Goal: Task Accomplishment & Management: Use online tool/utility

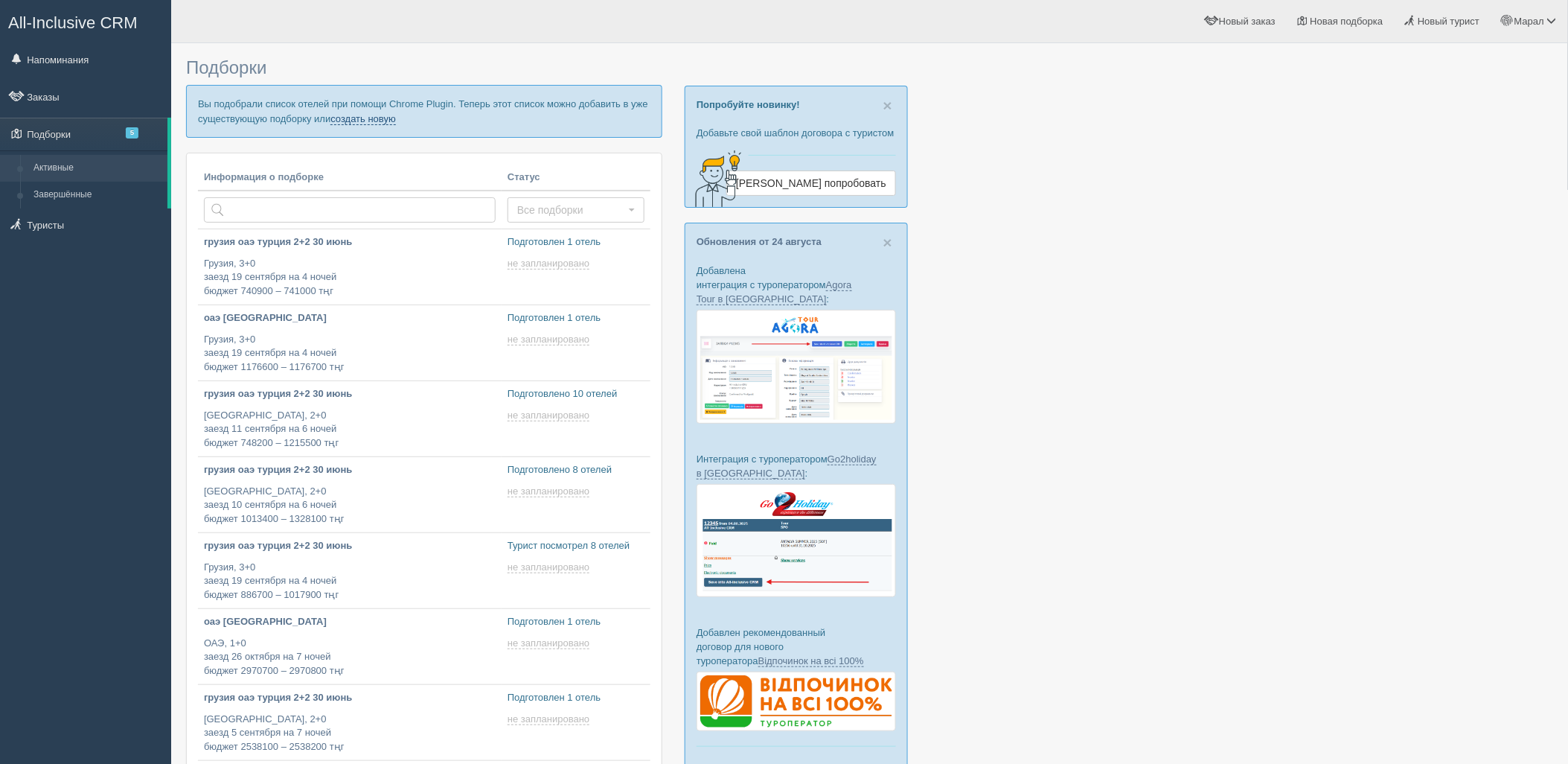
click at [385, 117] on link "создать новую" at bounding box center [362, 119] width 66 height 12
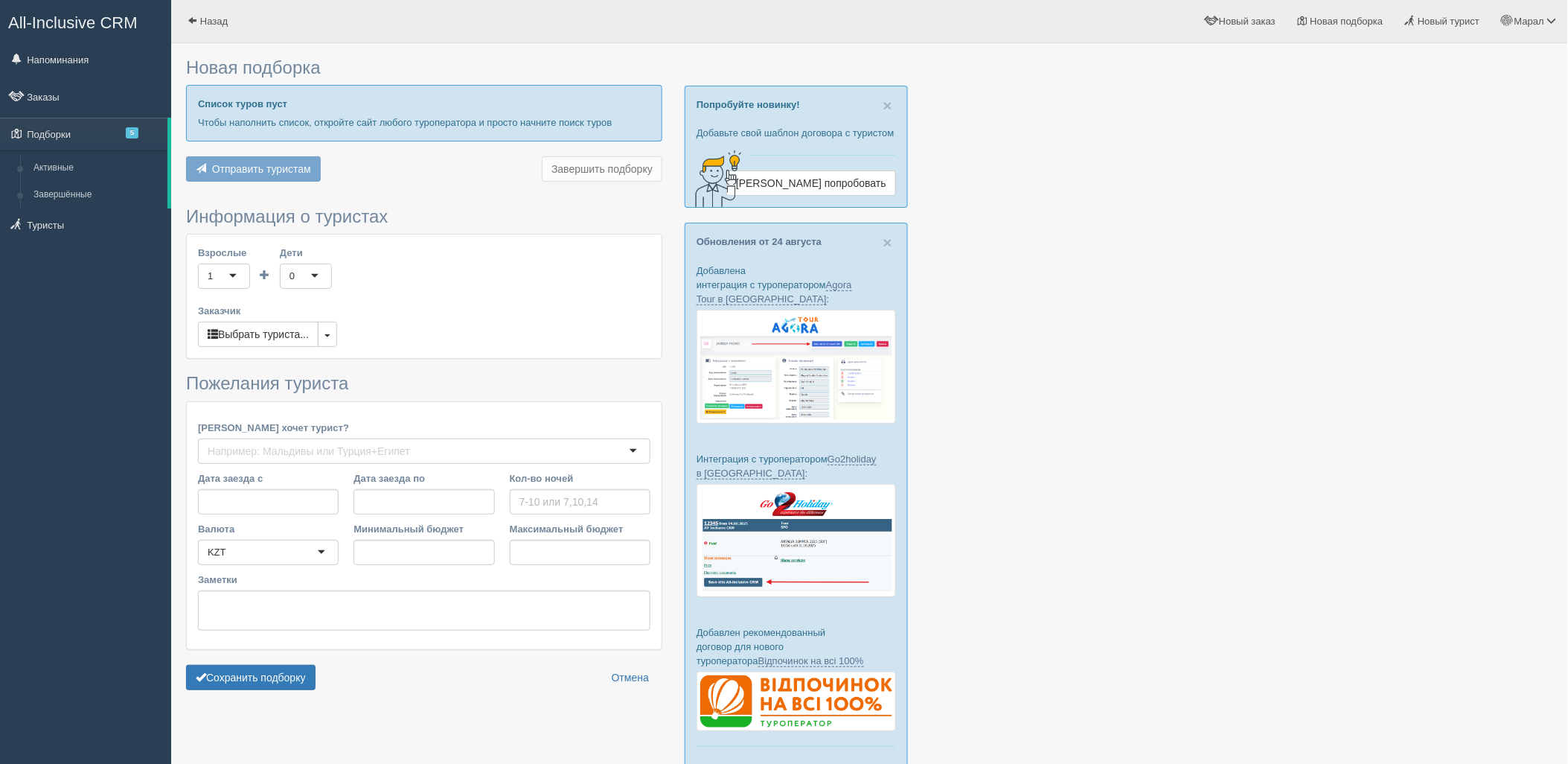
type input "11"
type input "1881900"
type input "2714400"
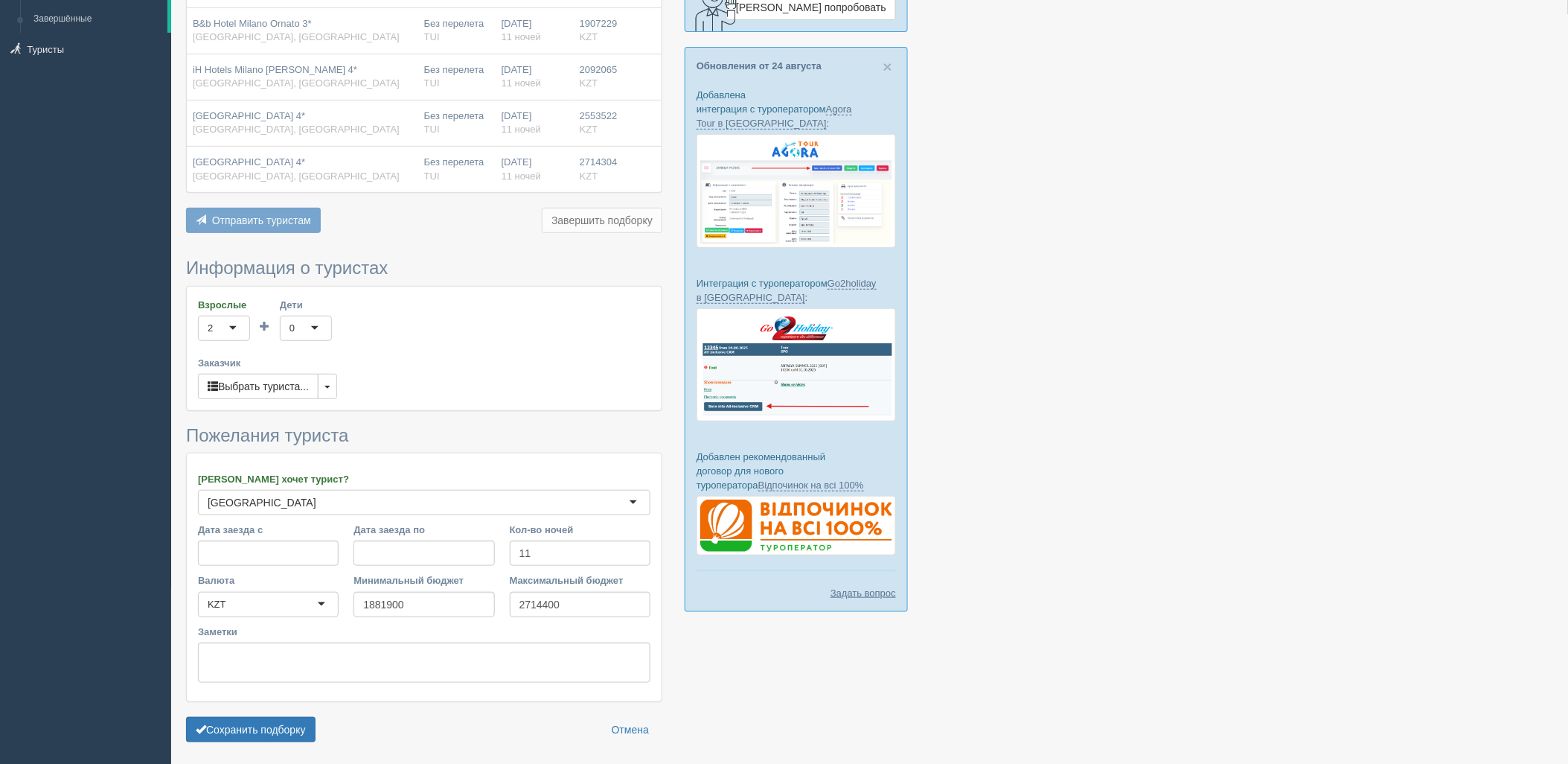
scroll to position [228, 0]
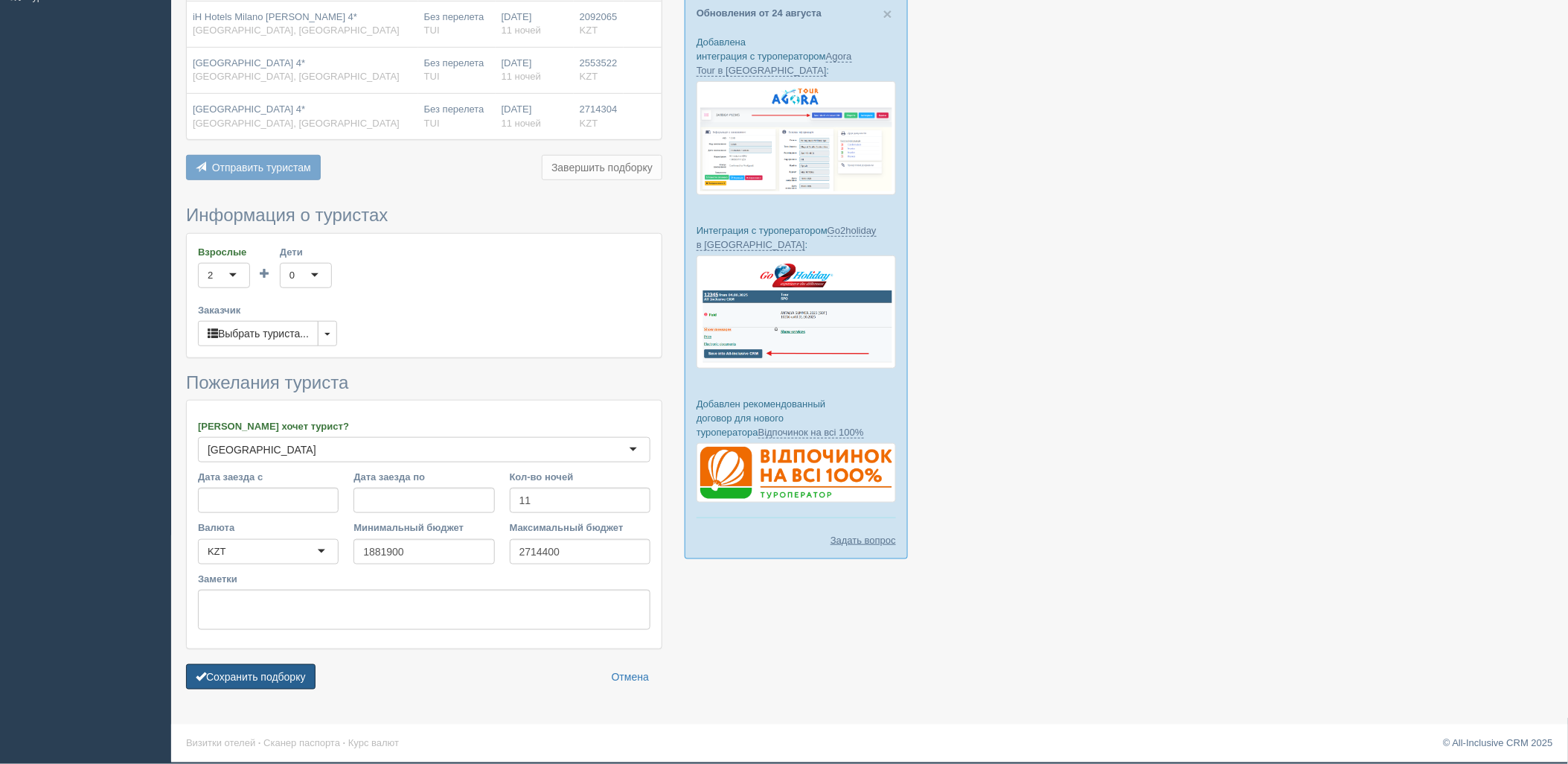
drag, startPoint x: 273, startPoint y: 673, endPoint x: 579, endPoint y: 620, distance: 310.6
click at [274, 671] on button "Сохранить подборку" at bounding box center [251, 677] width 129 height 25
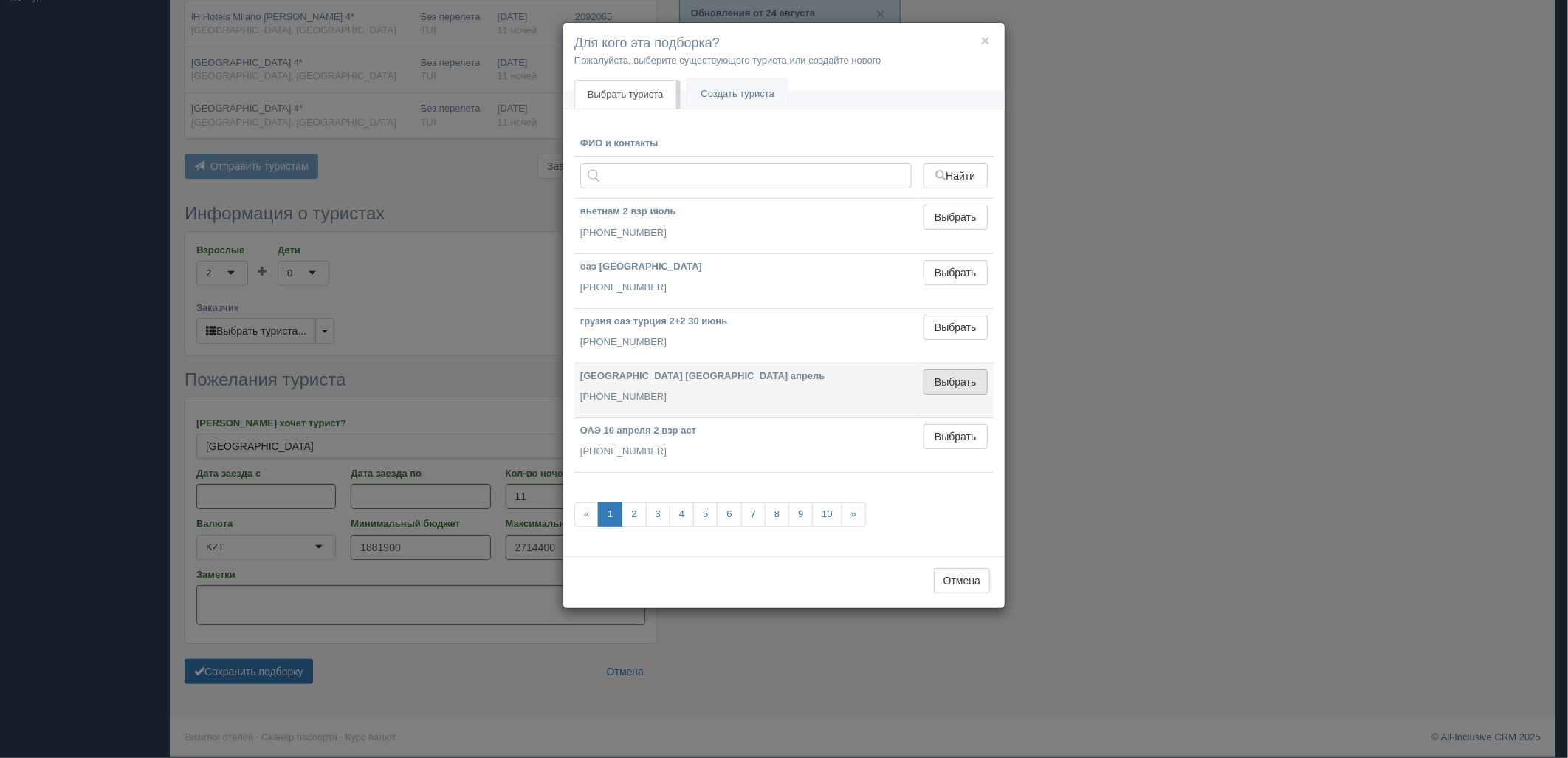
click at [981, 377] on button "Выбрать" at bounding box center [956, 381] width 64 height 25
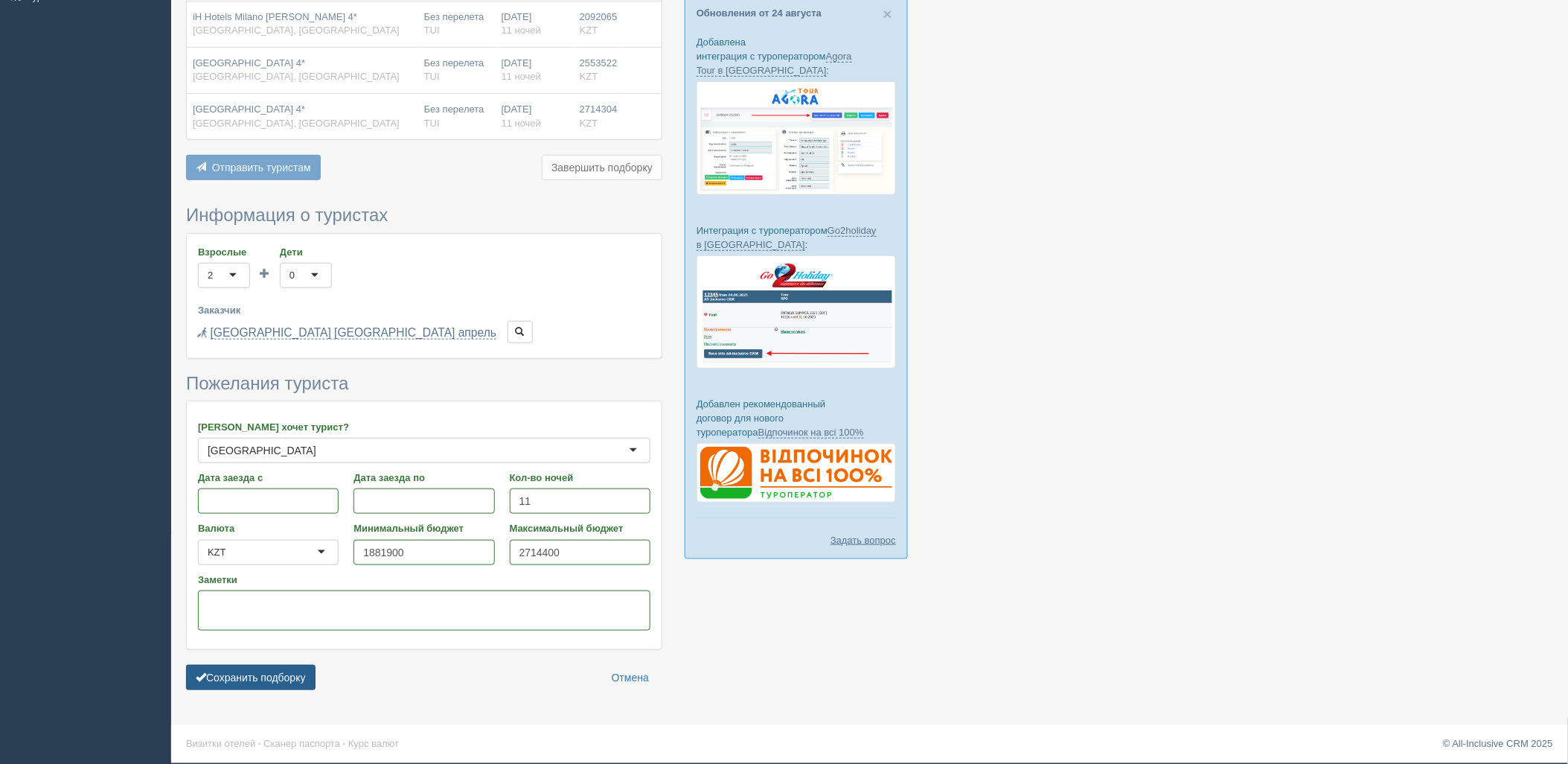
click at [286, 680] on button "Сохранить подборку" at bounding box center [251, 677] width 129 height 25
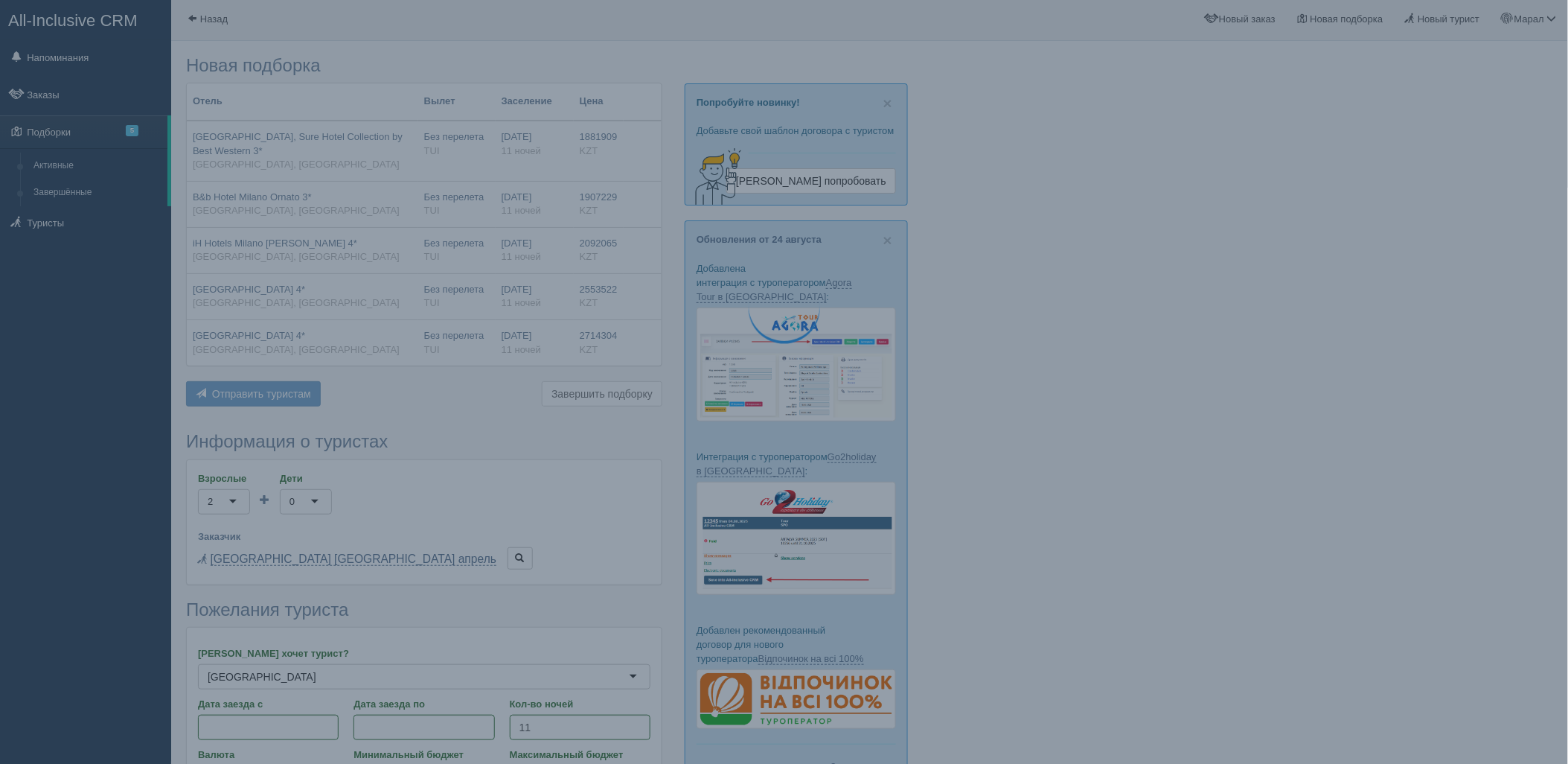
scroll to position [0, 0]
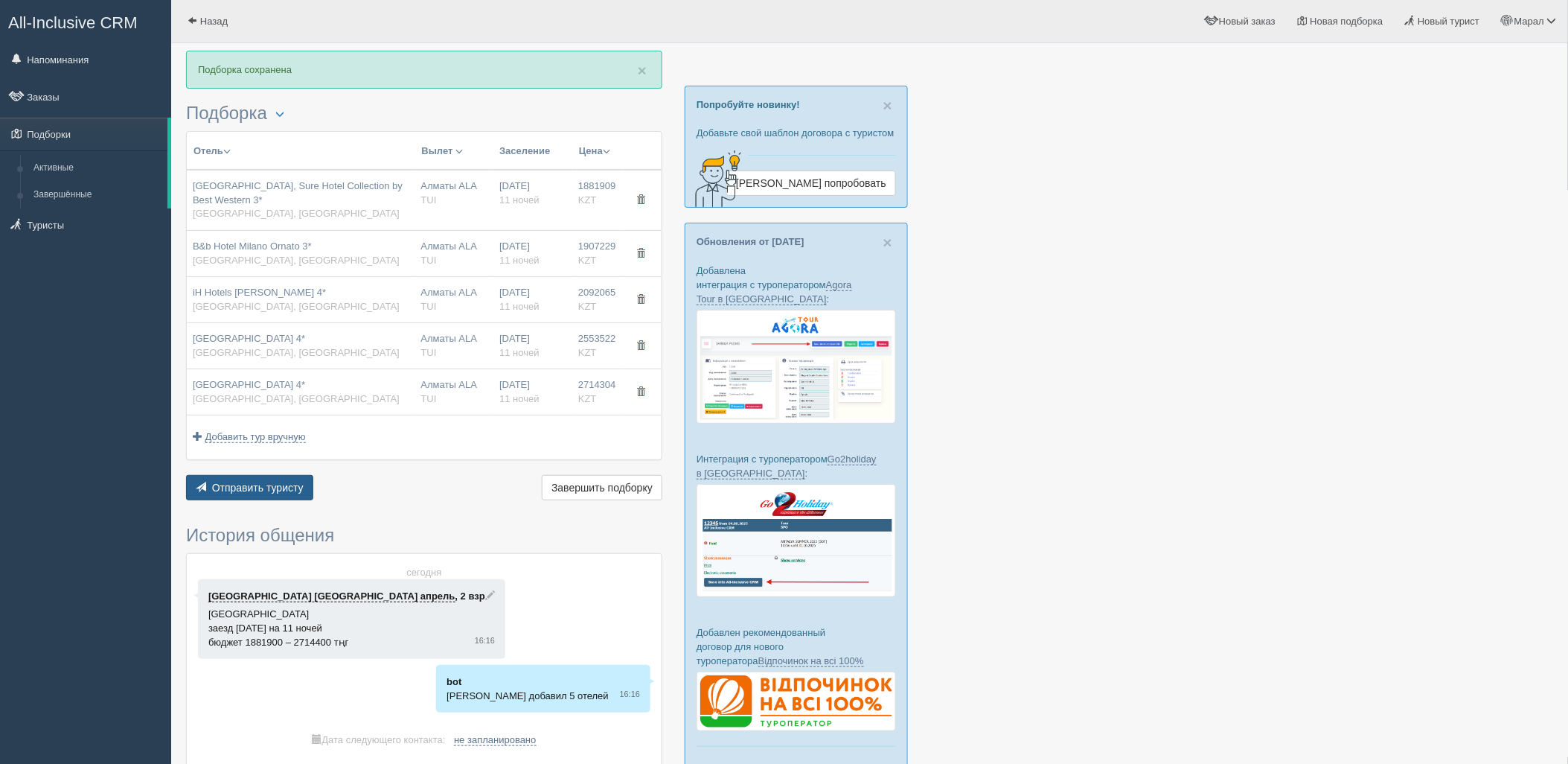
click at [270, 491] on span "Отправить туристу" at bounding box center [257, 487] width 91 height 12
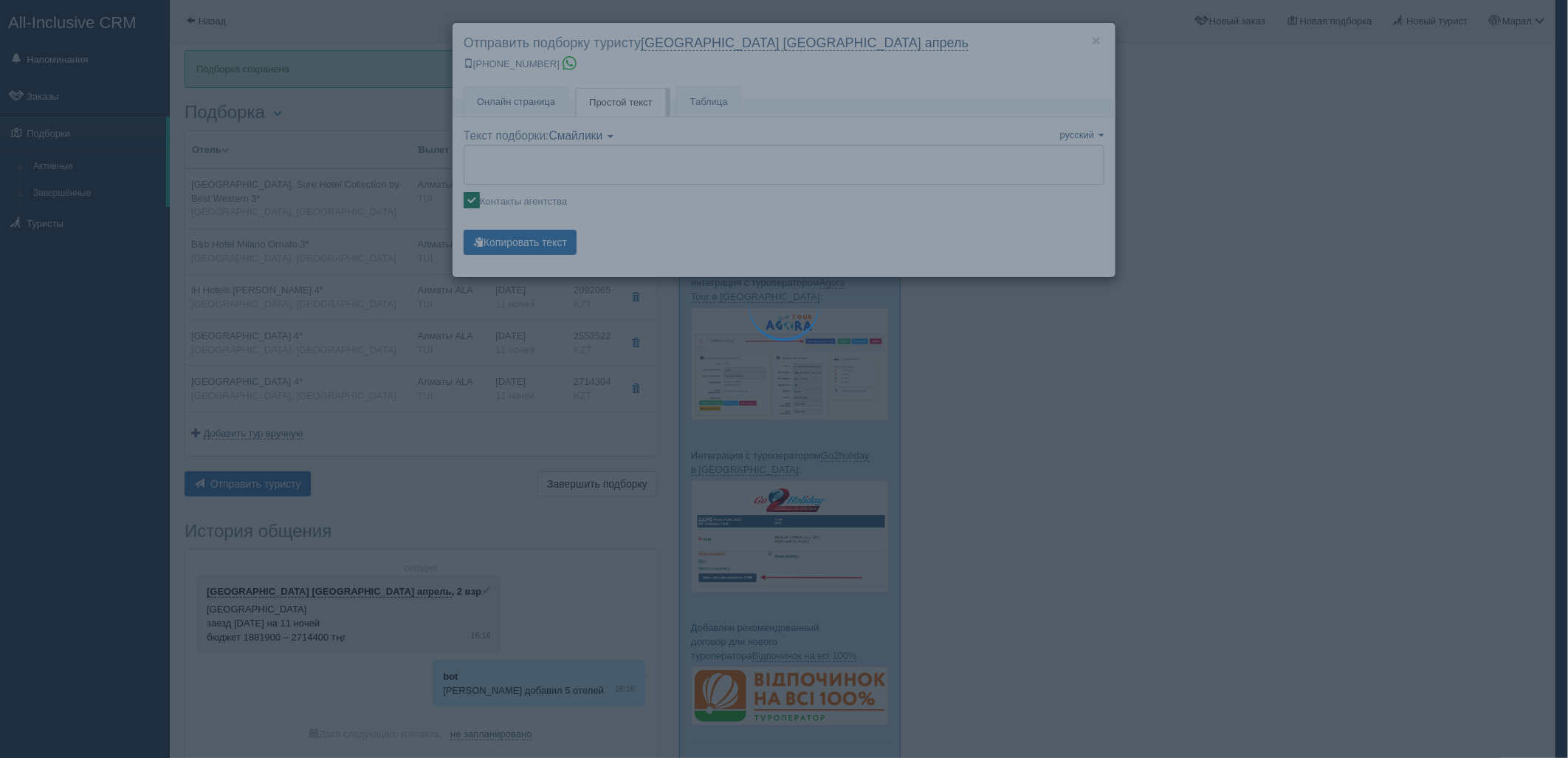
type textarea "🌞 Добрый день! Предлагаем Вам рассмотреть следующие варианты: 🌎 Италия, Милан 🏩…"
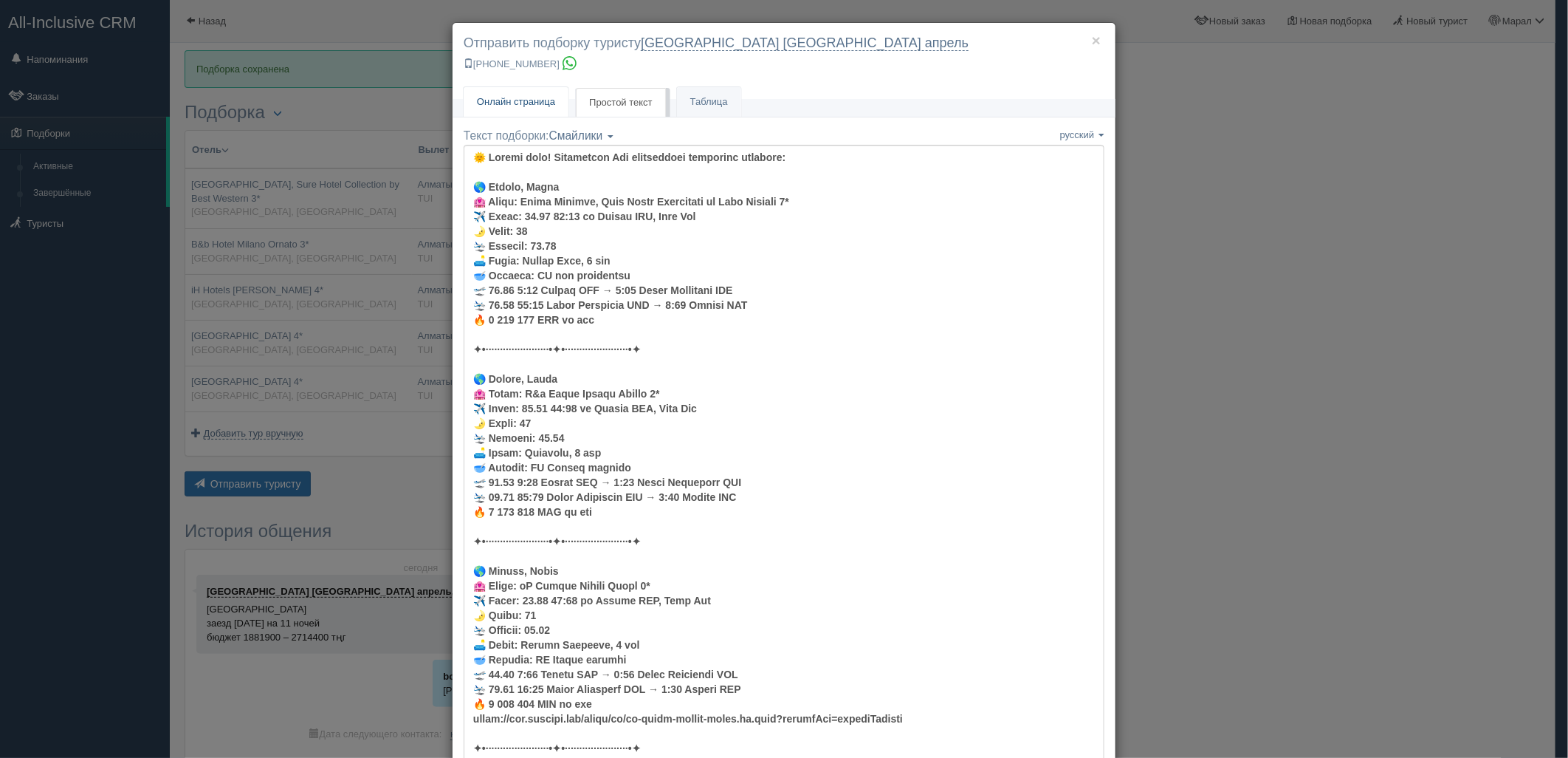
click at [534, 102] on span "Онлайн страница" at bounding box center [516, 102] width 79 height 11
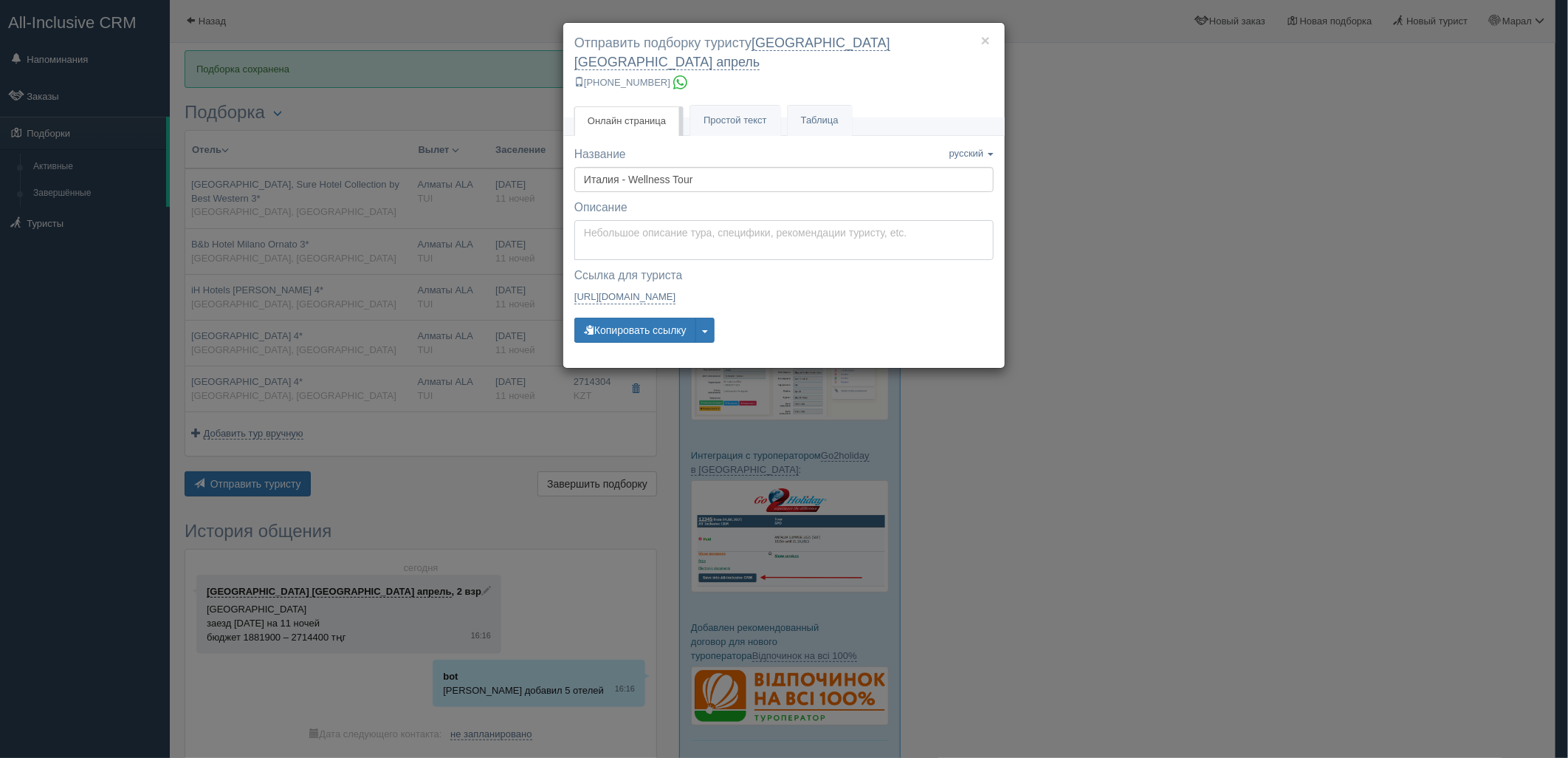
type textarea "Здравствуйте! Ниже представлены варианты туров для Вас. Для просмотра описания …"
drag, startPoint x: 645, startPoint y: 216, endPoint x: 640, endPoint y: 271, distance: 55.2
click at [645, 220] on textarea "Здравствуйте! Ниже представлены варианты туров для Вас. Для просмотра описания …" at bounding box center [784, 240] width 419 height 40
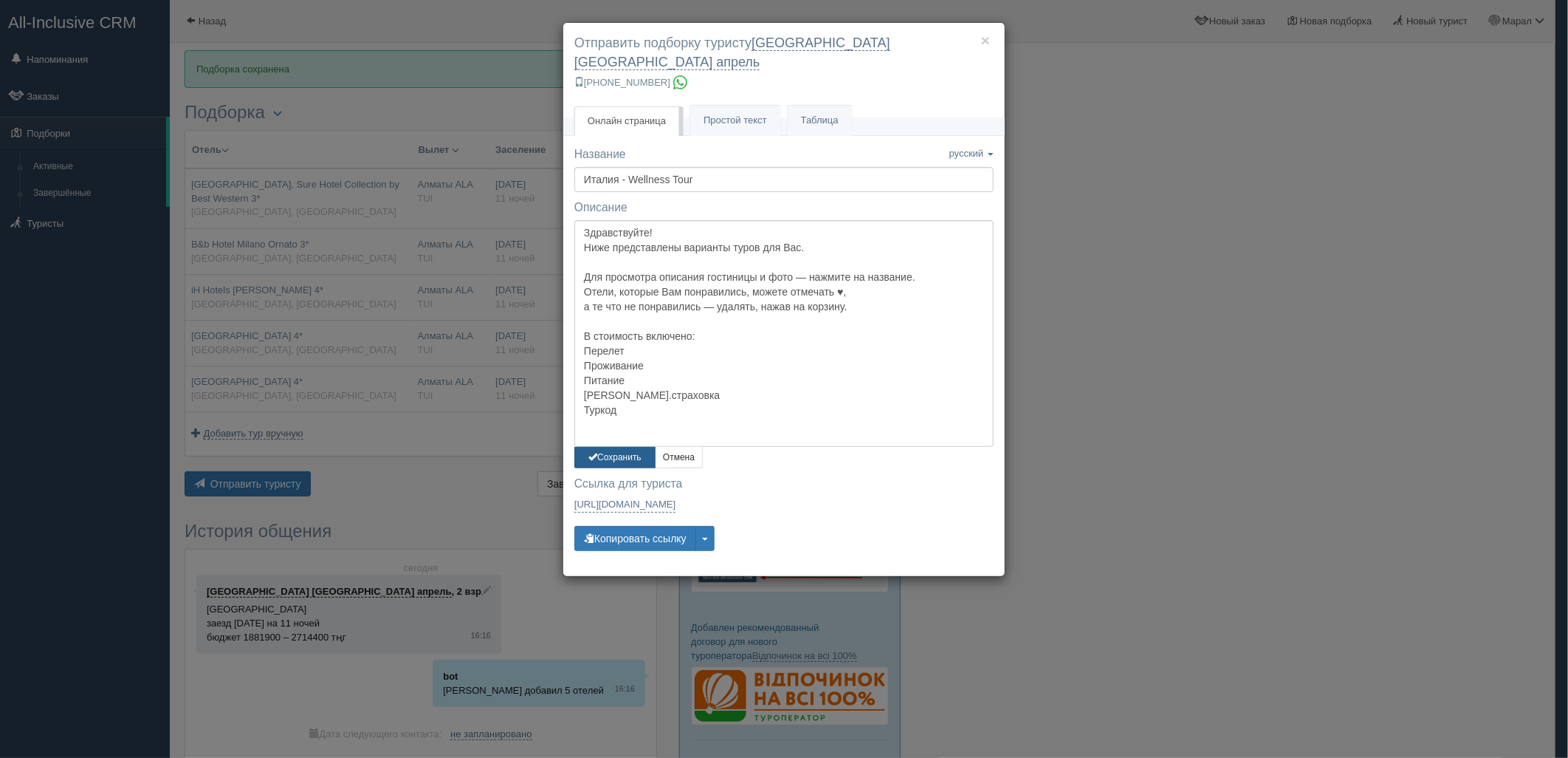
click at [640, 447] on button "Сохранить" at bounding box center [615, 458] width 81 height 22
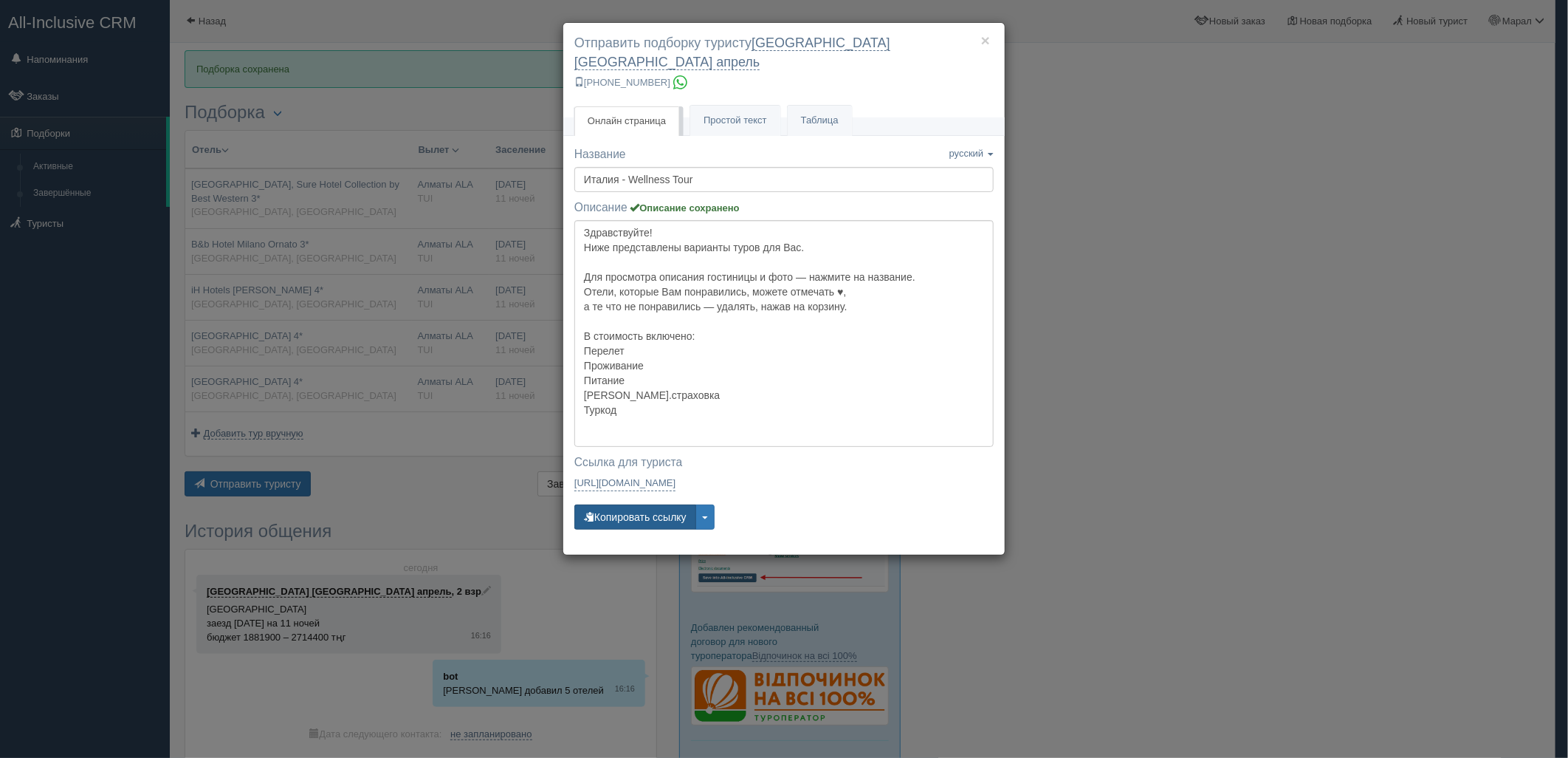
click at [640, 504] on button "Копировать ссылку" at bounding box center [636, 516] width 122 height 25
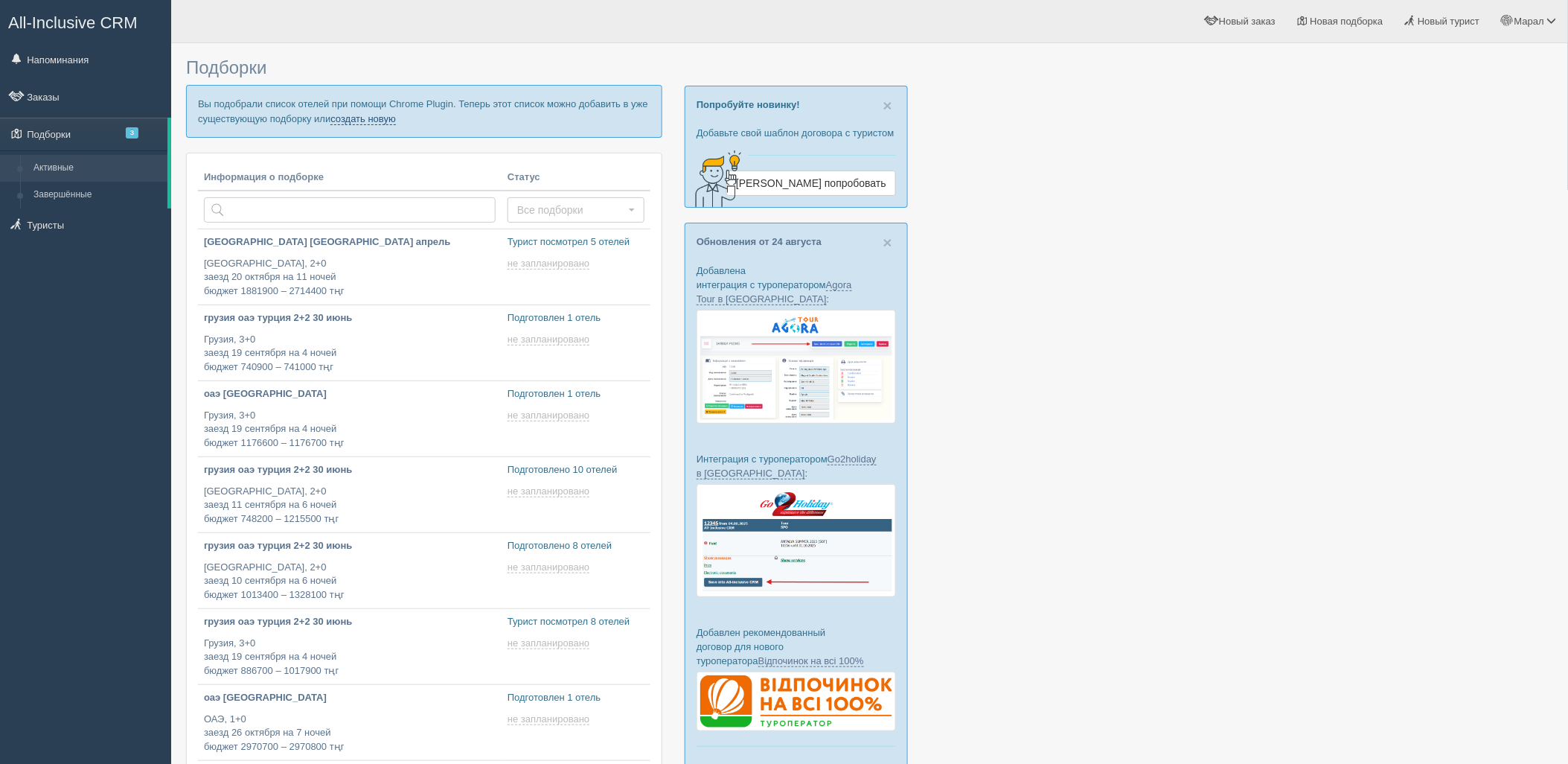
click at [393, 114] on link "создать новую" at bounding box center [362, 119] width 66 height 12
type input "2025-08-28 17:15"
type input "2025-08-28 15:50"
type input "2025-08-28 12:00"
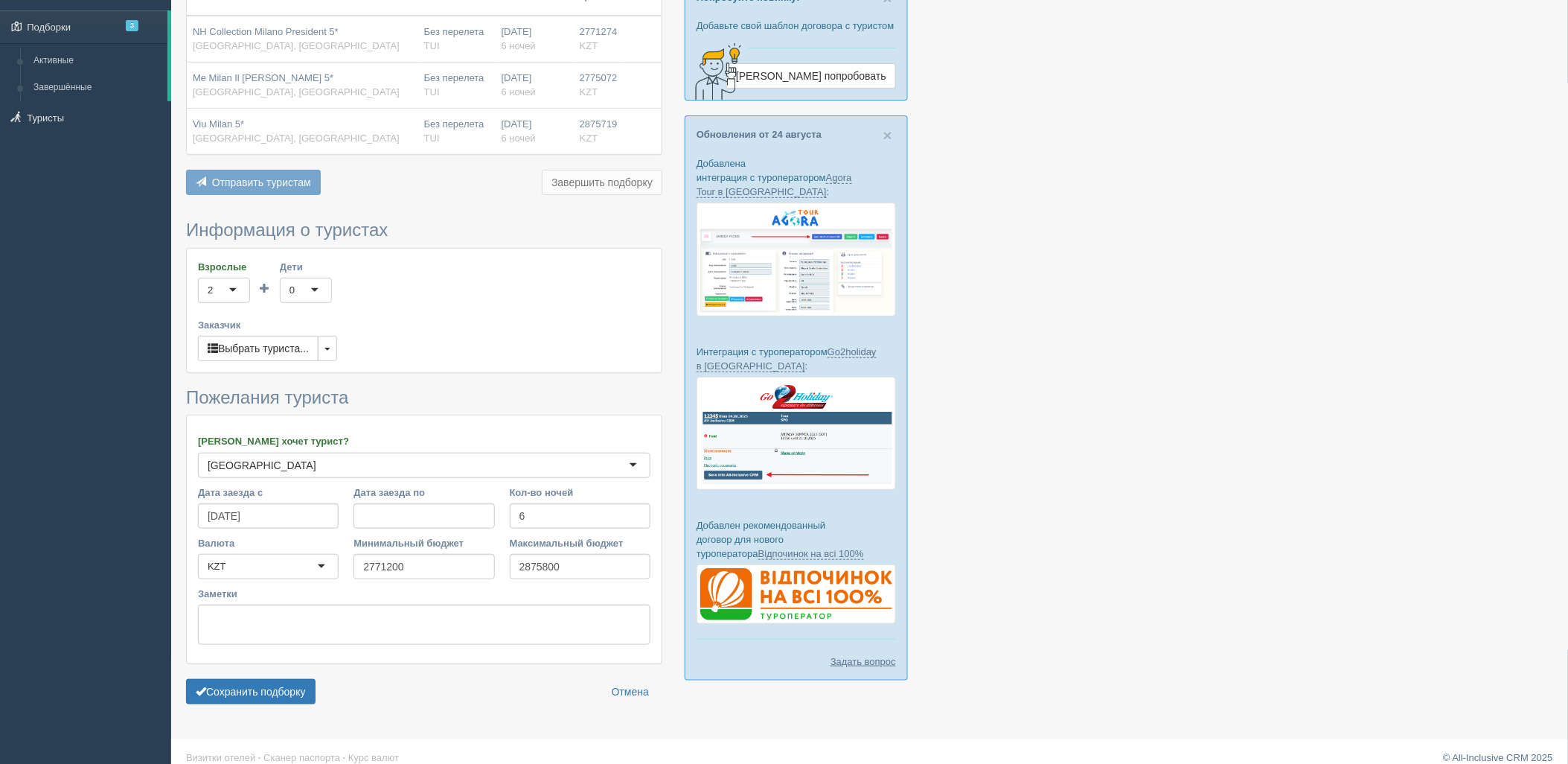
scroll to position [123, 0]
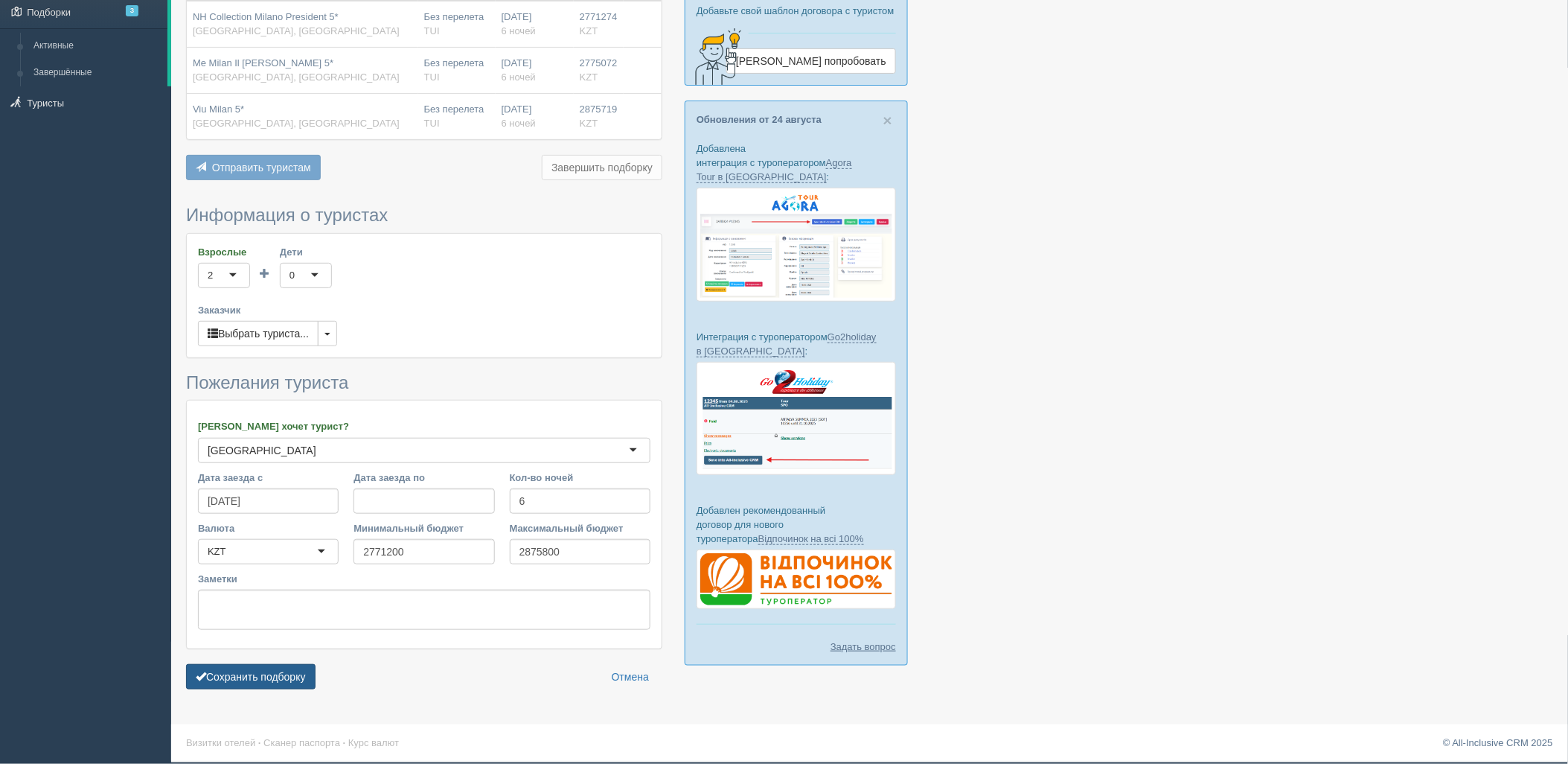
click at [281, 680] on button "Сохранить подборку" at bounding box center [251, 677] width 129 height 25
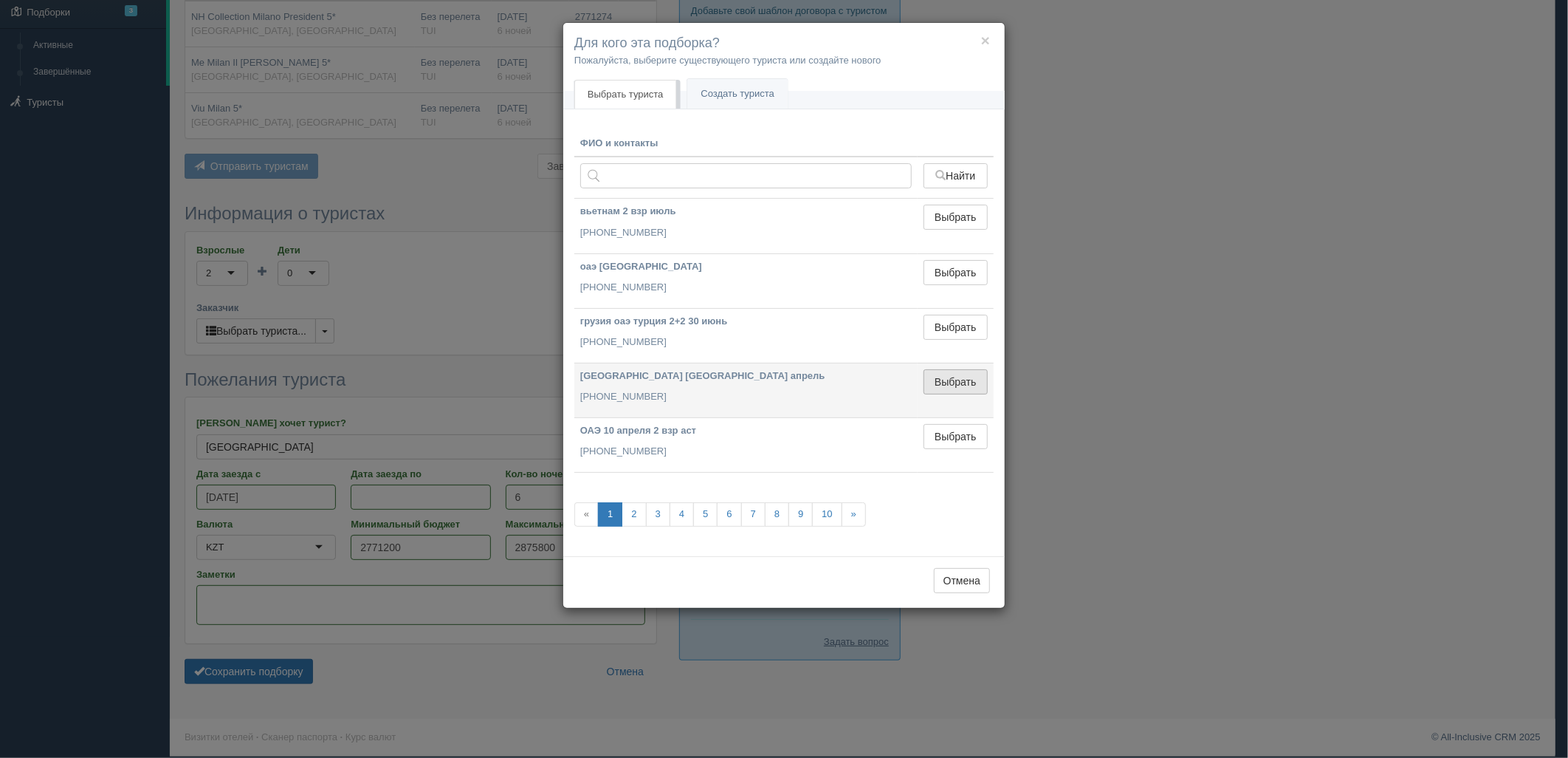
click at [943, 385] on button "Выбрать" at bounding box center [956, 381] width 64 height 25
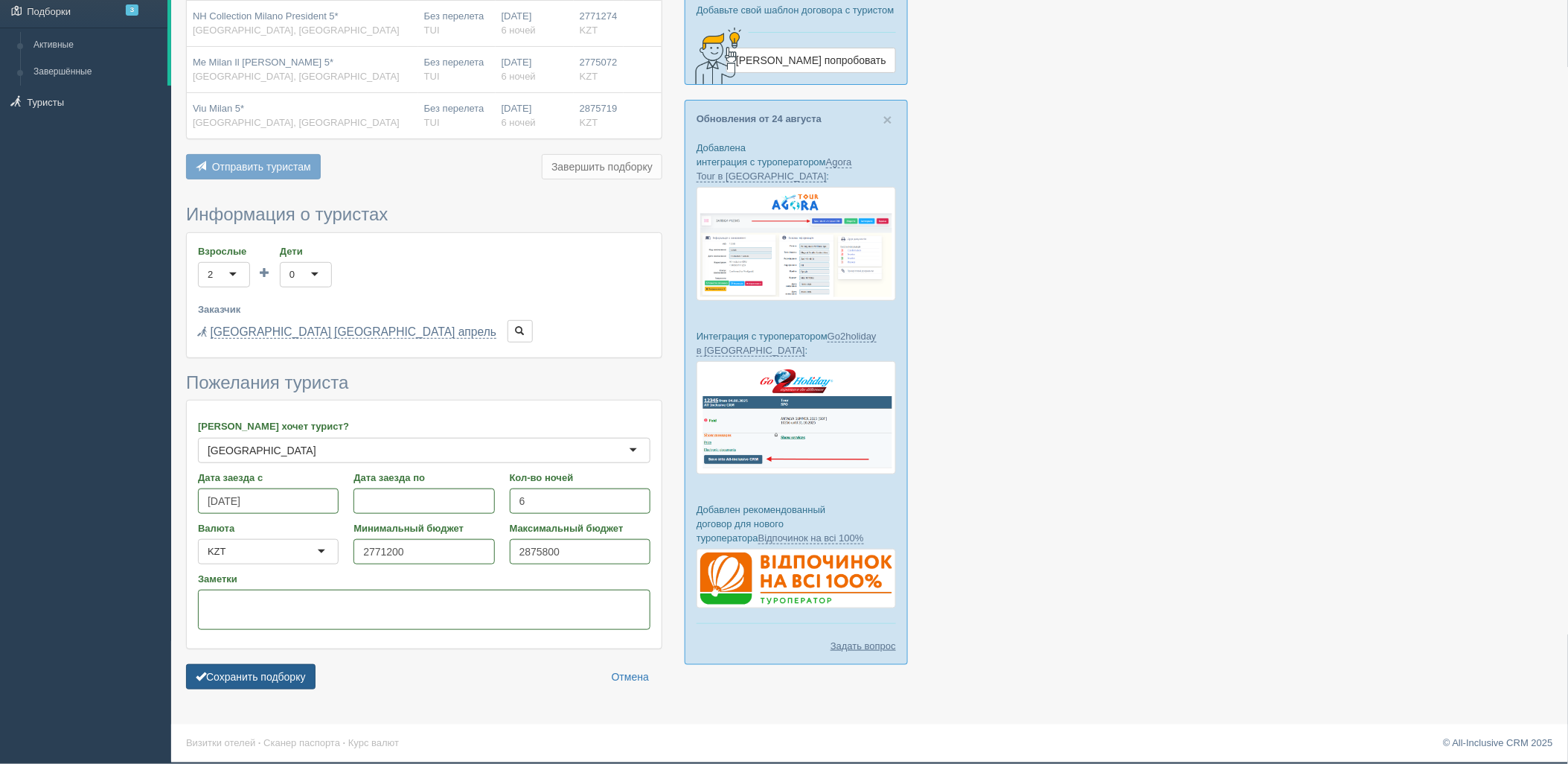
click at [286, 678] on button "Сохранить подборку" at bounding box center [251, 677] width 129 height 25
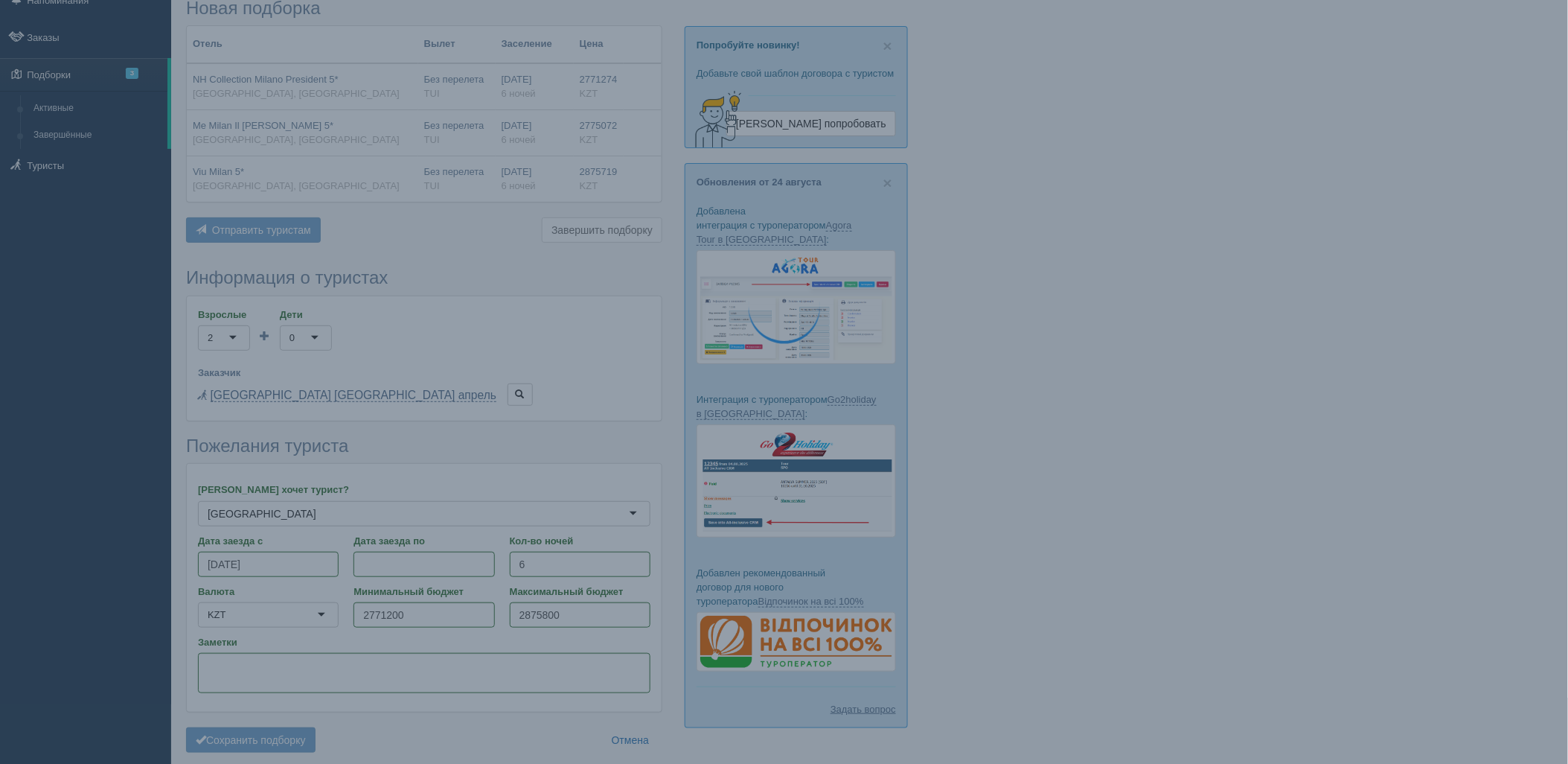
scroll to position [0, 0]
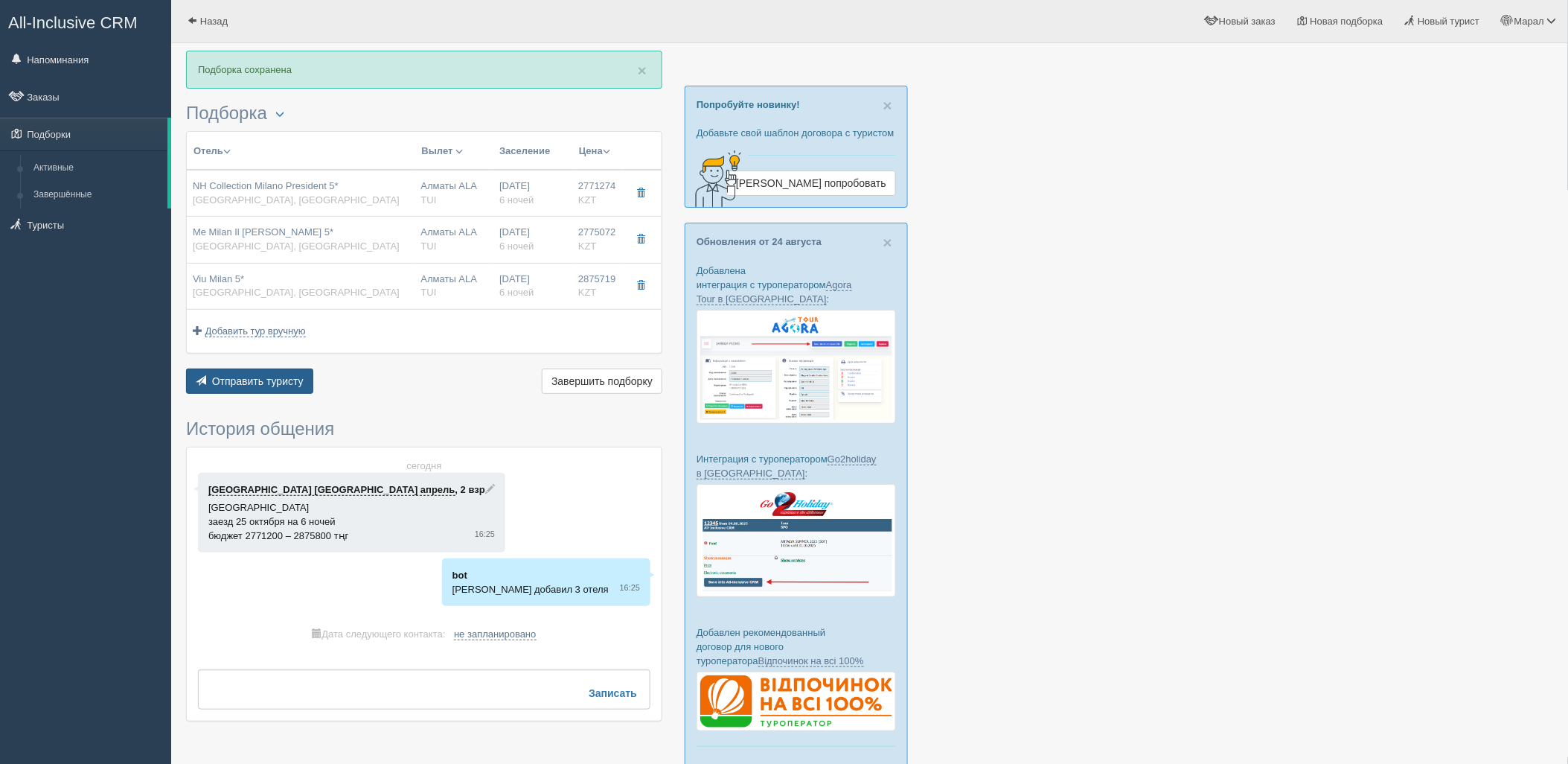
click at [269, 388] on button "Отправить туристу Отправить" at bounding box center [249, 380] width 127 height 25
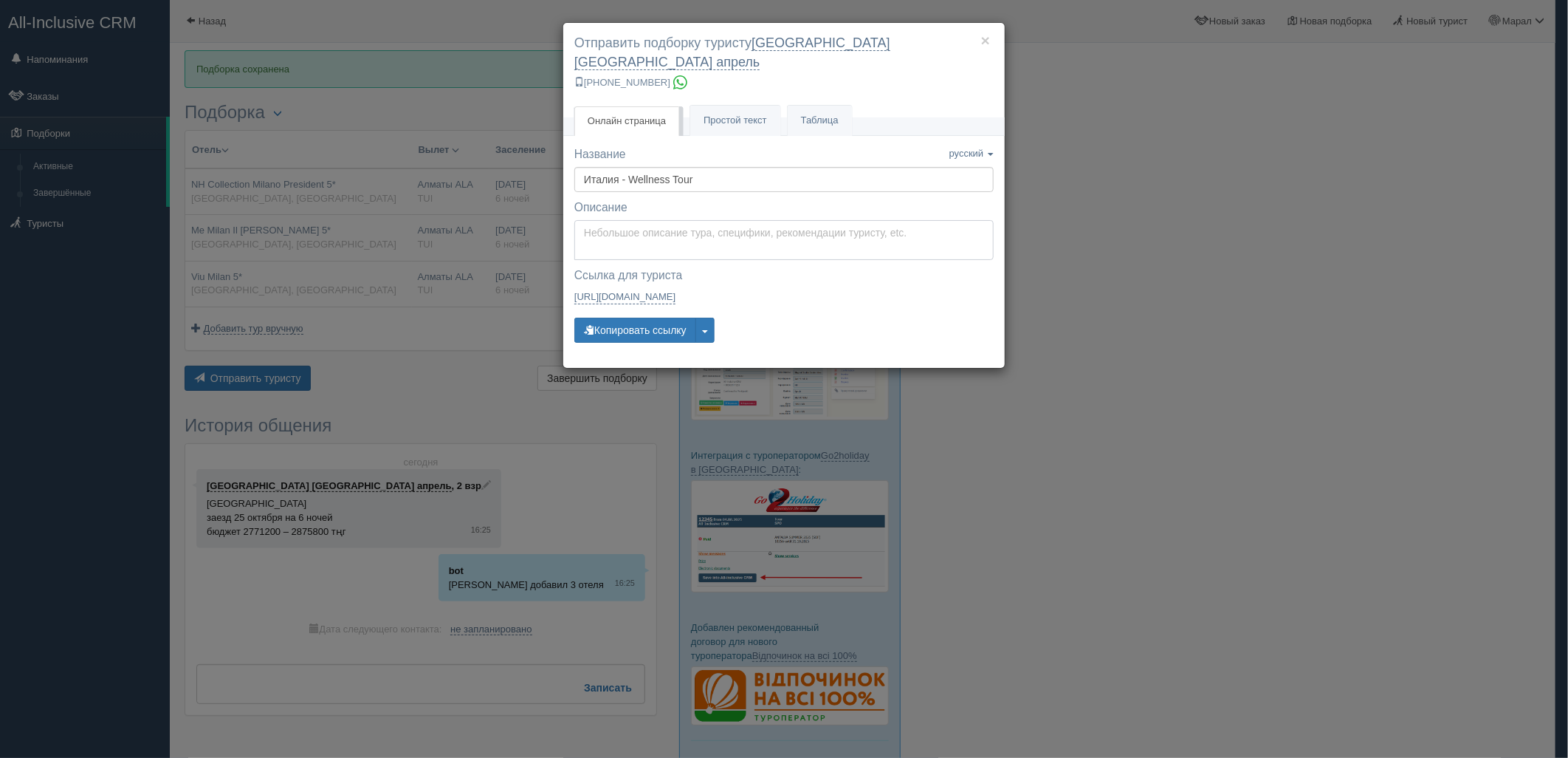
type textarea "Здравствуйте! Ниже представлены варианты туров для Вас. Для просмотра описания …"
click at [623, 226] on textarea "Здравствуйте! Ниже представлены варианты туров для Вас. Для просмотра описания …" at bounding box center [784, 240] width 419 height 40
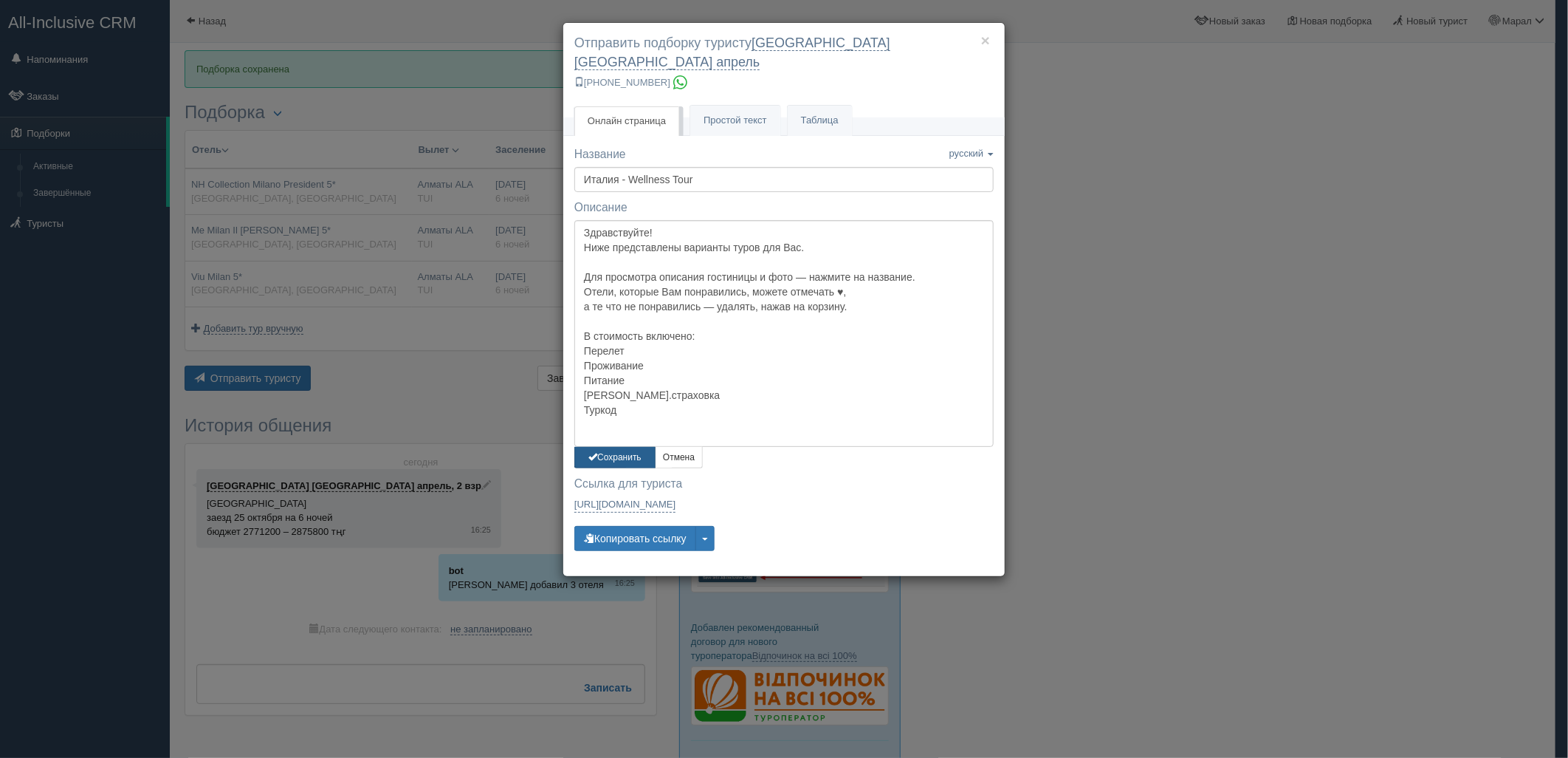
click at [636, 447] on button "Сохранить" at bounding box center [615, 458] width 81 height 22
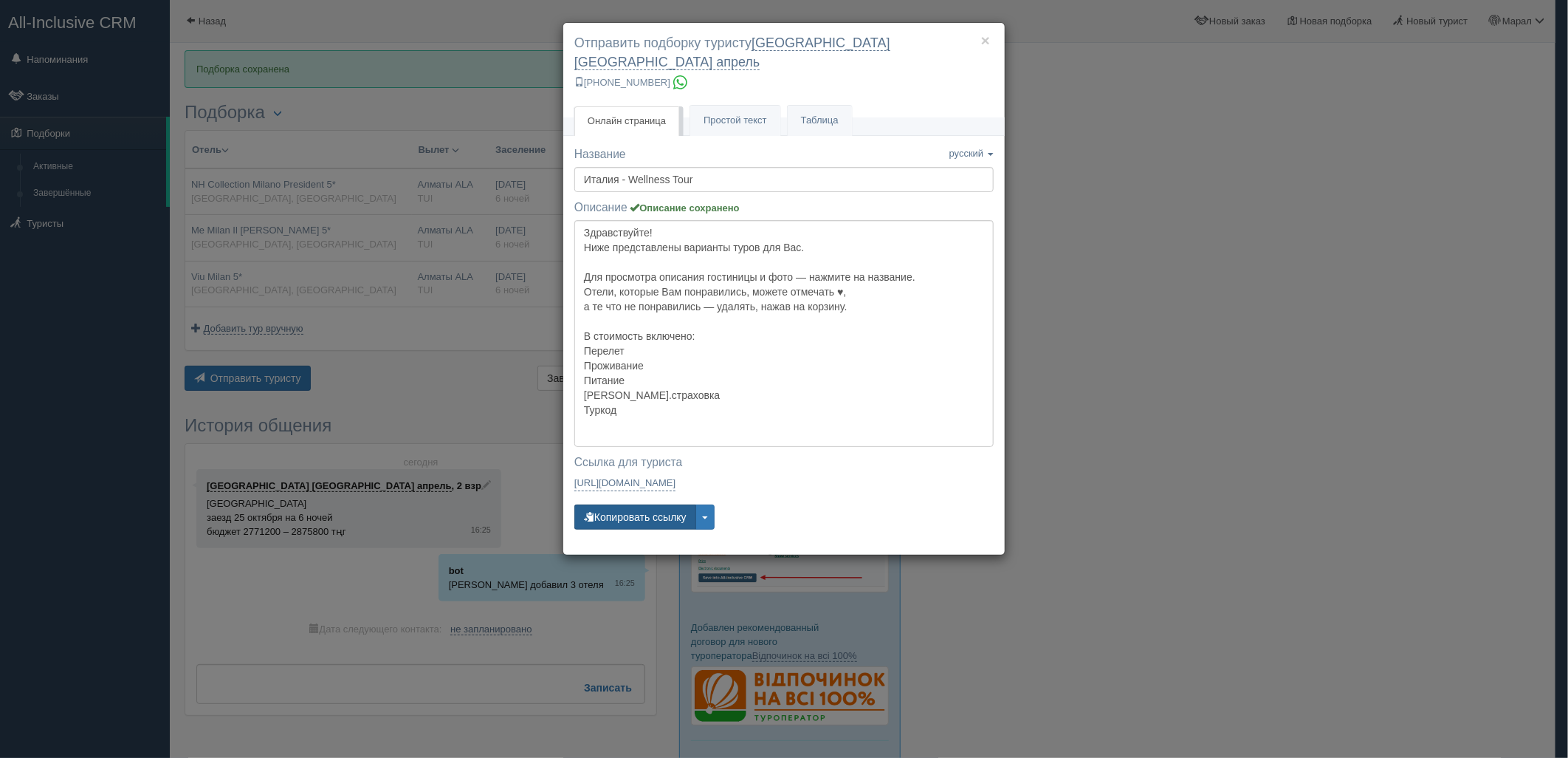
click at [633, 505] on button "Копировать ссылку" at bounding box center [636, 516] width 122 height 25
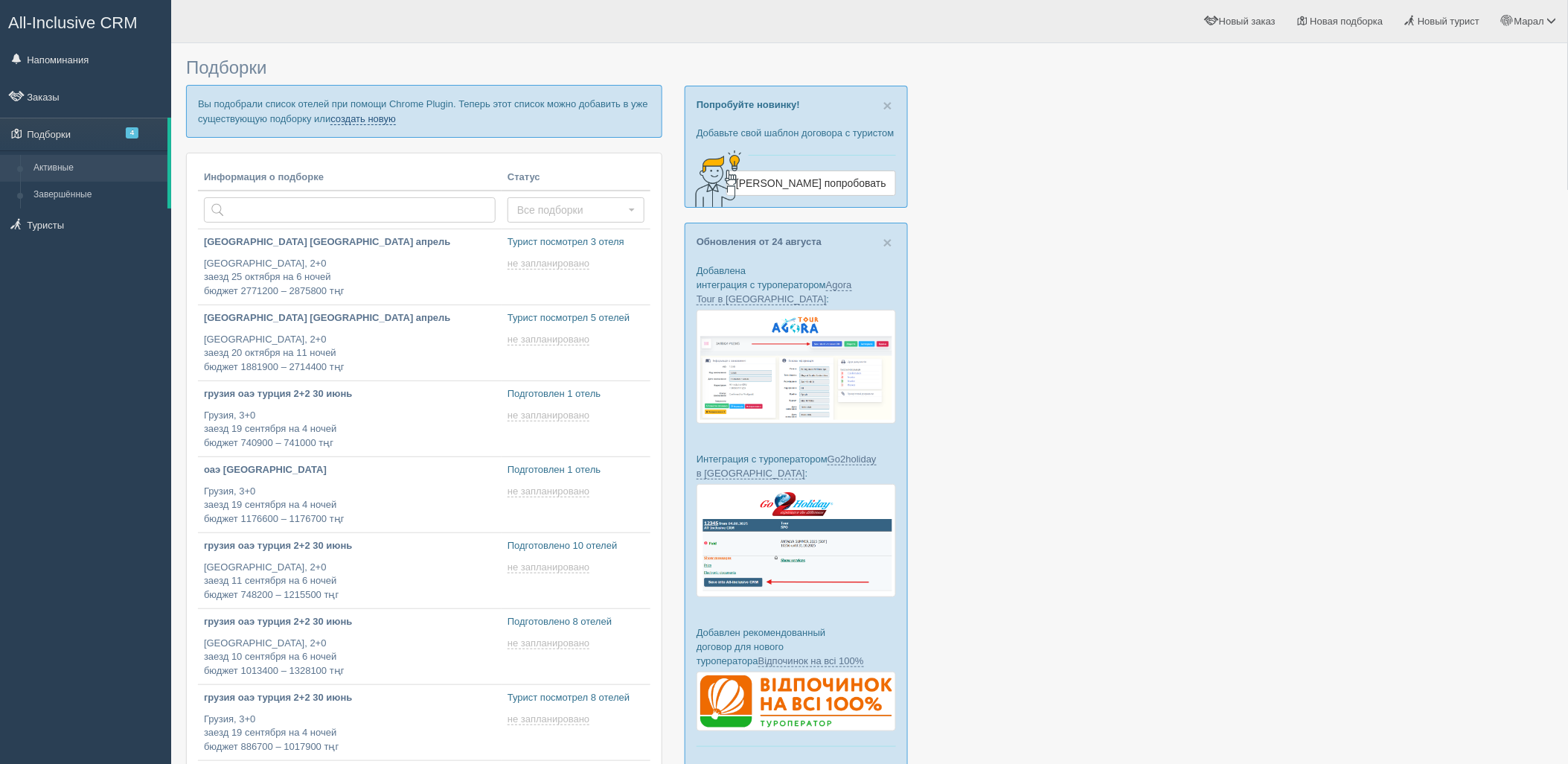
click at [395, 115] on link "создать новую" at bounding box center [362, 119] width 66 height 12
type input "2025-08-28 17:25"
type input "[DATE] 17:15"
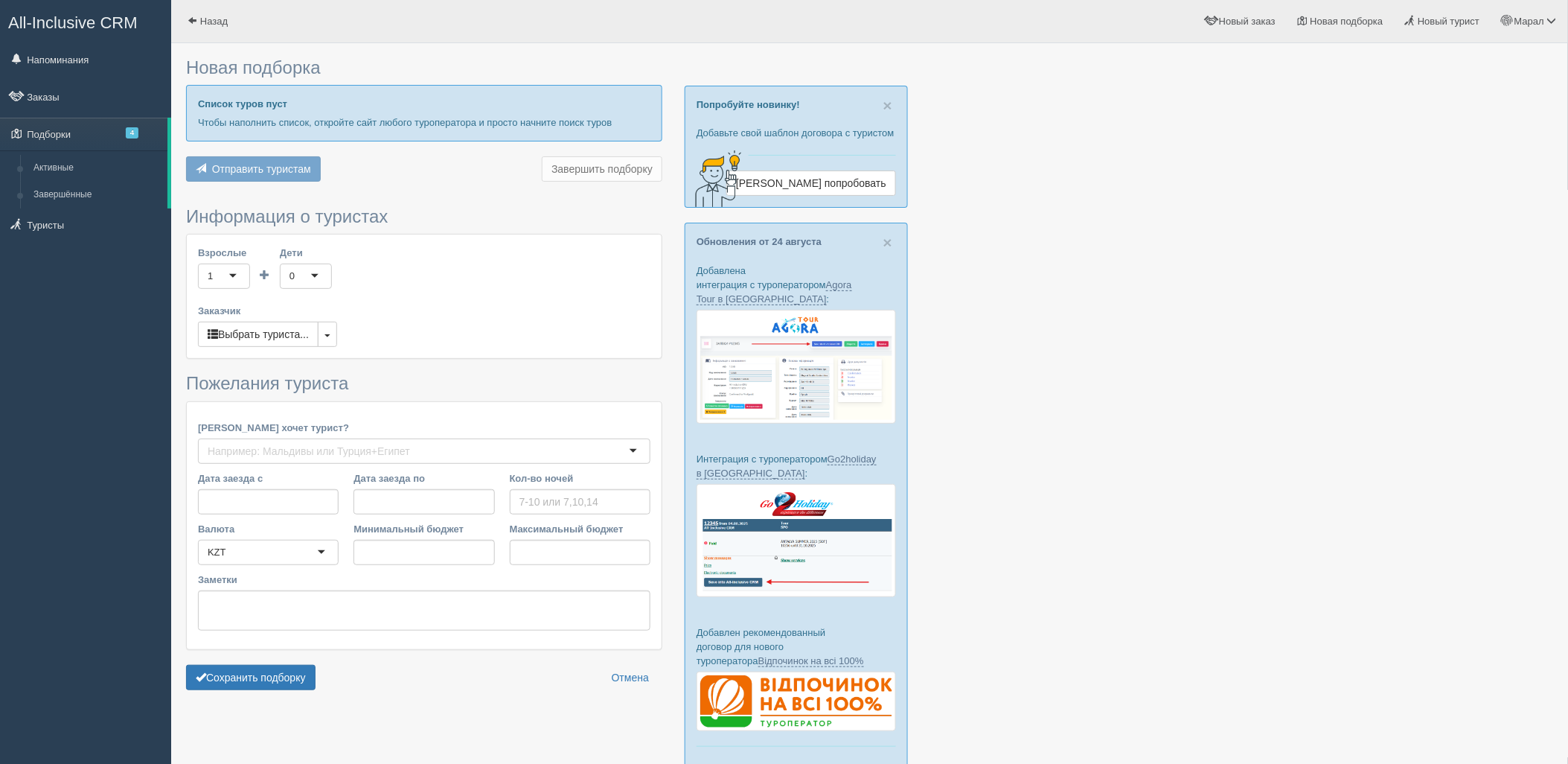
type input "2"
type input "856900"
type input "871600"
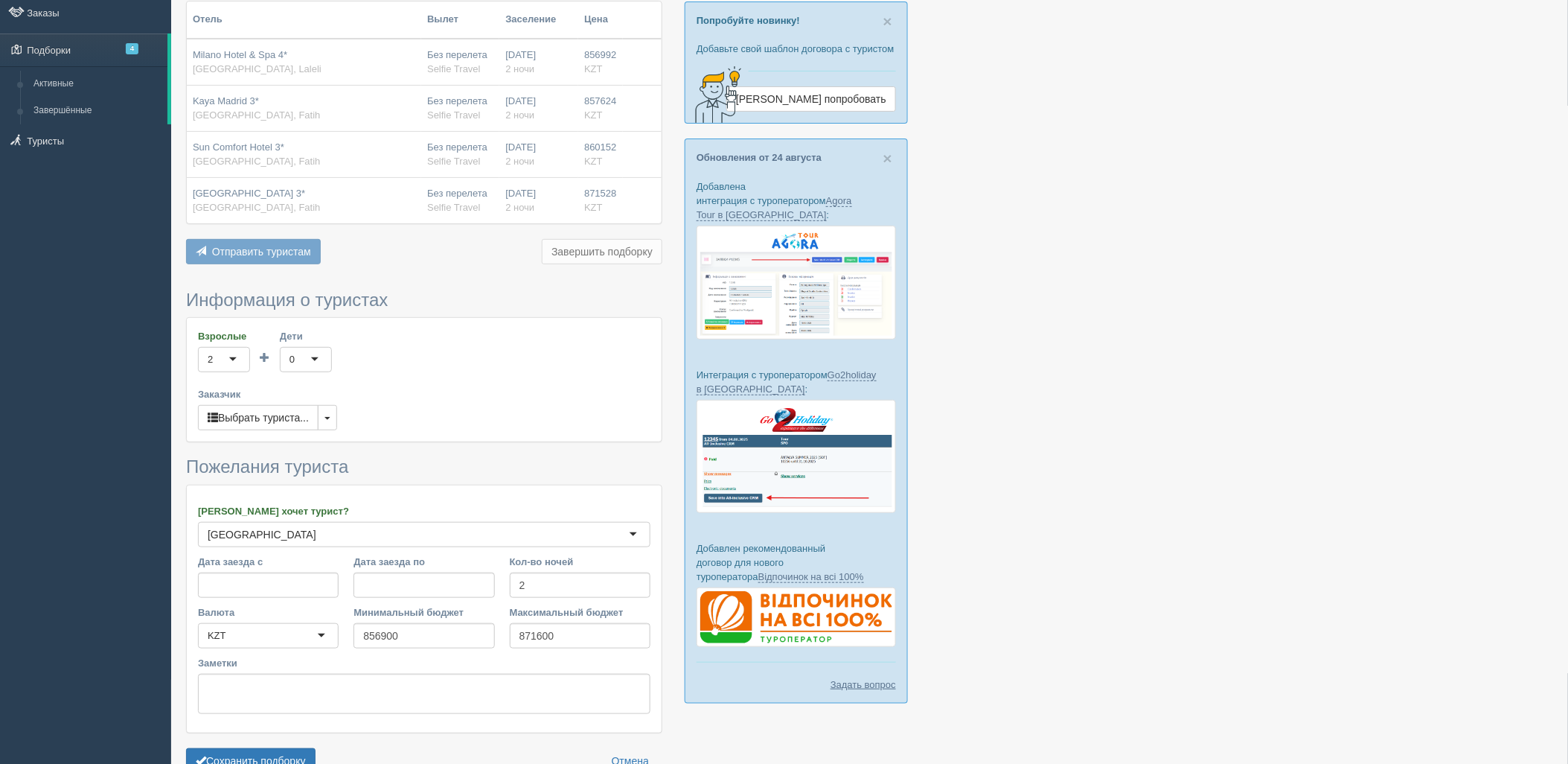
scroll to position [169, 0]
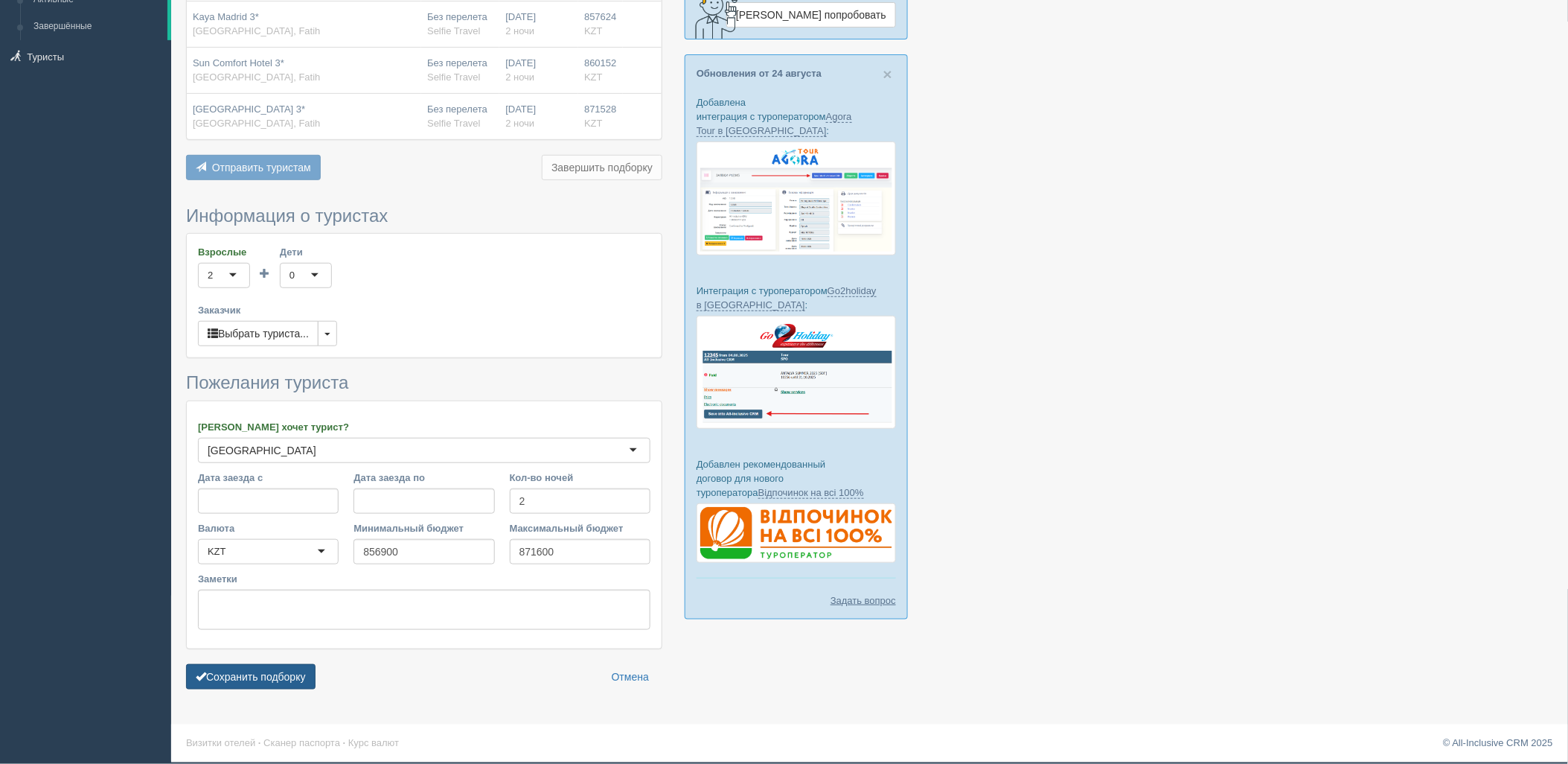
click at [282, 683] on button "Сохранить подборку" at bounding box center [251, 677] width 129 height 25
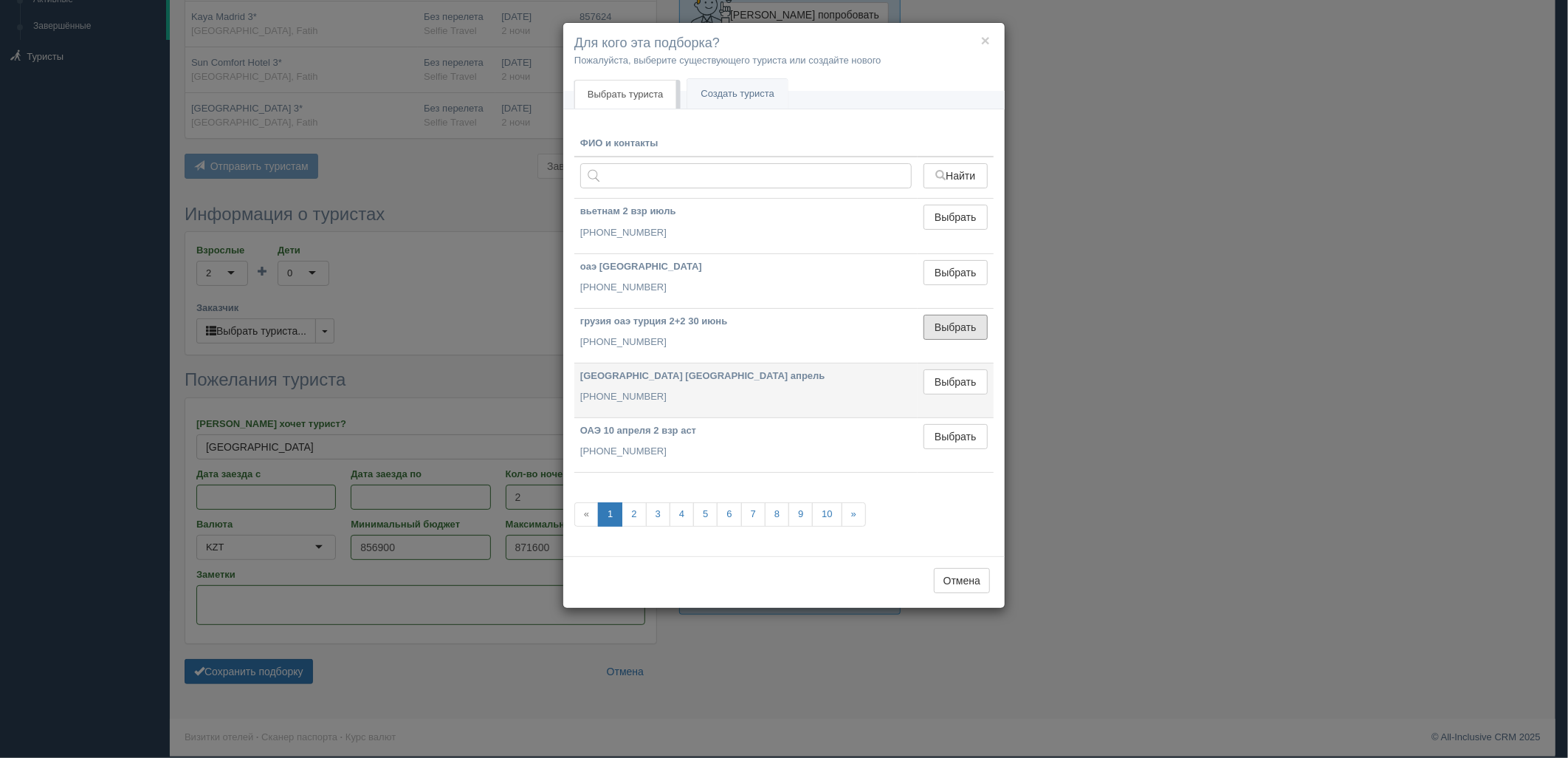
drag, startPoint x: 953, startPoint y: 316, endPoint x: 859, endPoint y: 349, distance: 99.6
click at [953, 318] on button "Выбрать" at bounding box center [956, 327] width 64 height 25
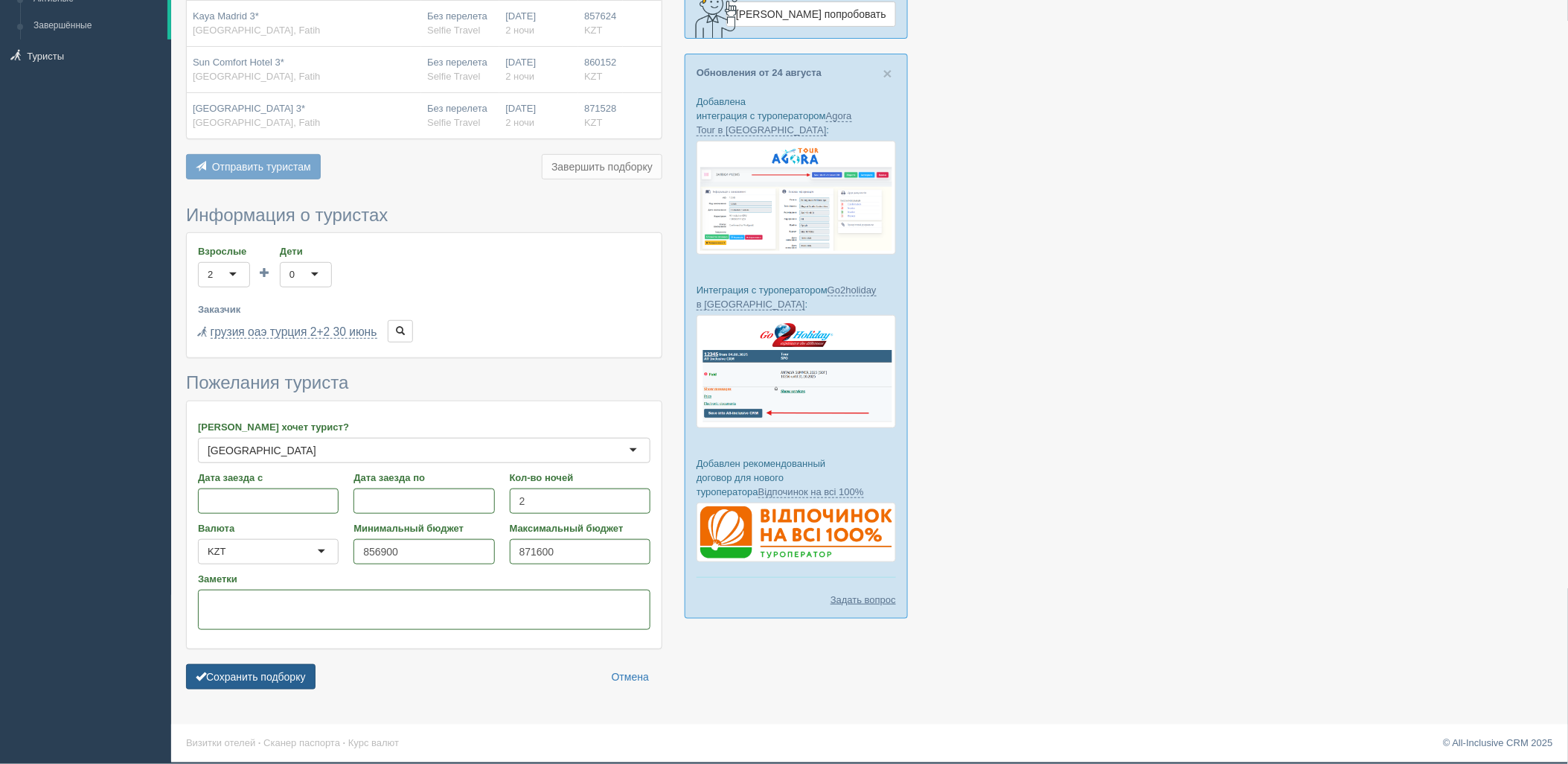
click at [282, 668] on button "Сохранить подборку" at bounding box center [251, 677] width 129 height 25
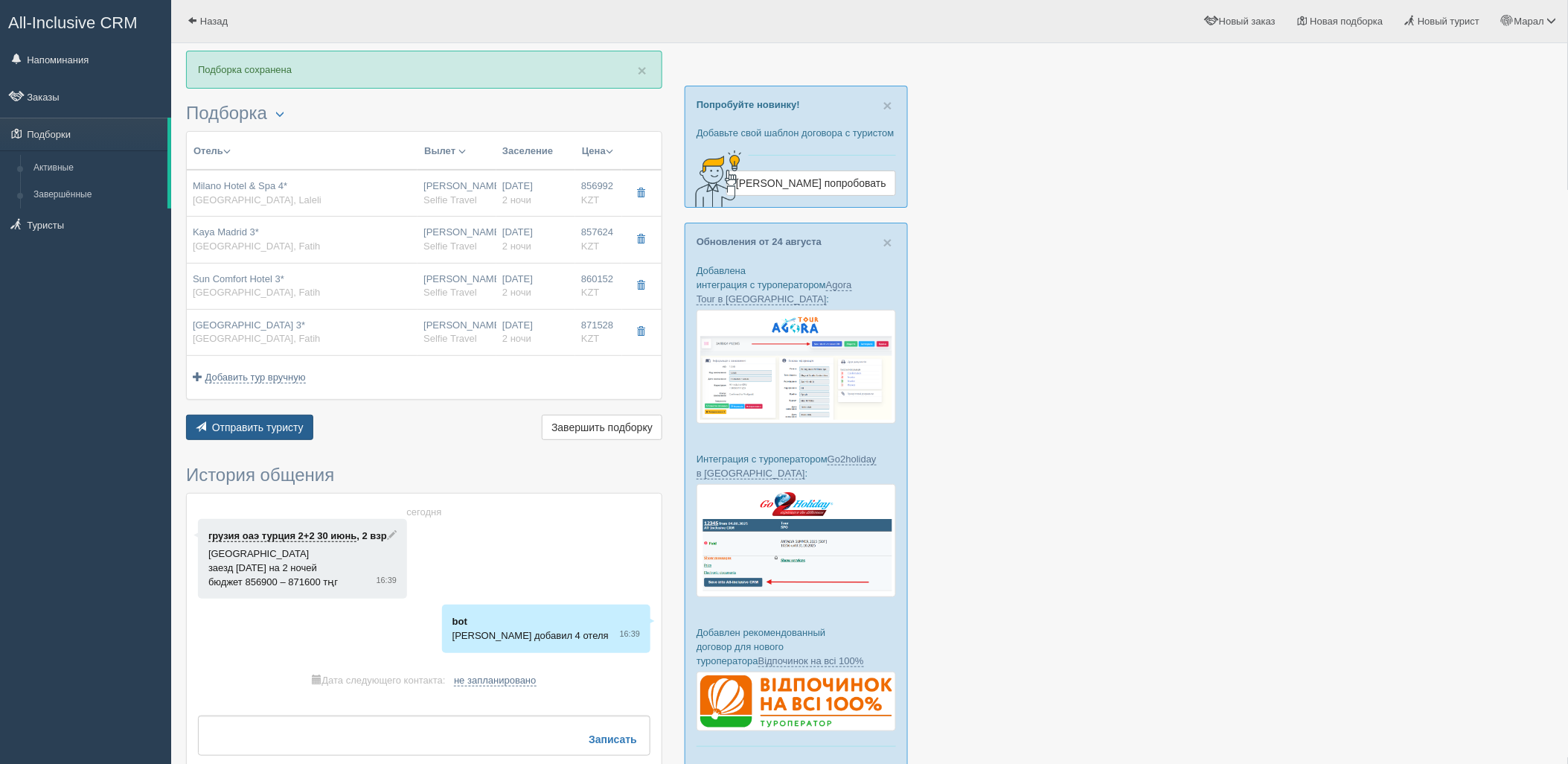
click at [286, 433] on span "Отправить туристу" at bounding box center [257, 427] width 91 height 12
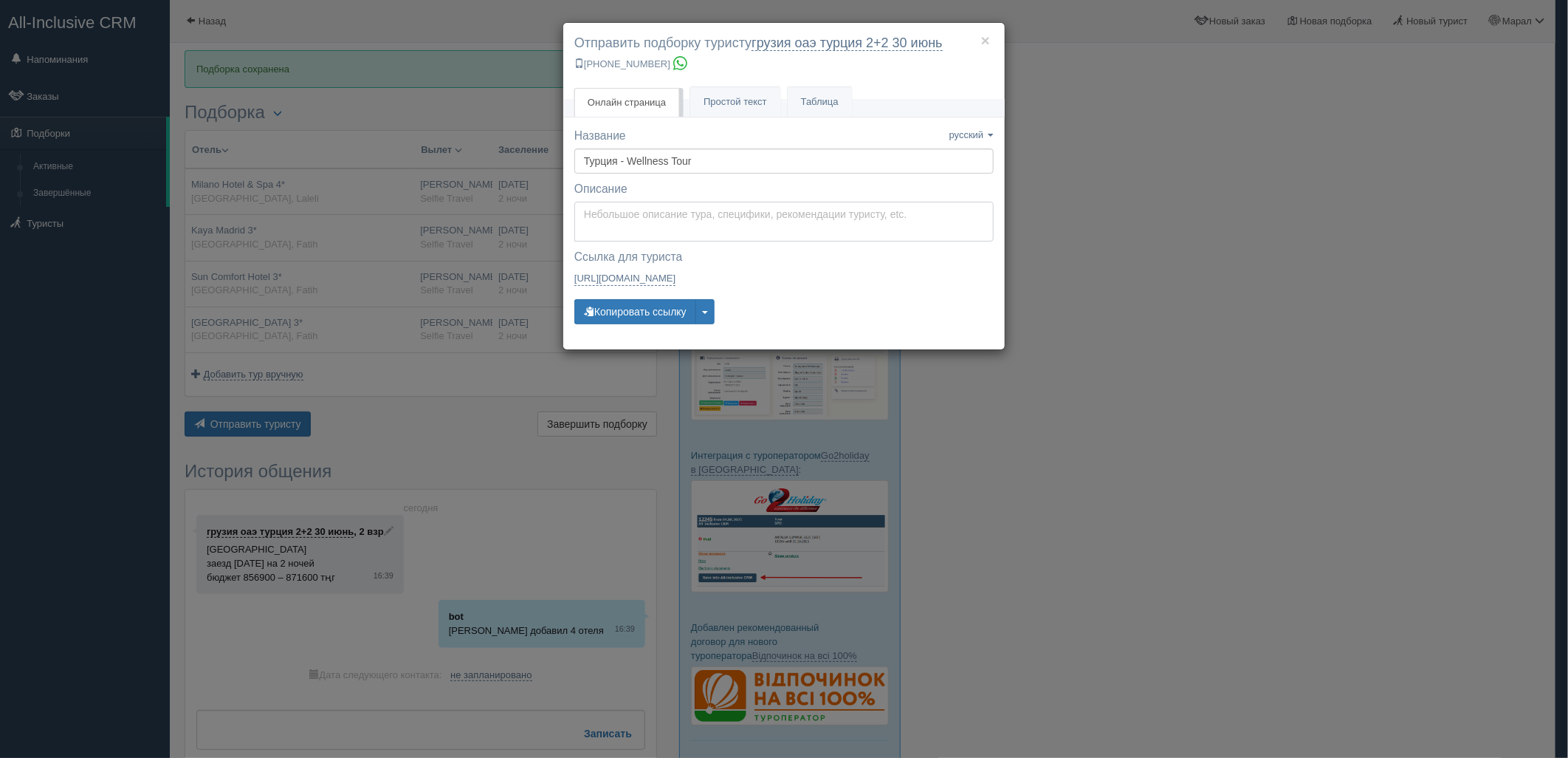
type textarea "Здравствуйте! Ниже представлены варианты туров для Вас. Для просмотра описания …"
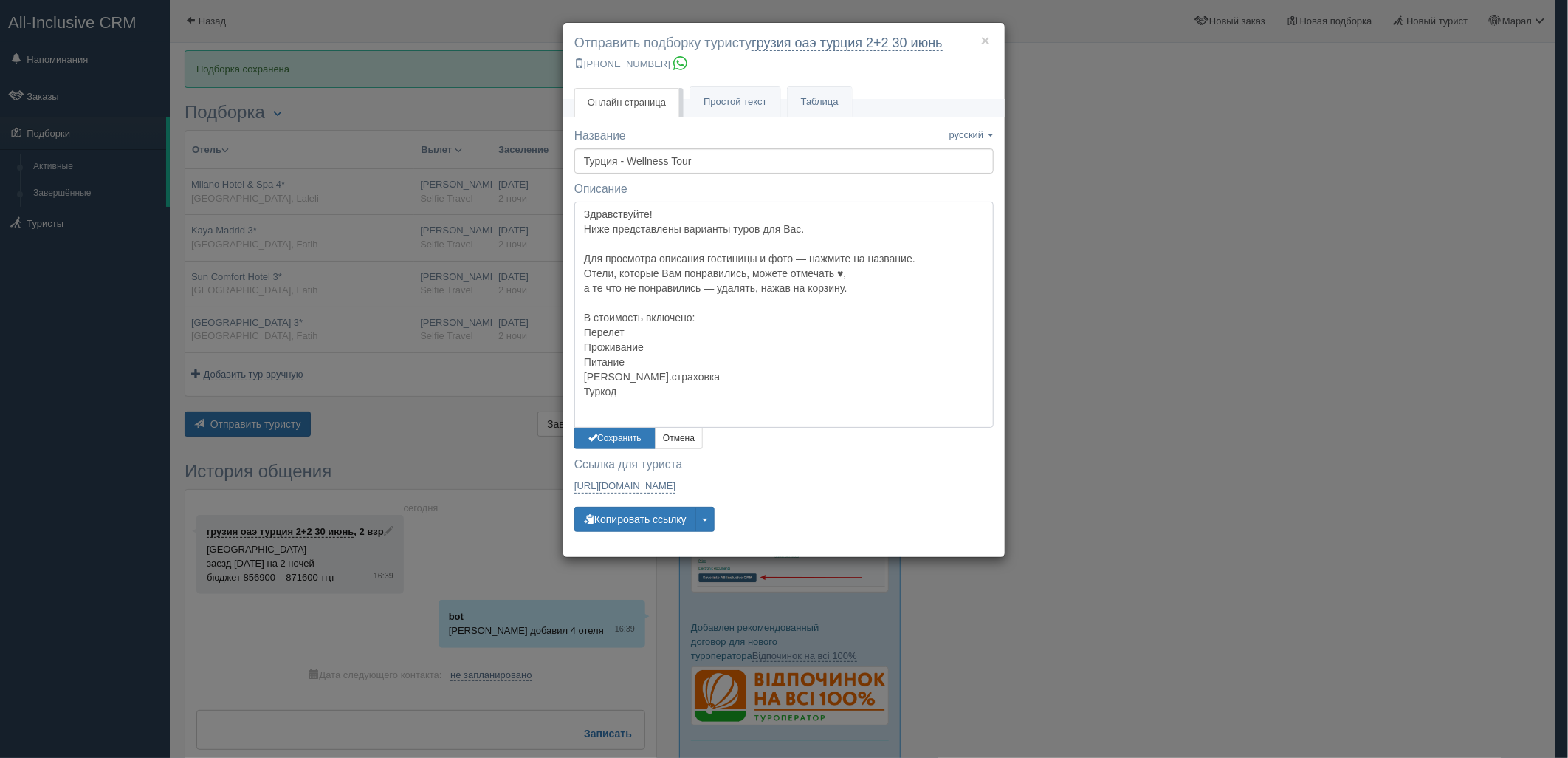
click at [656, 215] on textarea "Здравствуйте! Ниже представлены варианты туров для Вас. Для просмотра описания …" at bounding box center [784, 314] width 419 height 226
click at [1045, 291] on div "× Отправить подборку туристу грузия оаэ турция 2+2 30 июнь +7 701 880 5580 Онла…" at bounding box center [784, 379] width 1568 height 758
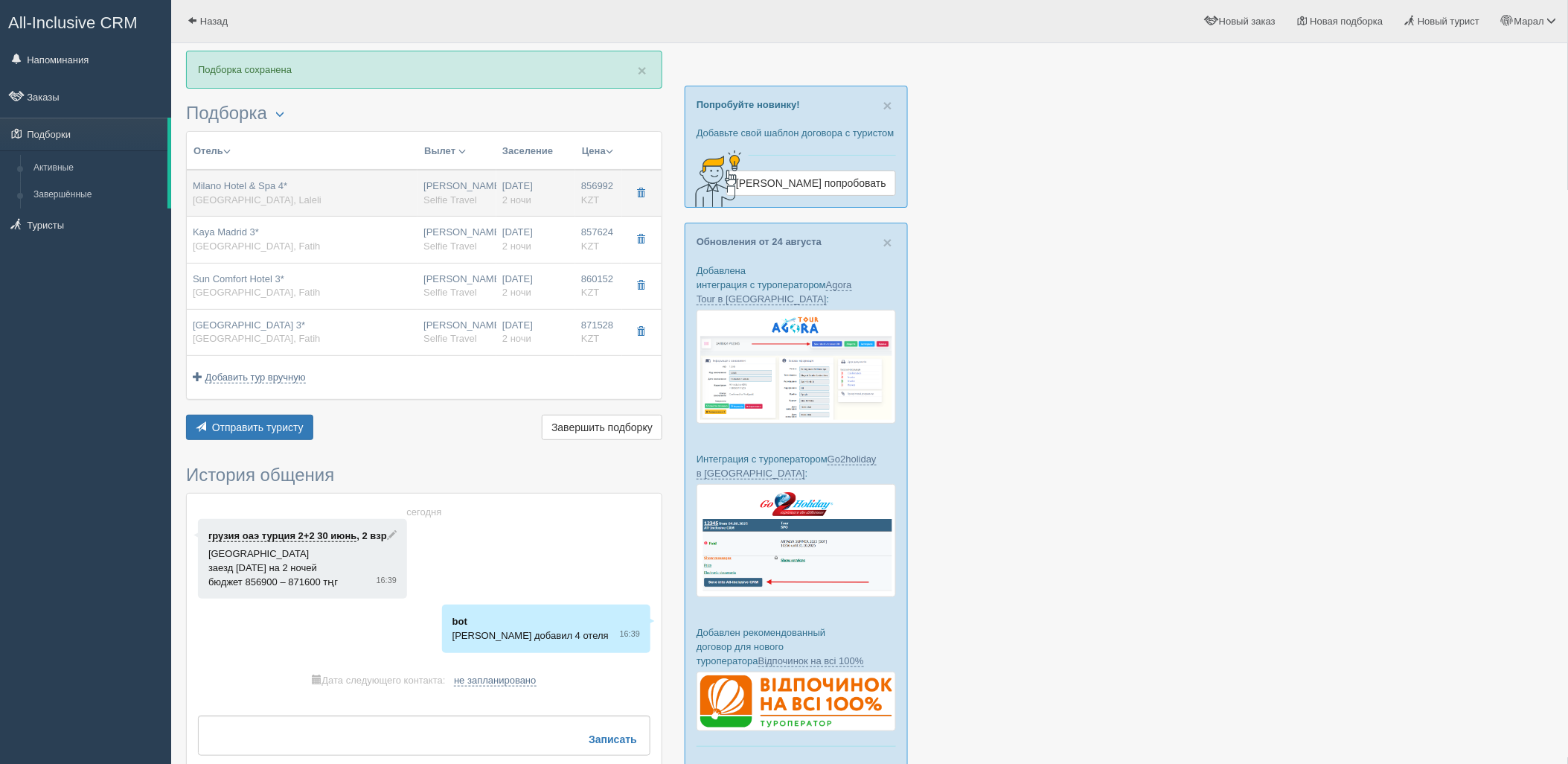
click at [516, 200] on span "2 ночи" at bounding box center [517, 200] width 29 height 11
type input "Milano Hotel & Spa 4*"
type input "https://tophotels.ru/hotel/al315507"
type input "[GEOGRAPHIC_DATA]"
type input "Laleli"
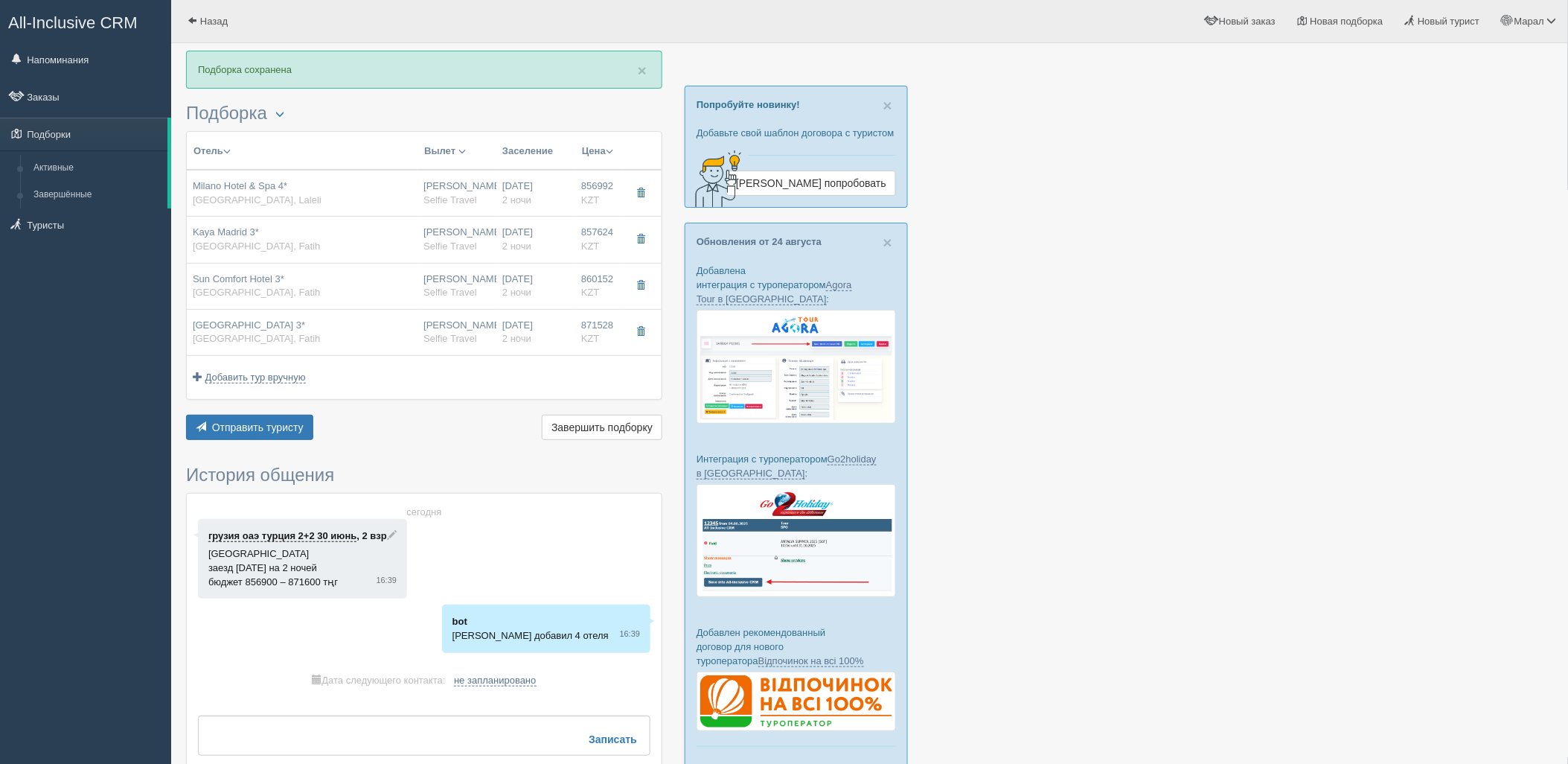
type input "856992.00"
type input "[PERSON_NAME]"
type input "Стамбул IST"
type input "18:20"
type input "22:10"
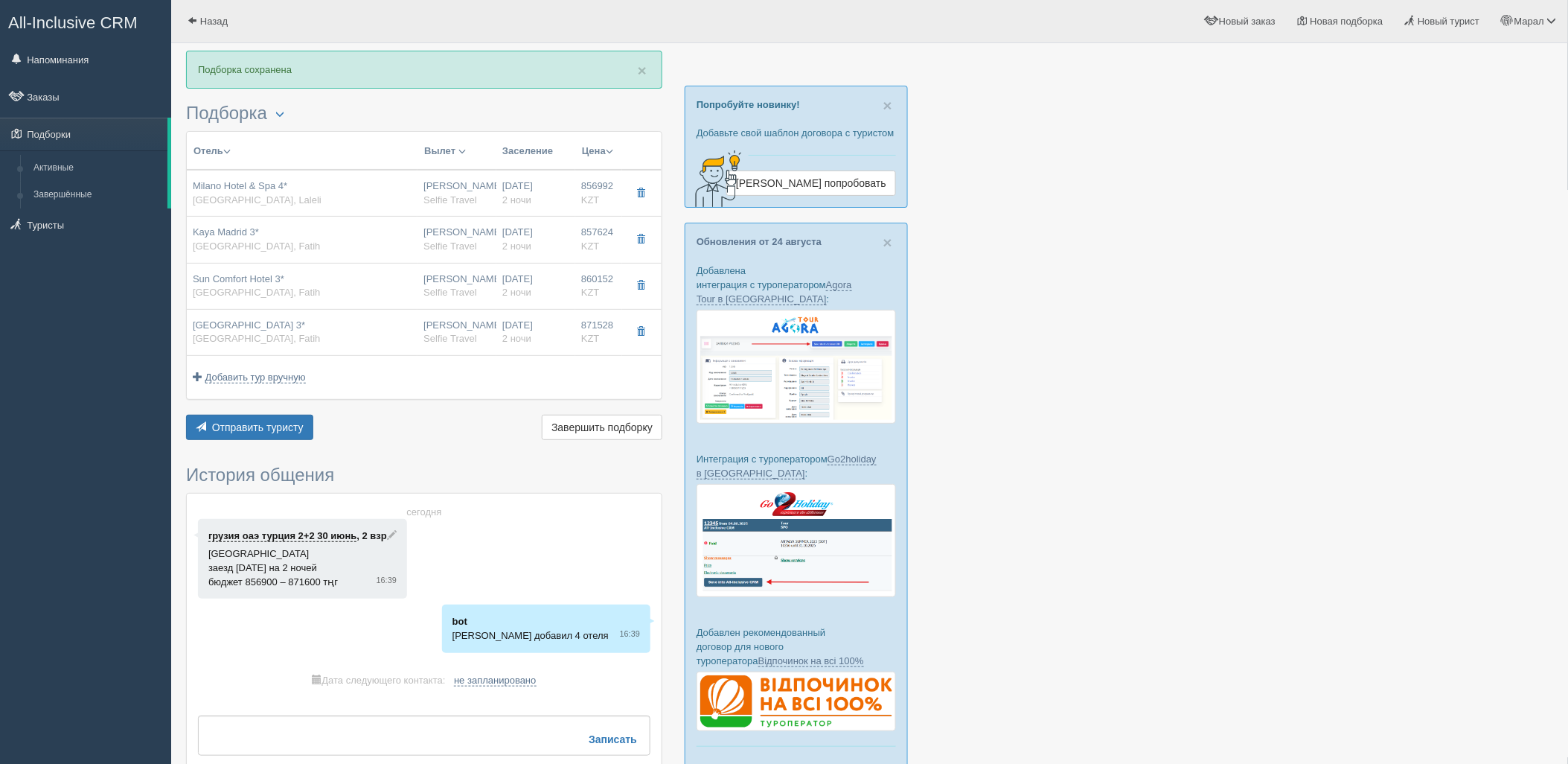
type input "Air Astana"
type input "18:15"
type input "01:15"
type input "2"
type input "Standard"
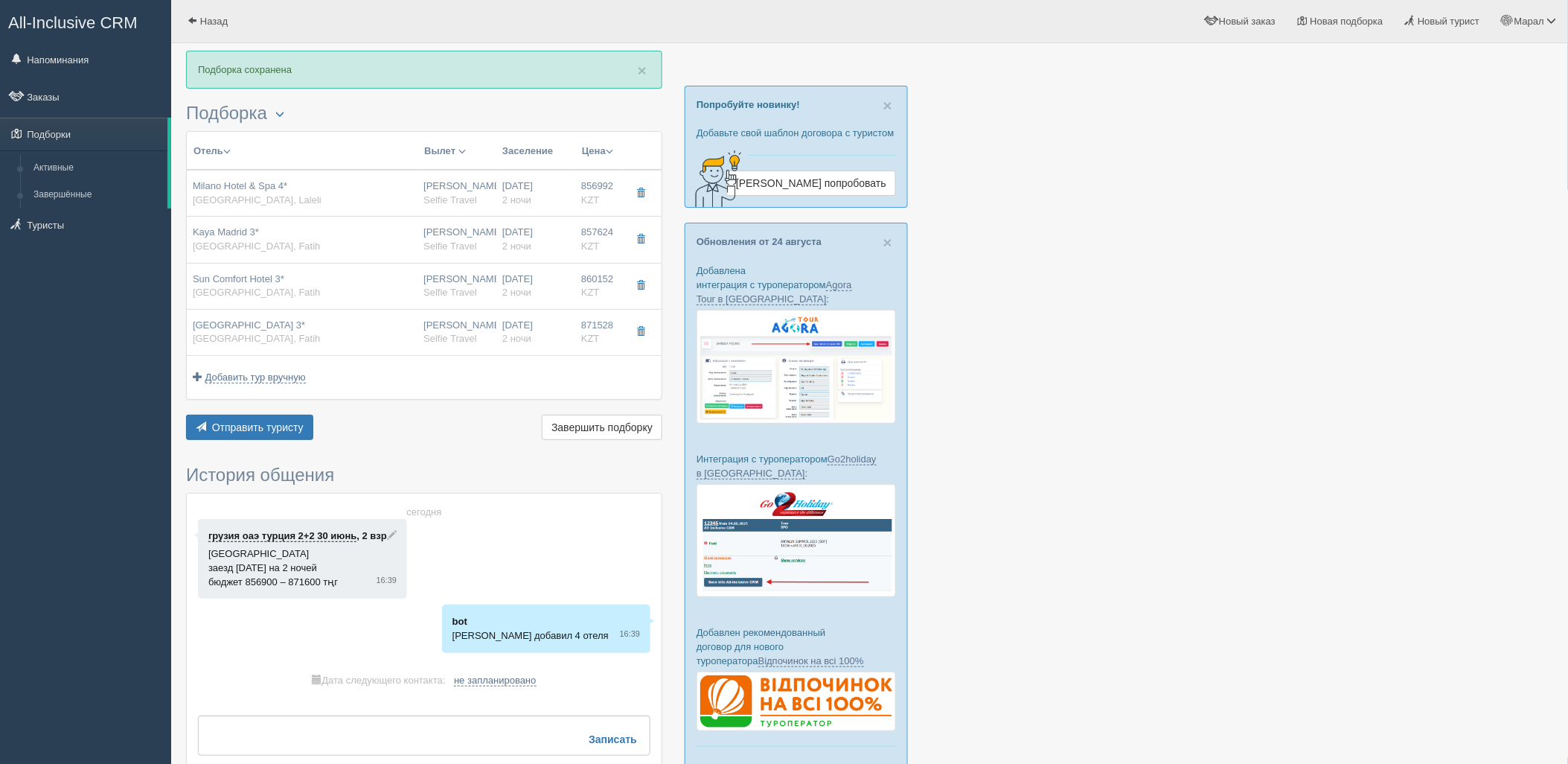
type input "BB"
type input "Selfie Travel"
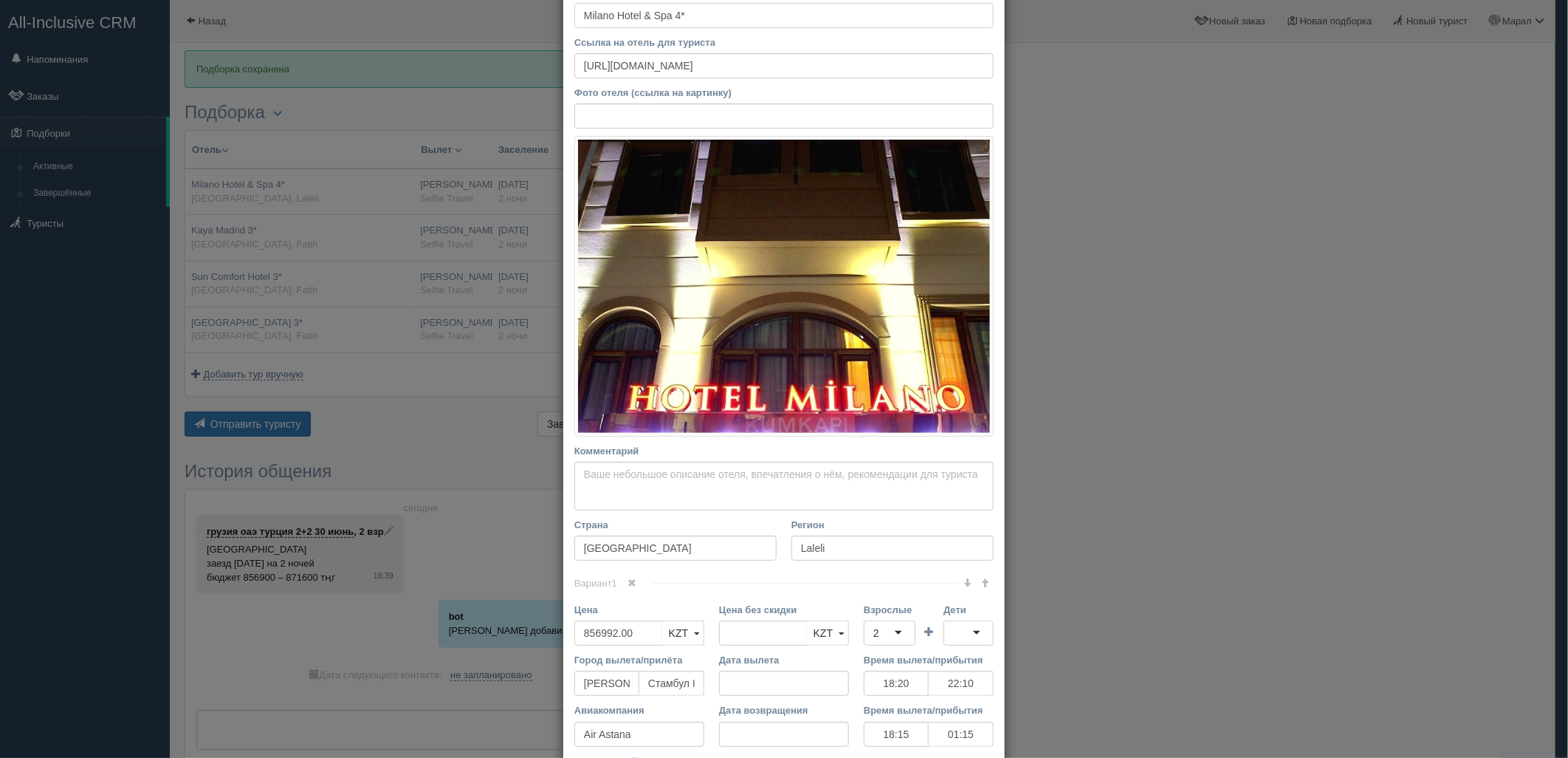
scroll to position [301, 0]
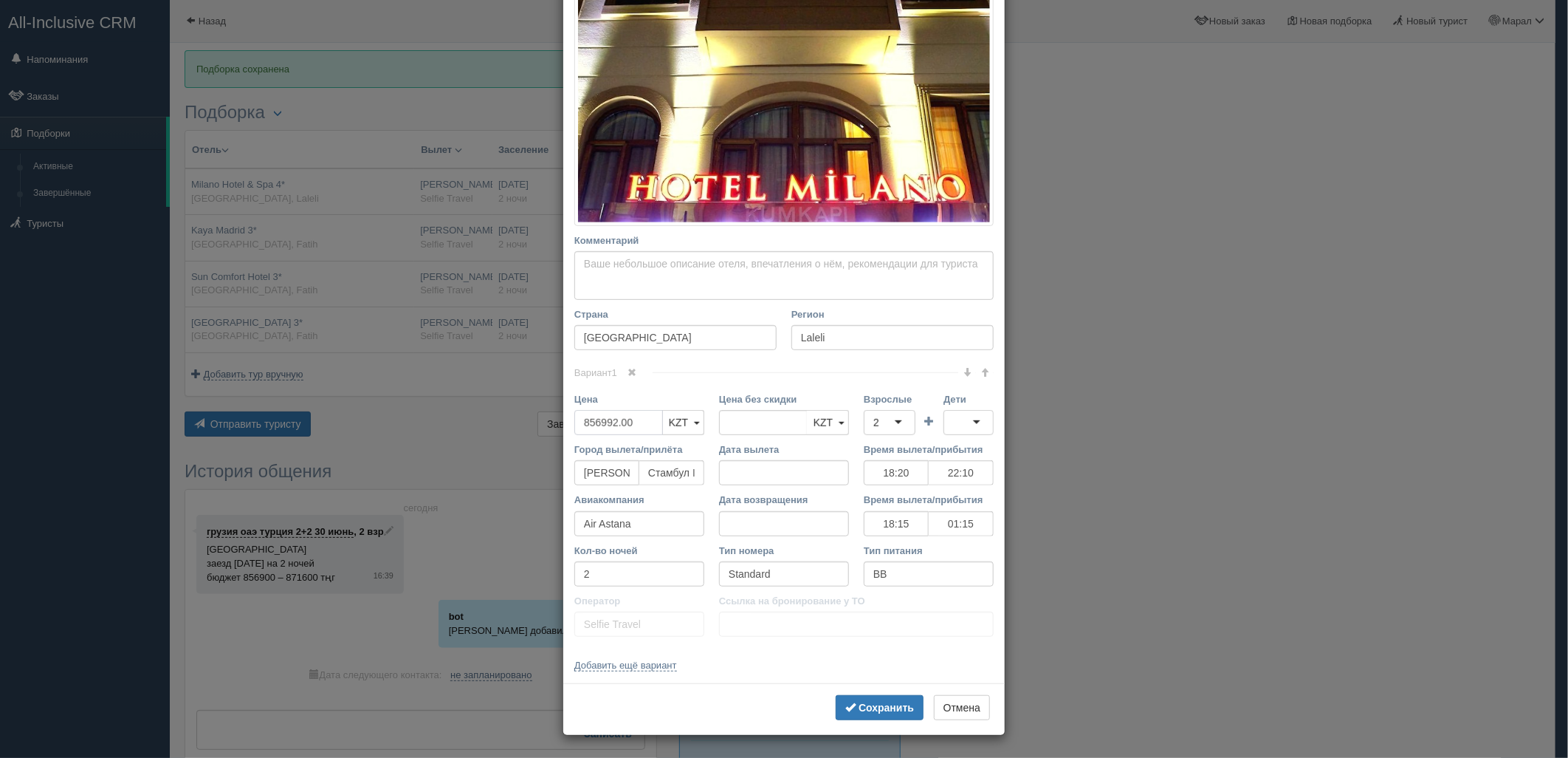
drag, startPoint x: 568, startPoint y: 418, endPoint x: 504, endPoint y: 418, distance: 64.0
click at [505, 418] on div "× Редактировать тур Название отеля Milano Hotel & Spa 4* Ссылка на отель для ту…" at bounding box center [784, 379] width 1568 height 758
type input "1"
type input "856992.00"
type input "1713984"
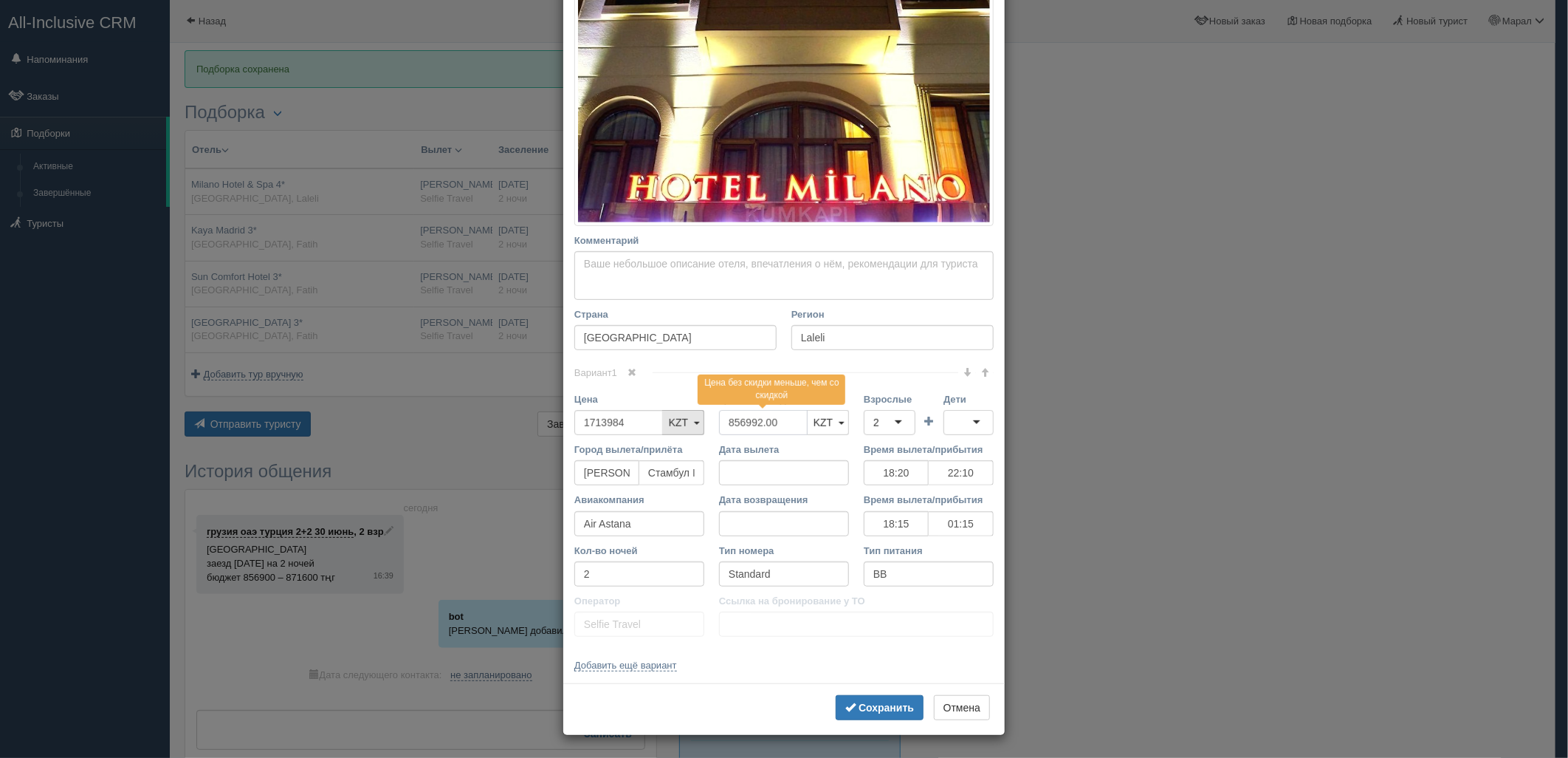
drag, startPoint x: 773, startPoint y: 418, endPoint x: 696, endPoint y: 418, distance: 77.0
click at [647, 418] on div "Цена 1713984 KZT USD EUR KZT KZT USD EUR Цена без скидки 856992.00 Цена без ски…" at bounding box center [783, 417] width 434 height 51
click at [879, 422] on div "2" at bounding box center [889, 422] width 51 height 25
click at [887, 704] on b "Сохранить" at bounding box center [886, 707] width 55 height 12
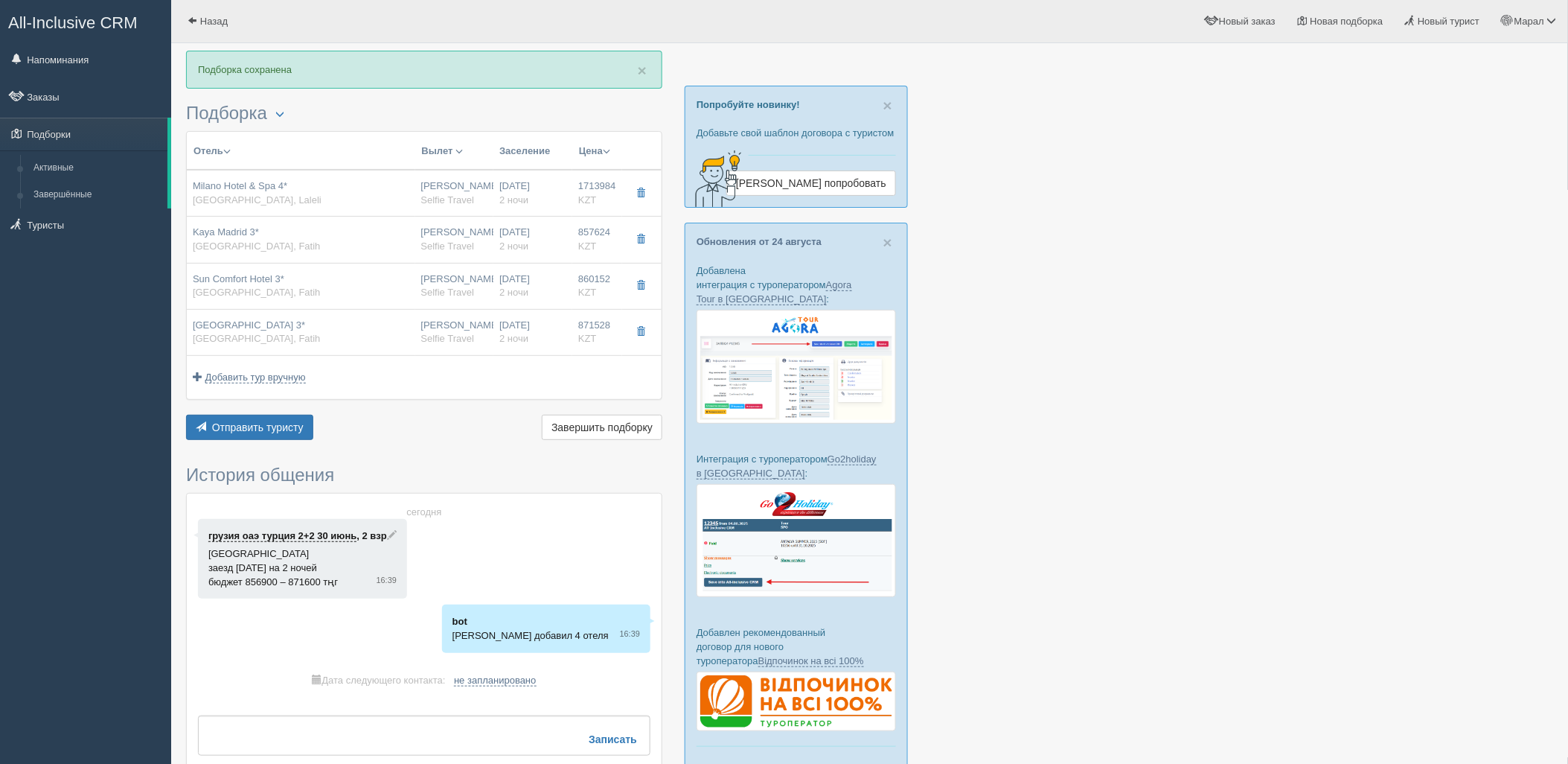
click at [456, 236] on div "Нурсултан Назарбаев NQZ Selfie Travel" at bounding box center [455, 240] width 67 height 28
type input "Kaya Madrid 3*"
type input "https://tophotels.ru/hotel/al101493"
type input "Fatih"
type input "857624.00"
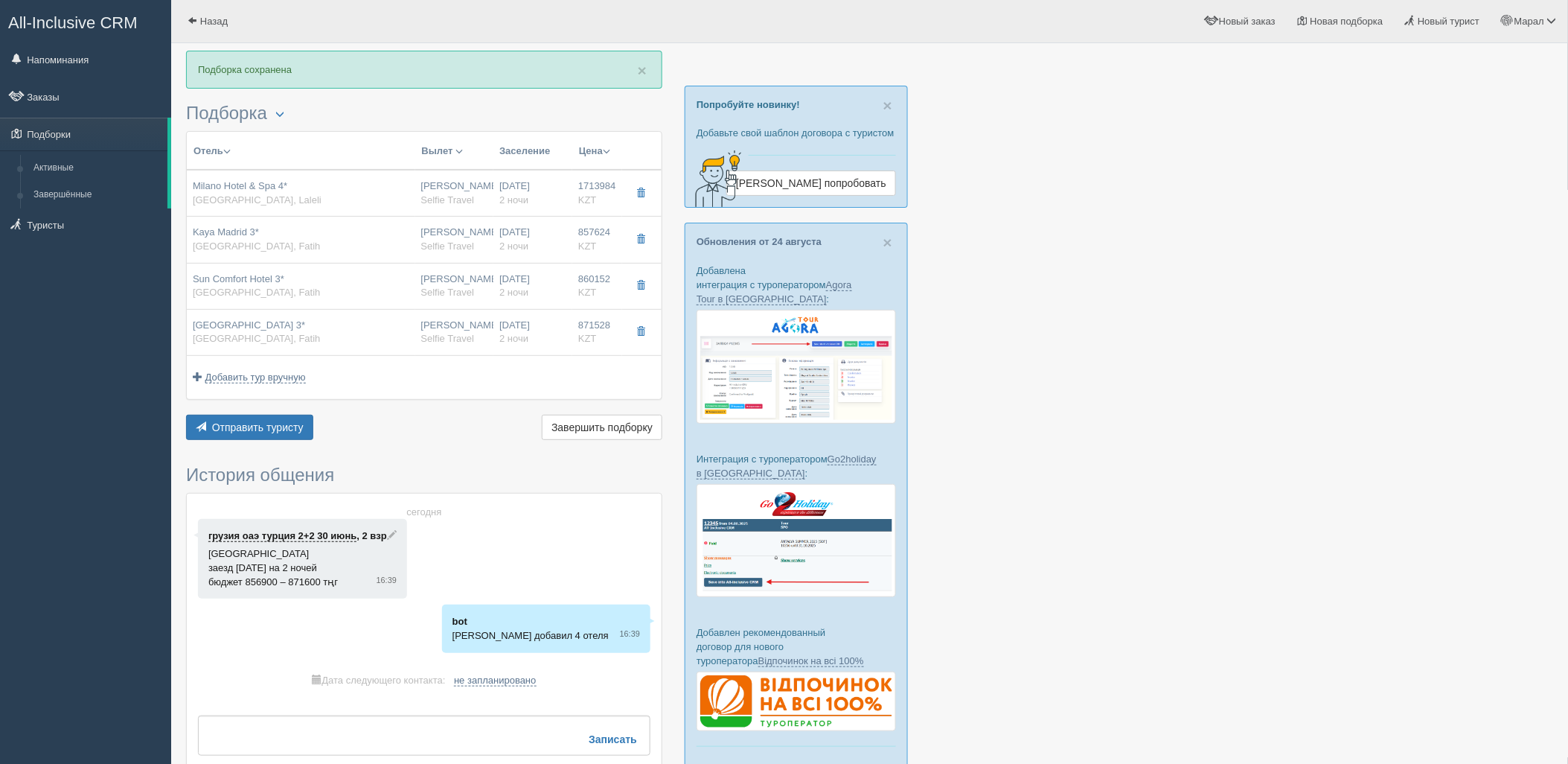
type input "18:20"
type input "22:10"
type input "18:15"
type input "01:15"
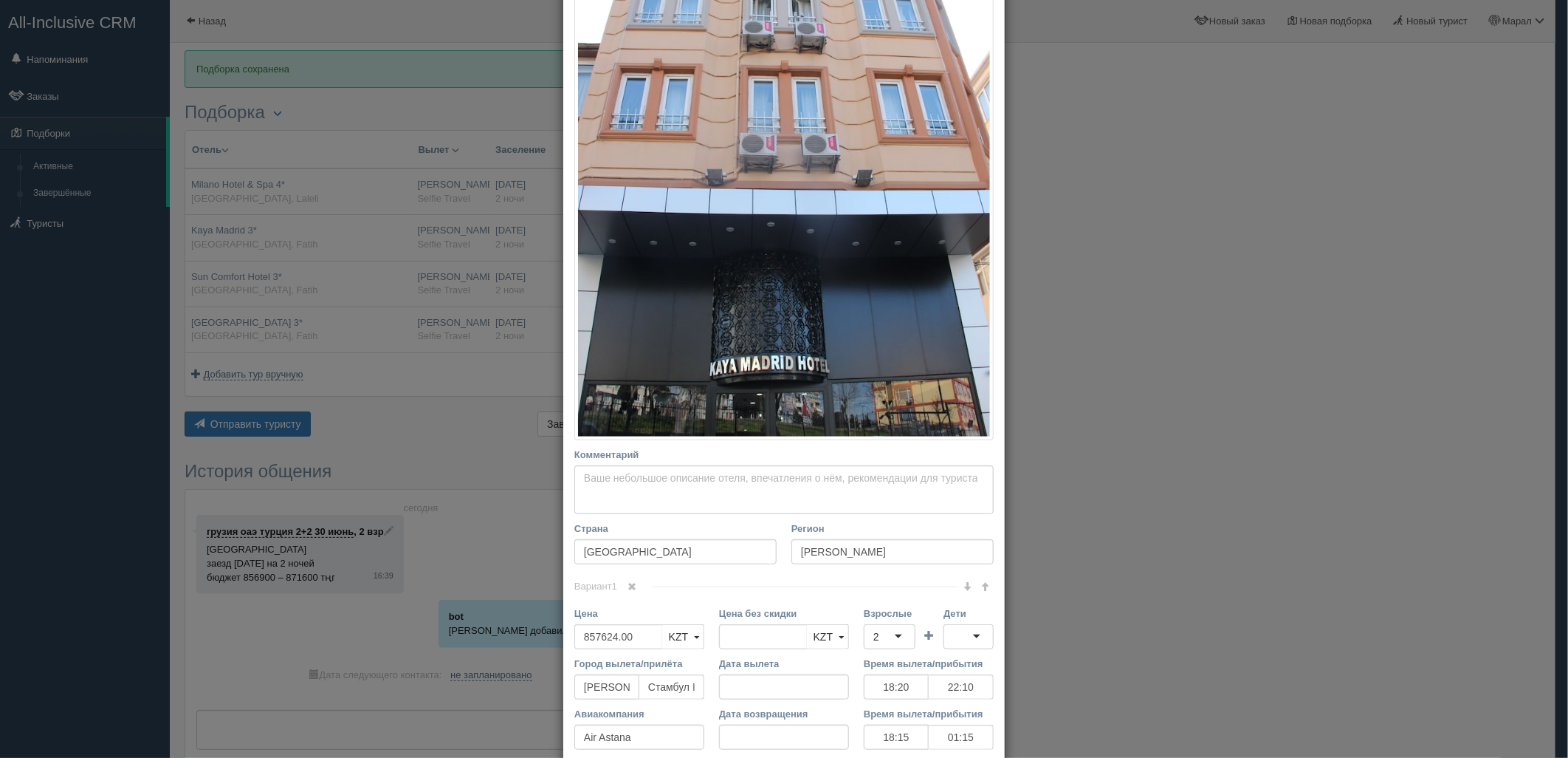
scroll to position [492, 0]
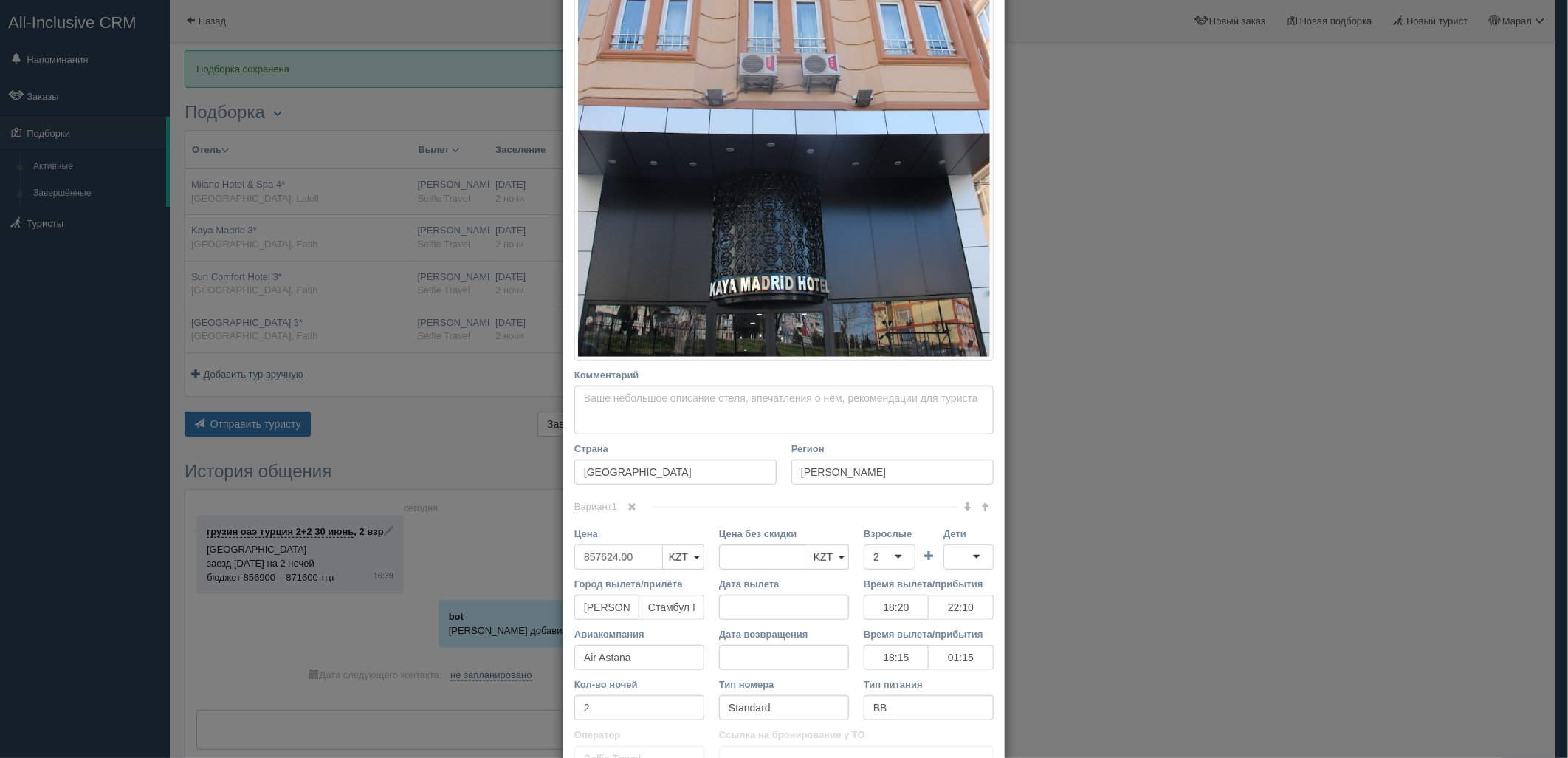
drag, startPoint x: 550, startPoint y: 558, endPoint x: 511, endPoint y: 558, distance: 39.0
click at [510, 558] on div "× Редактировать тур Название отеля Kaya Madrid 3* Ссылка на отель для туриста h…" at bounding box center [784, 379] width 1568 height 758
type input "857624.00"
type input "1715248"
drag, startPoint x: 774, startPoint y: 554, endPoint x: 686, endPoint y: 548, distance: 88.2
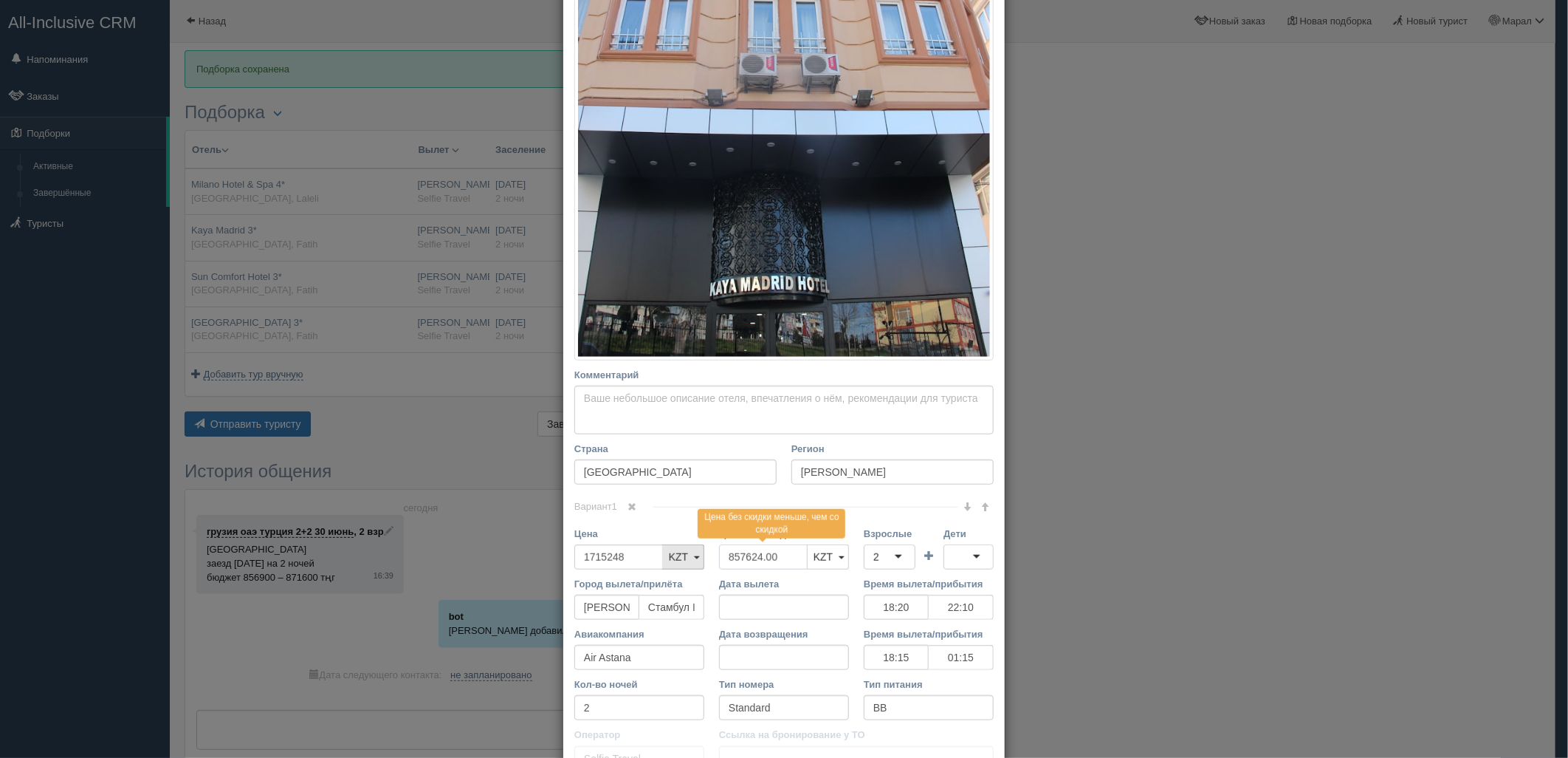
click at [613, 554] on div "Цена 1715248 KZT USD EUR KZT KZT USD EUR Цена без скидки 857624.00 Цена без ски…" at bounding box center [783, 552] width 434 height 51
click at [874, 561] on div "2" at bounding box center [889, 556] width 51 height 25
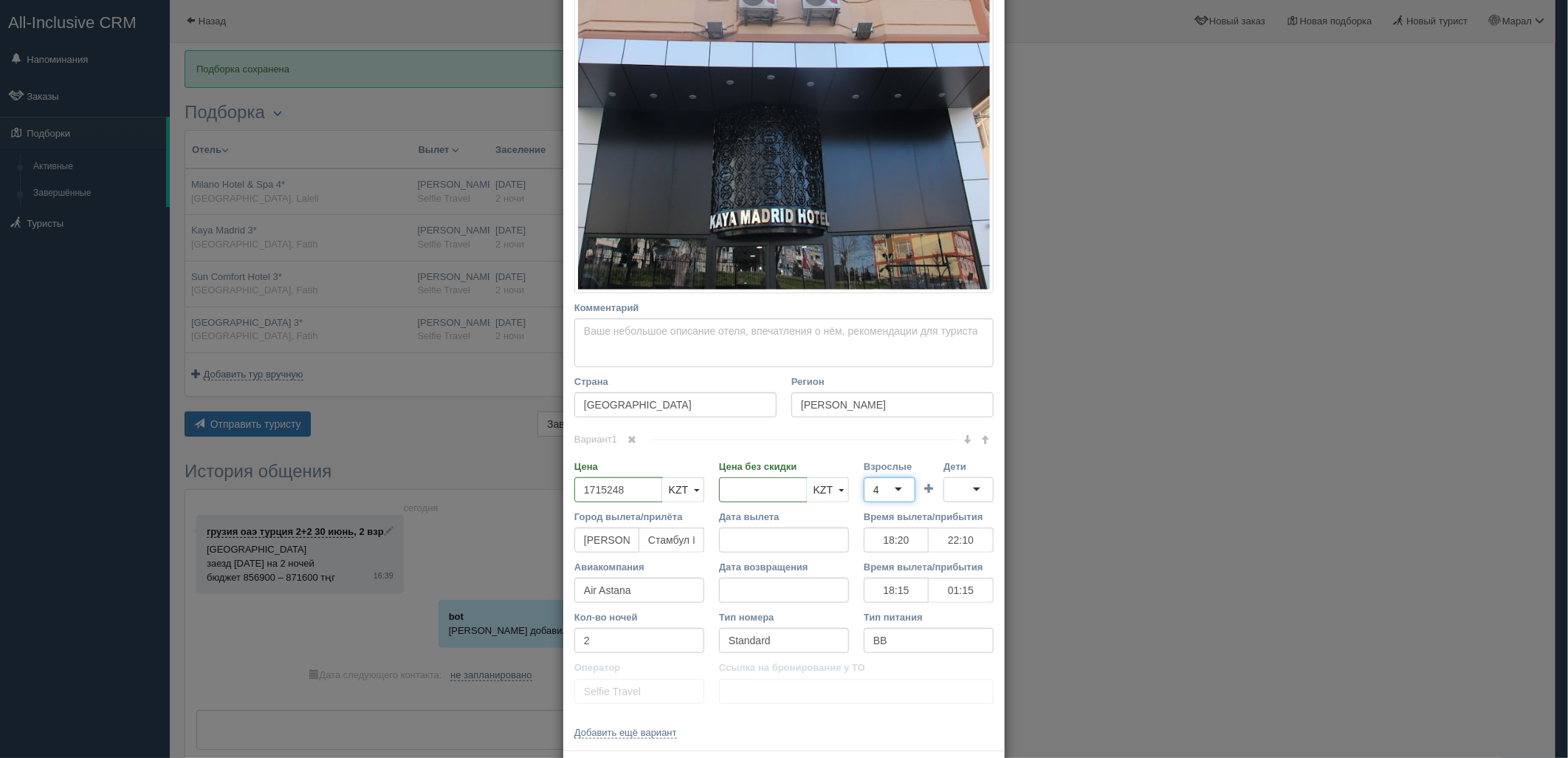
scroll to position [626, 0]
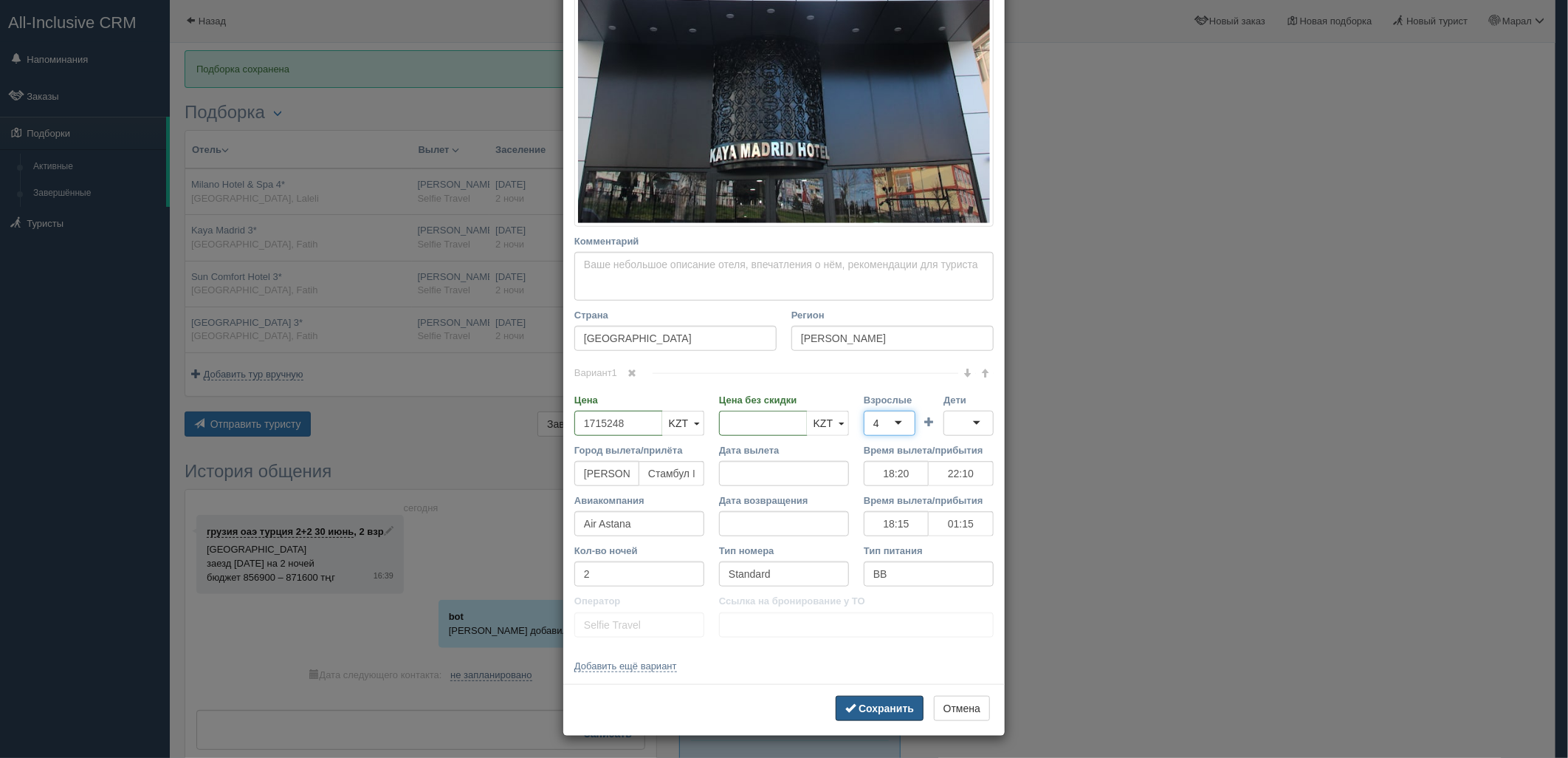
drag, startPoint x: 889, startPoint y: 705, endPoint x: 888, endPoint y: 689, distance: 16.0
click at [889, 704] on b "Сохранить" at bounding box center [886, 708] width 55 height 12
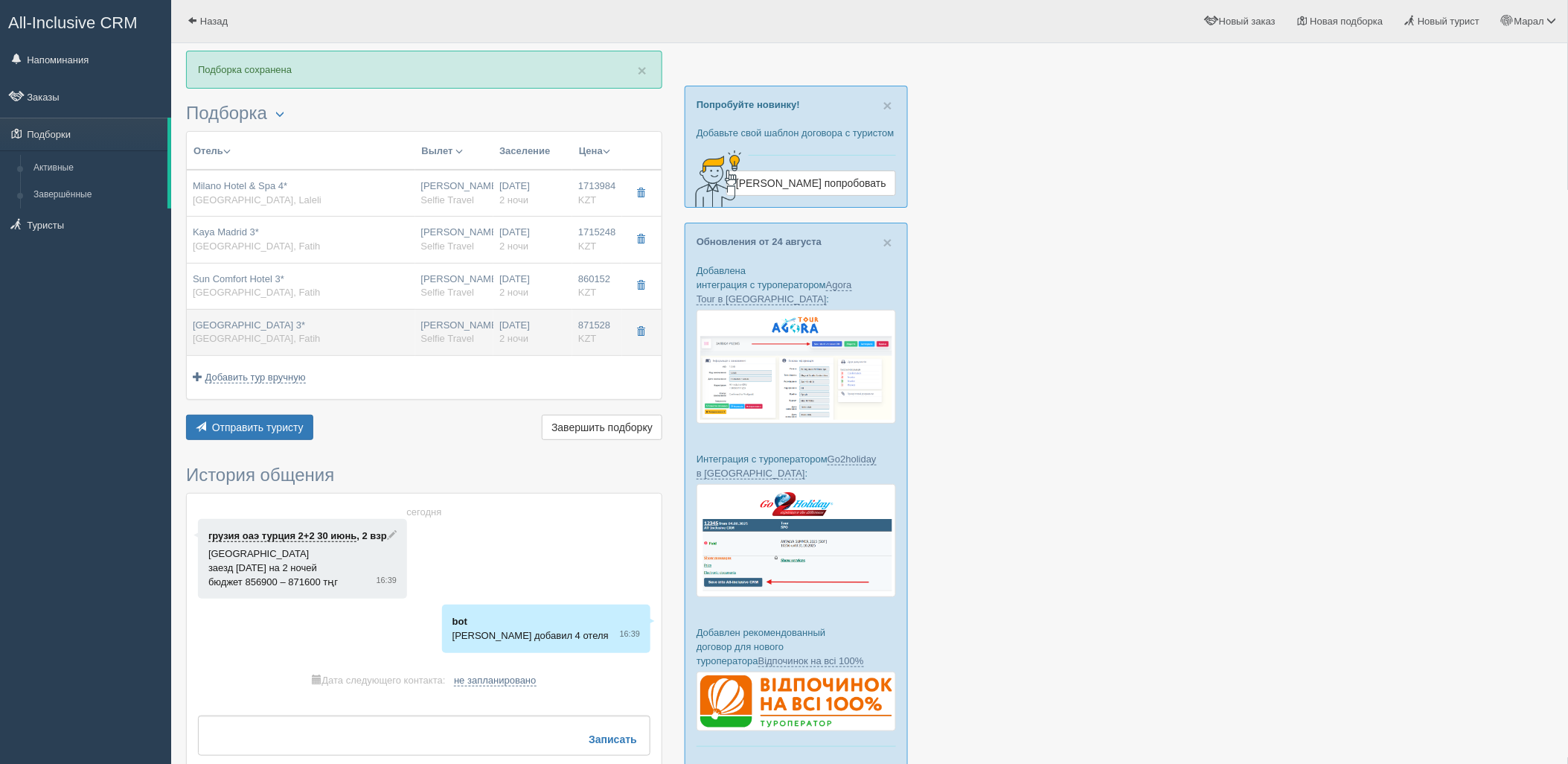
click at [485, 339] on div "Нурсултан Назарбаев NQZ Selfie Travel" at bounding box center [455, 333] width 67 height 28
type input "Art City Hotel 3*"
type input "https://tophotels.ru/hotel/al52532"
type input "871528.00"
type input "18:20"
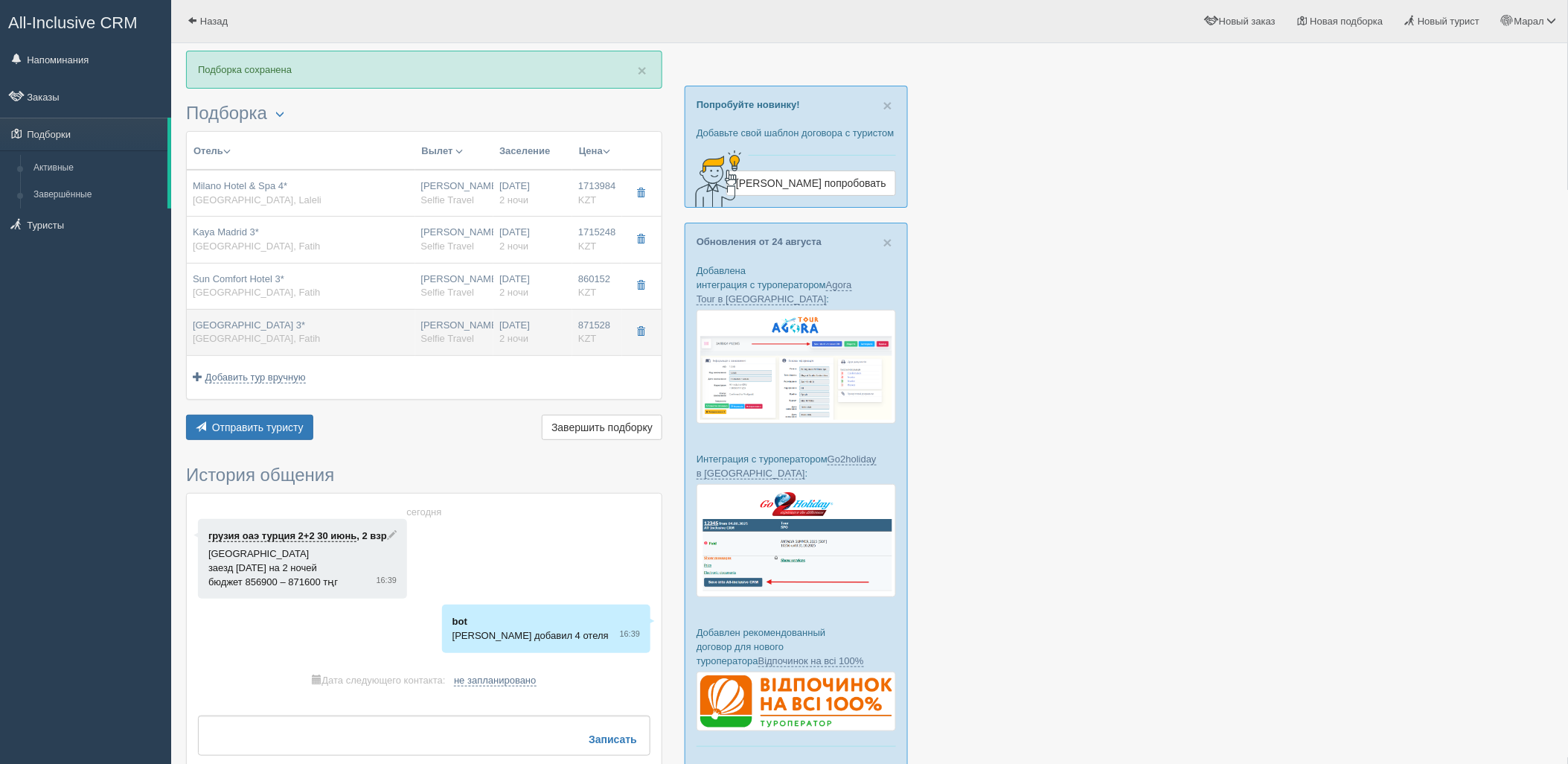
type input "22:10"
type input "18:15"
type input "01:15"
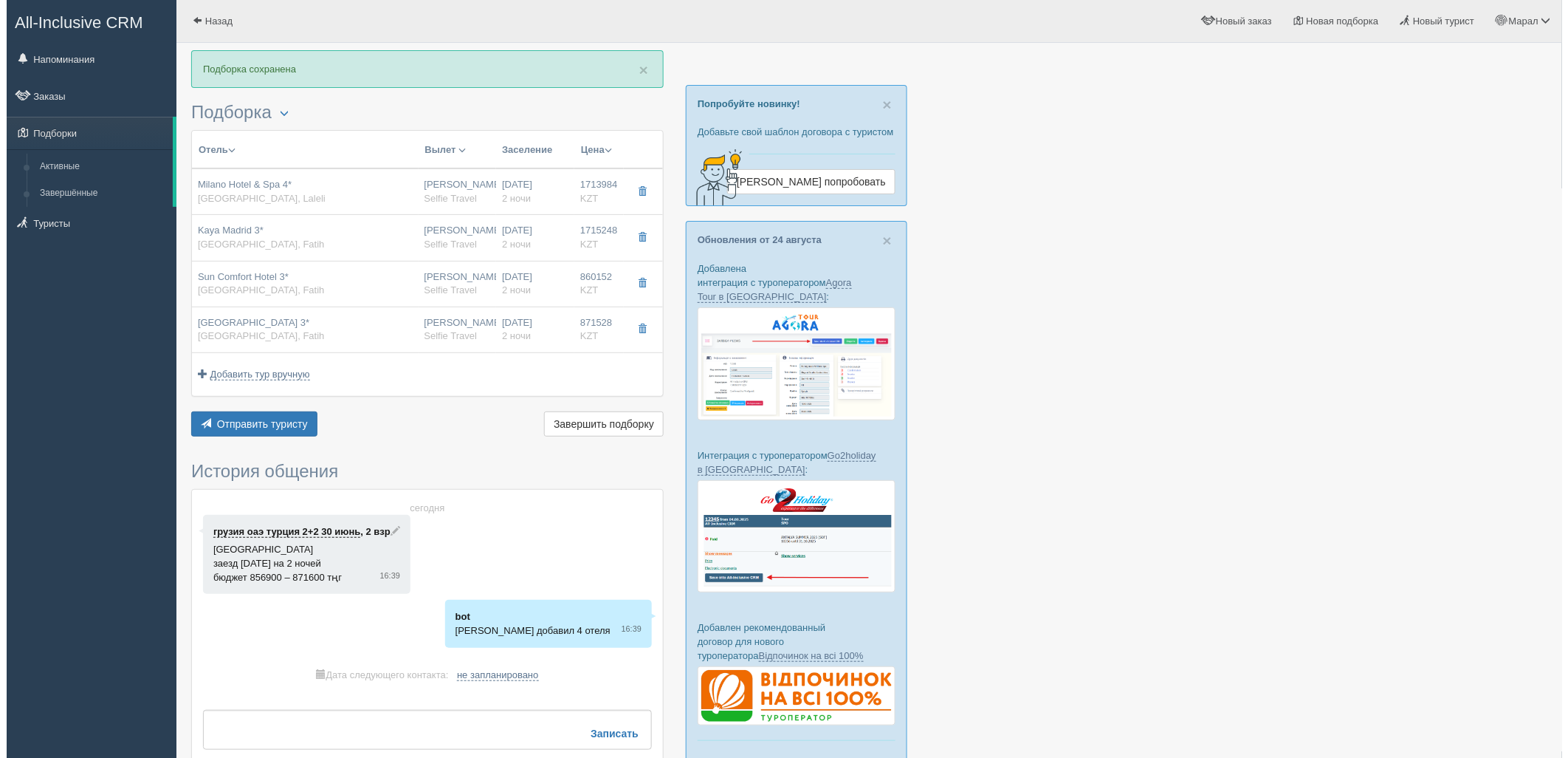
scroll to position [0, 0]
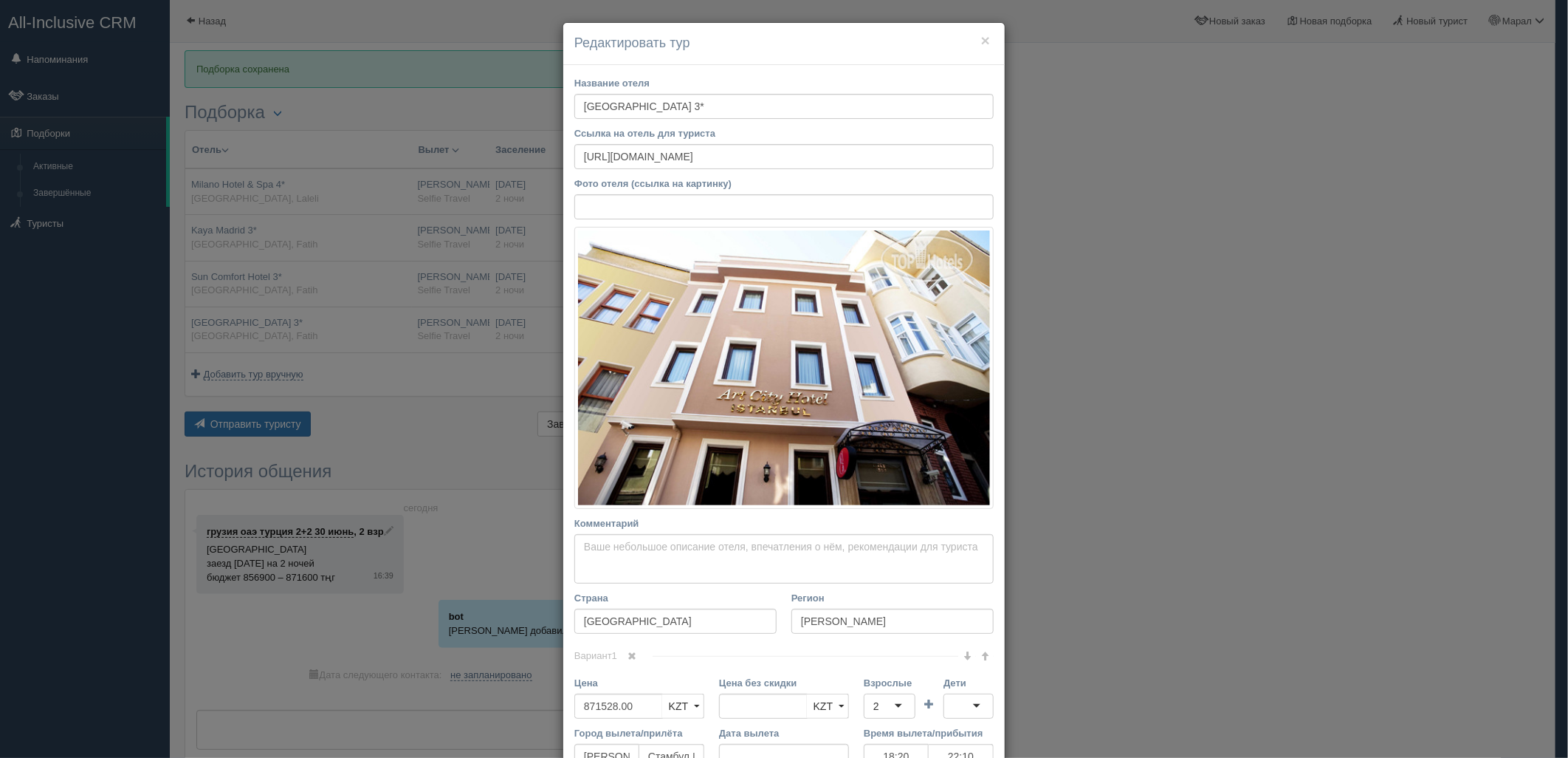
click at [493, 304] on div "× Редактировать тур Название отеля Art City Hotel 3* Ссылка на отель для турист…" at bounding box center [784, 379] width 1568 height 758
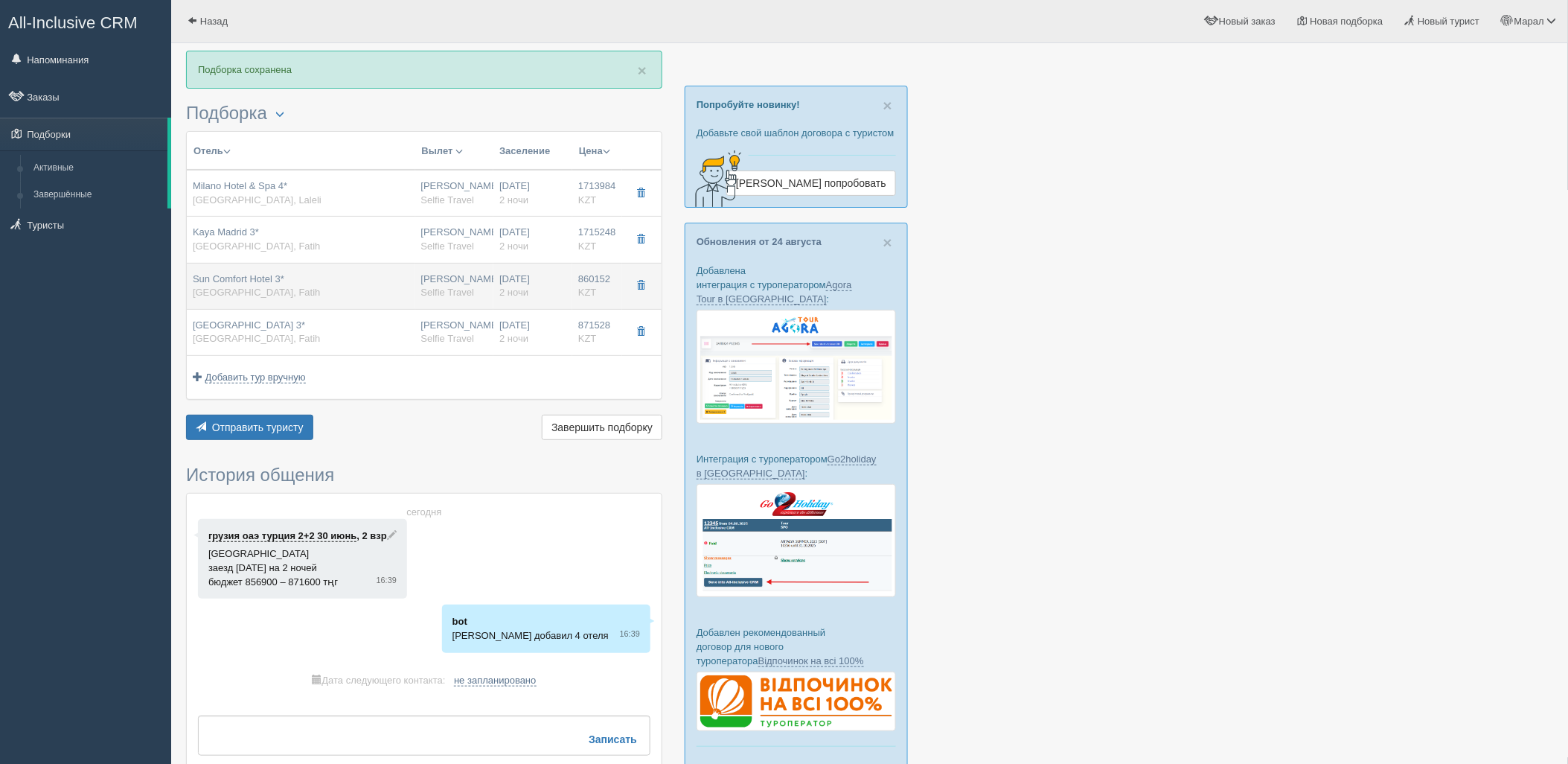
click at [492, 295] on td "Нурсултан Назарбаев NQZ Selfie Travel" at bounding box center [455, 286] width 79 height 46
type input "Sun Comfort Hotel 3*"
type input "https://tophotels.ru/hotel/al185316"
type input "860152.00"
type input "18:20"
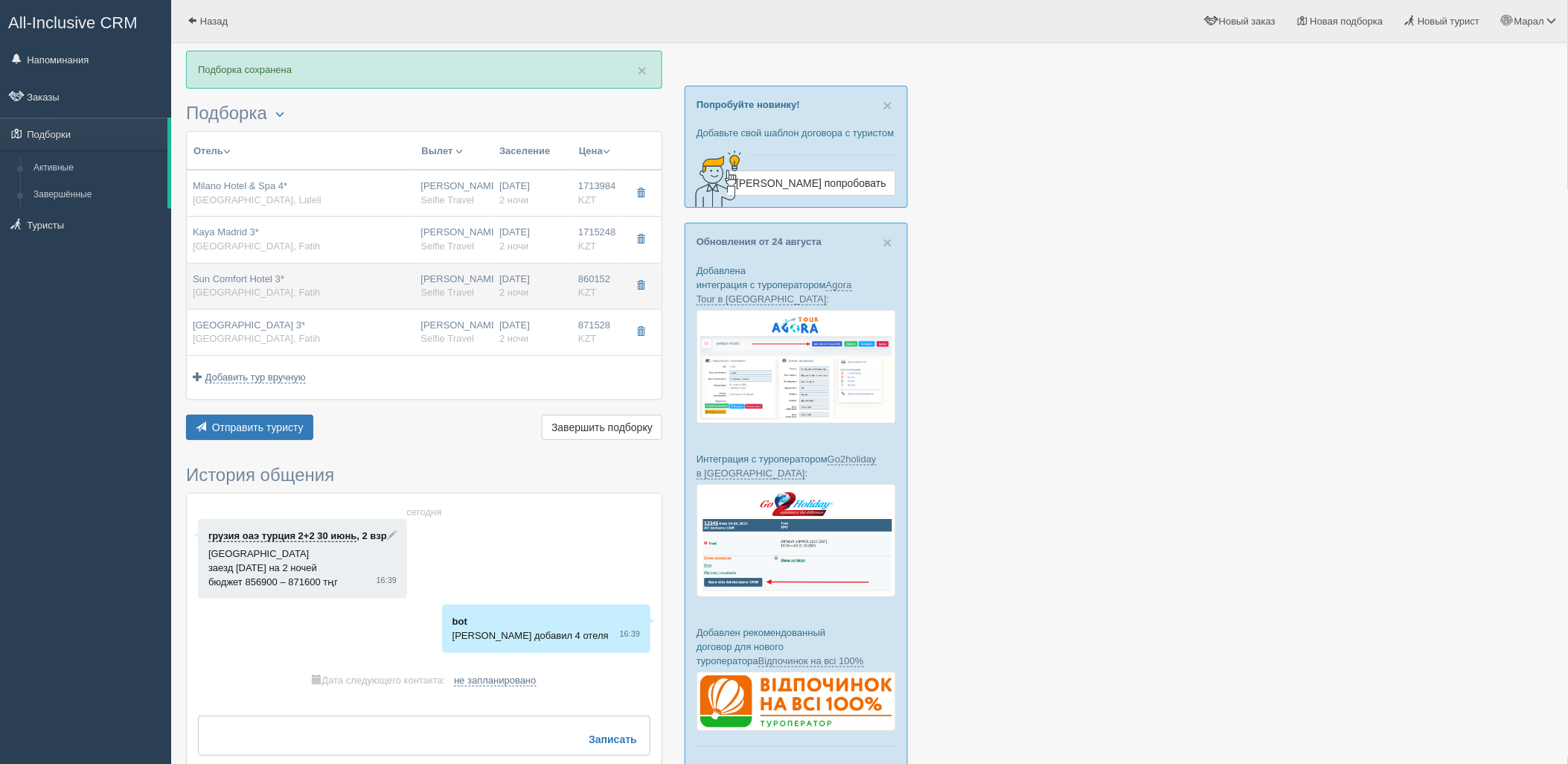
type input "22:10"
type input "18:15"
type input "01:15"
type input "Standard Room French Bed"
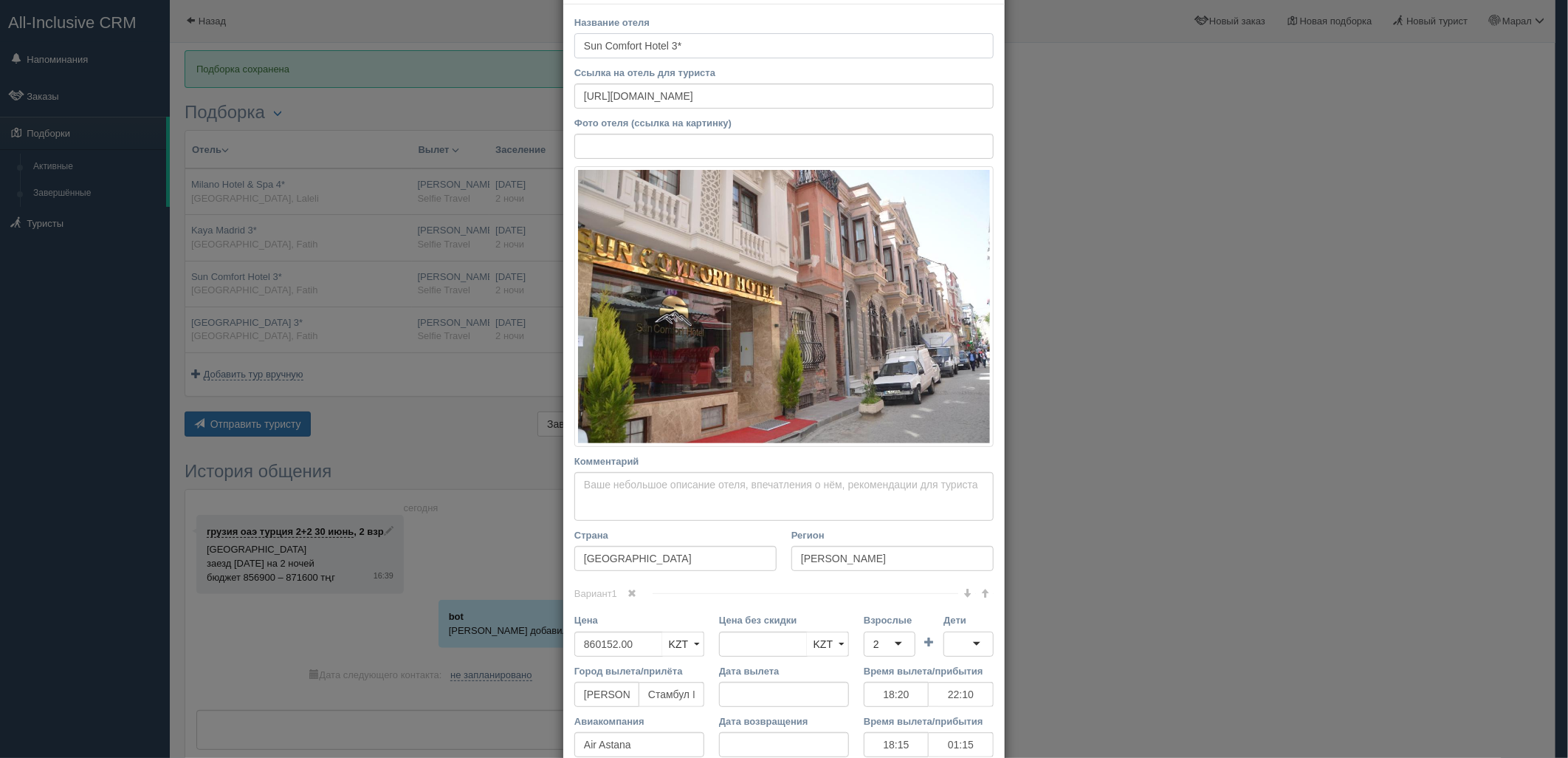
scroll to position [164, 0]
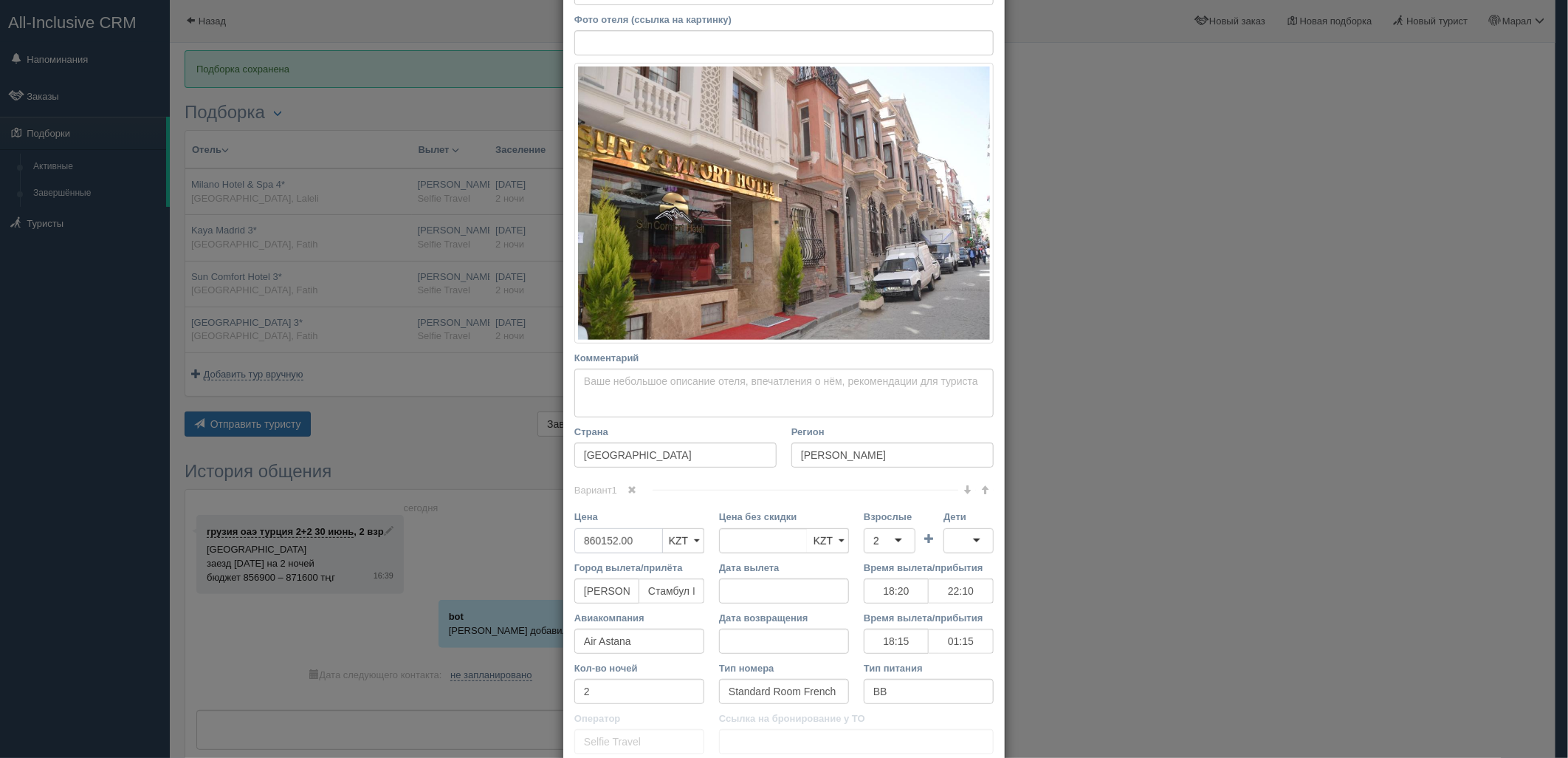
drag, startPoint x: 648, startPoint y: 547, endPoint x: 525, endPoint y: 532, distance: 123.9
click at [528, 534] on div "× Редактировать тур Название отеля Sun Comfort Hotel 3* Ссылка на отель для тур…" at bounding box center [784, 379] width 1568 height 758
type input "860152.00"
type input "1720304"
drag, startPoint x: 778, startPoint y: 541, endPoint x: 673, endPoint y: 540, distance: 105.0
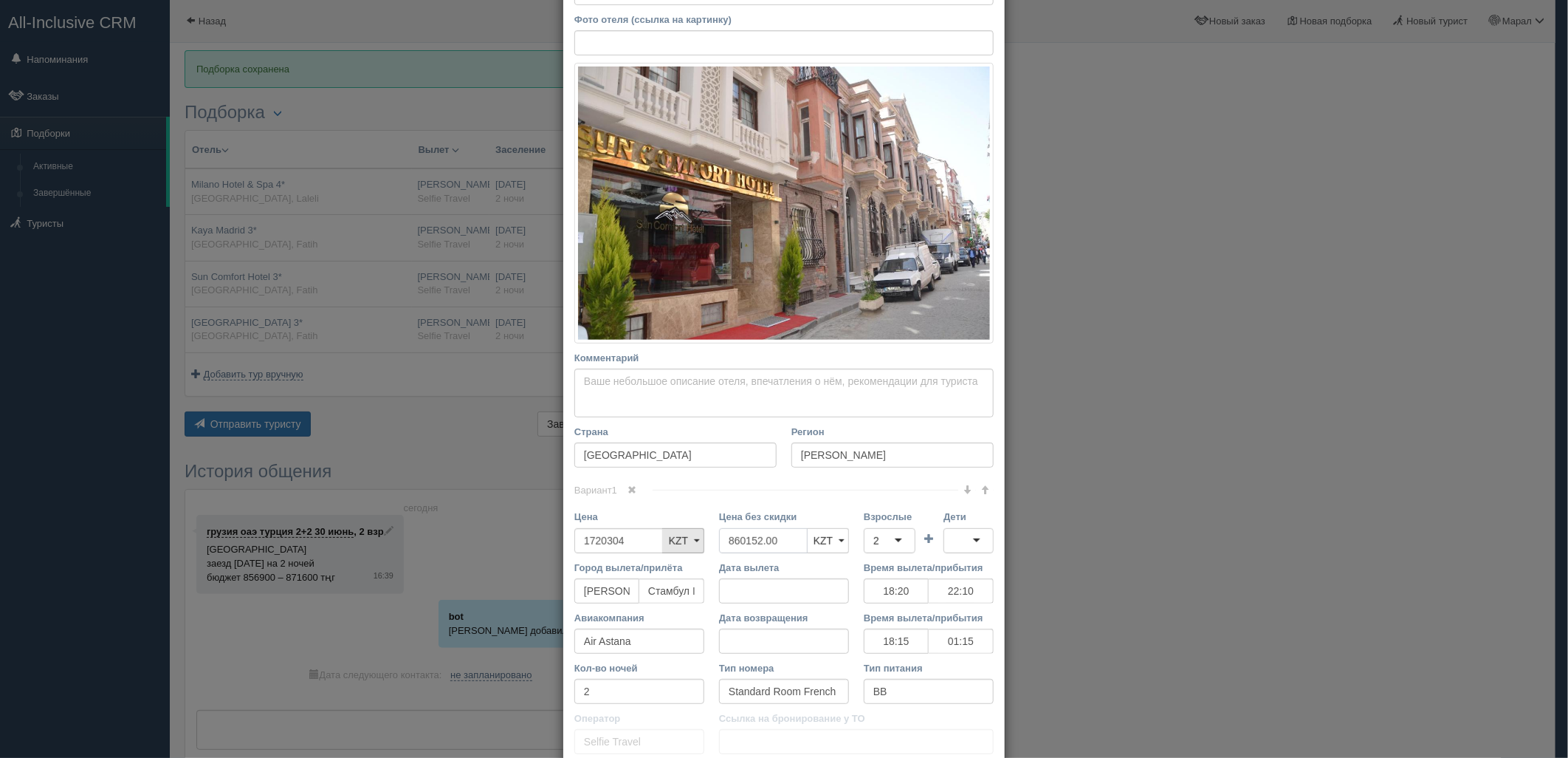
click at [658, 545] on div "Цена 1720304 KZT USD EUR KZT KZT USD EUR Цена без скидки 860152.00 KZT USD EUR …" at bounding box center [783, 535] width 434 height 51
click at [888, 541] on div "2" at bounding box center [889, 540] width 51 height 25
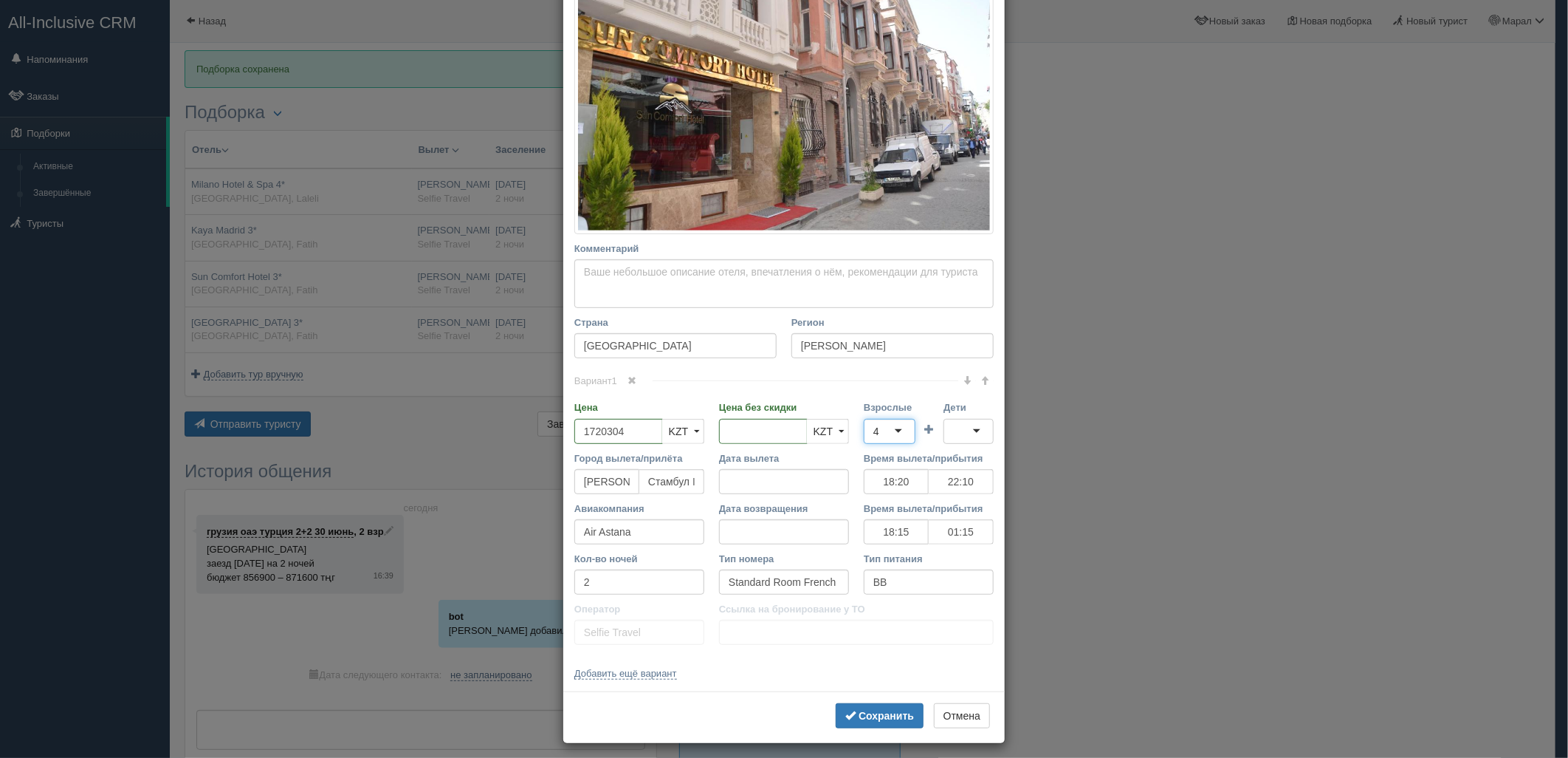
scroll to position [281, 0]
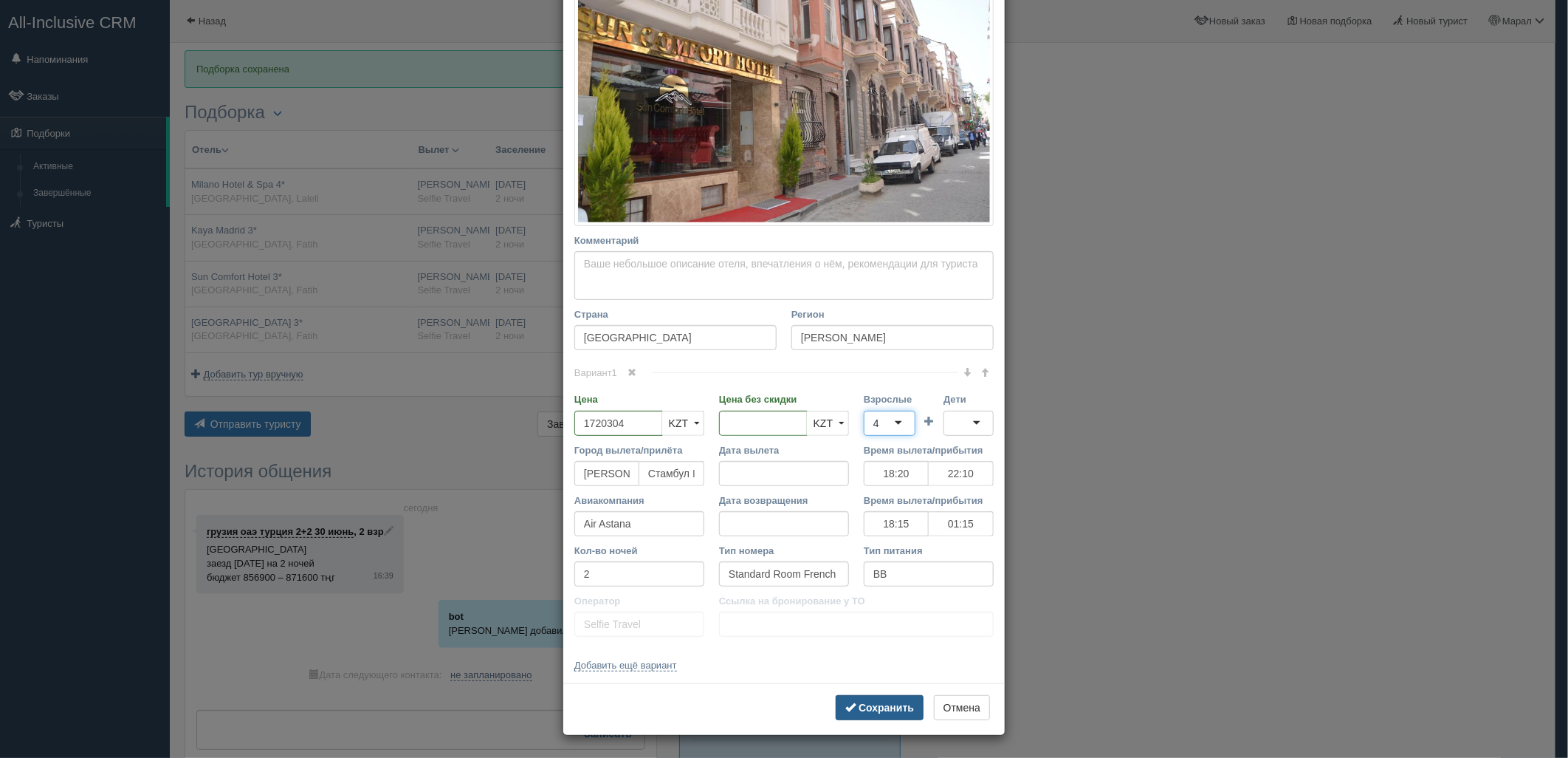
click at [879, 705] on b "Сохранить" at bounding box center [886, 707] width 55 height 12
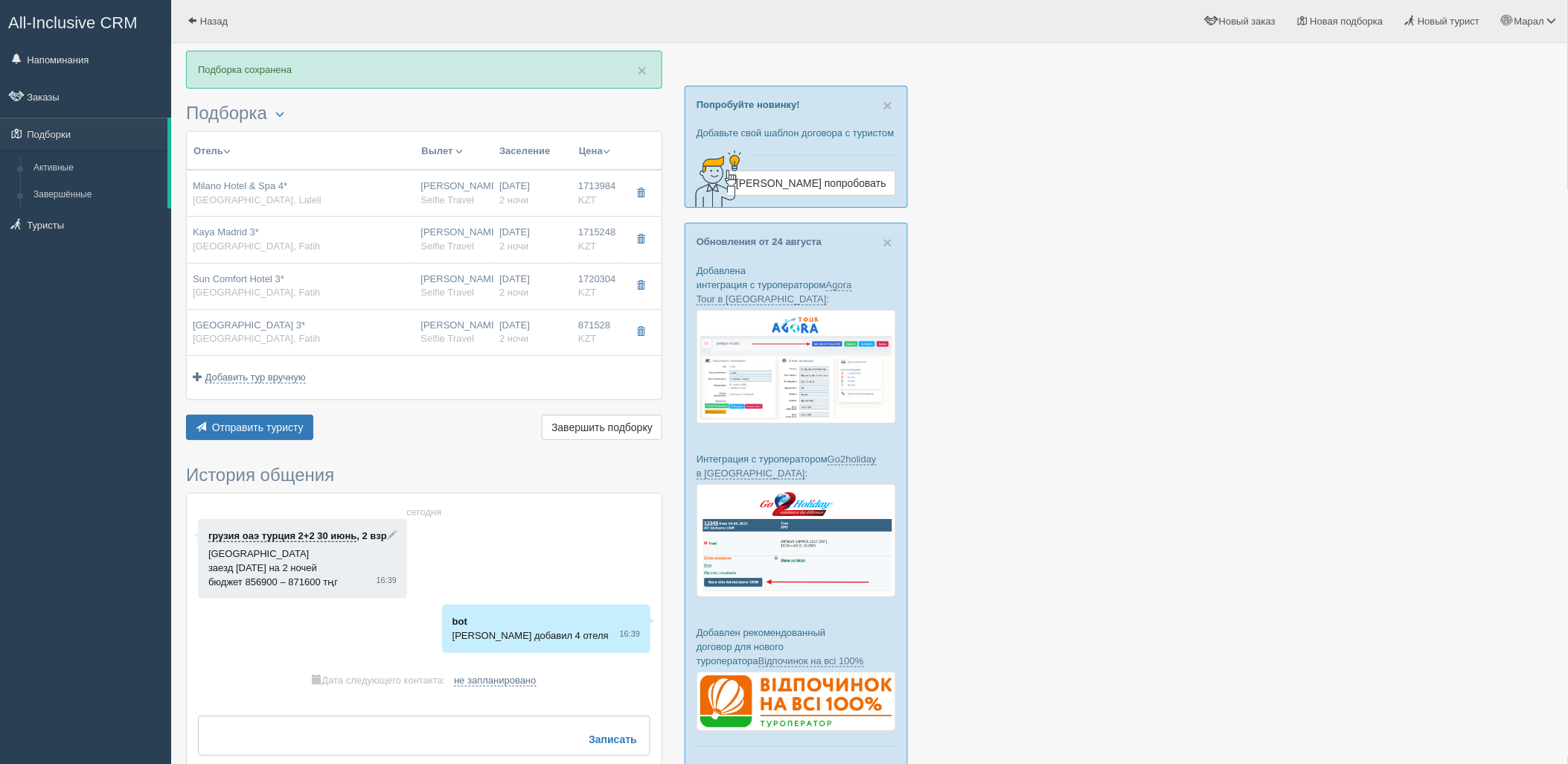
click at [432, 333] on span "Selfie Travel" at bounding box center [448, 338] width 53 height 11
type input "Art City Hotel 3*"
type input "https://tophotels.ru/hotel/al52532"
type input "871528.00"
type input "18:20"
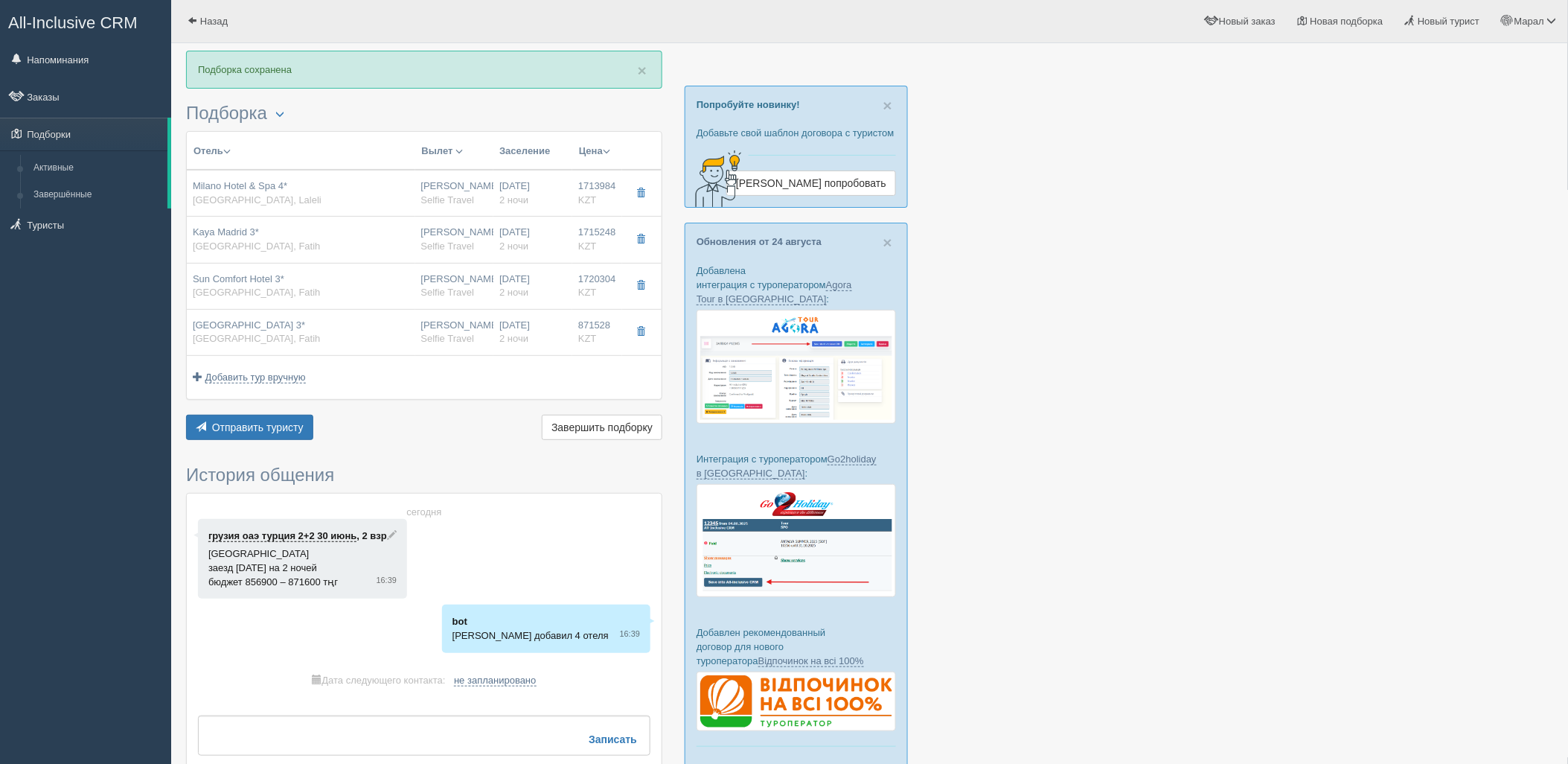
type input "22:10"
type input "18:15"
type input "01:15"
type input "Standard"
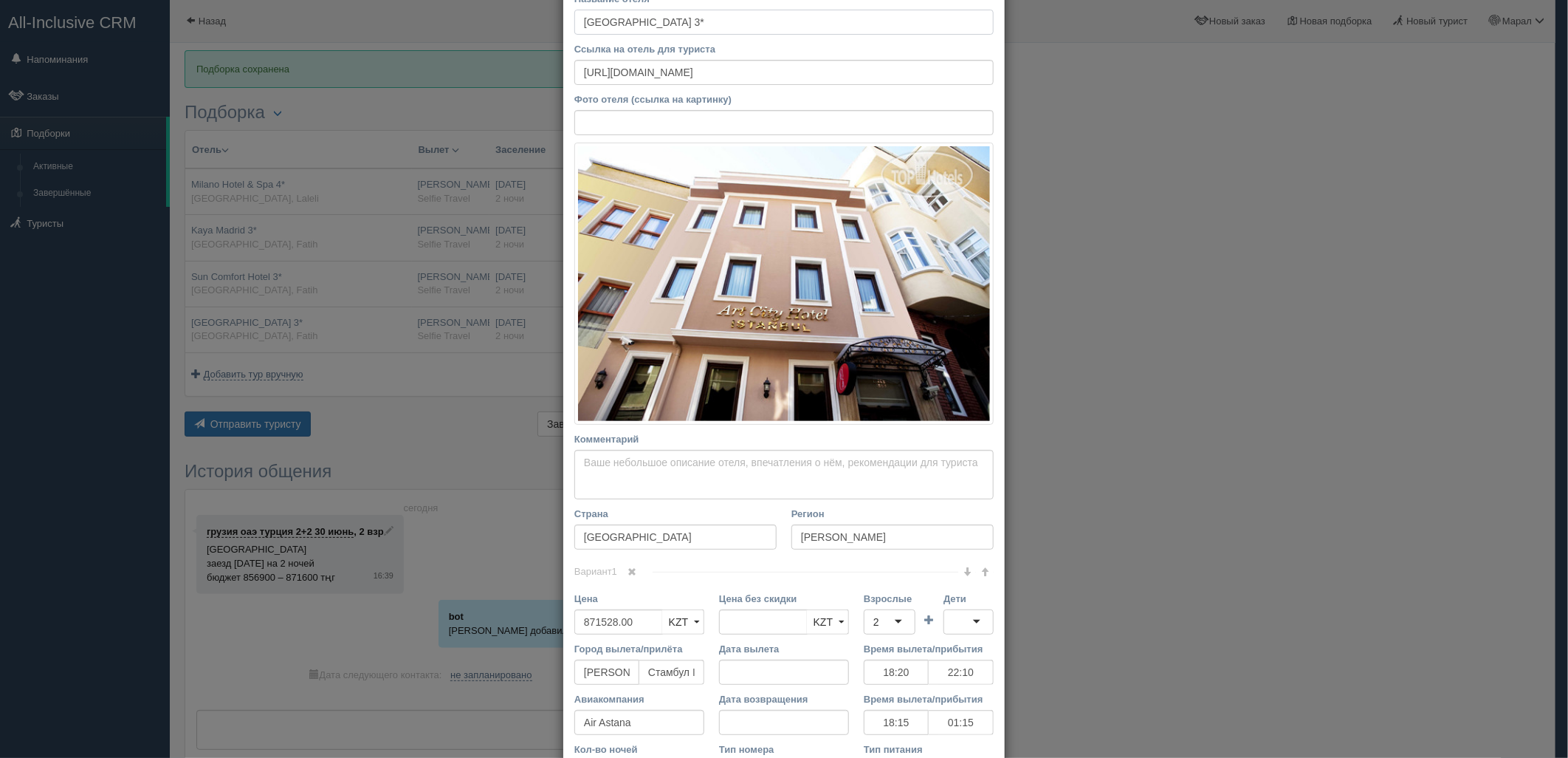
scroll to position [164, 0]
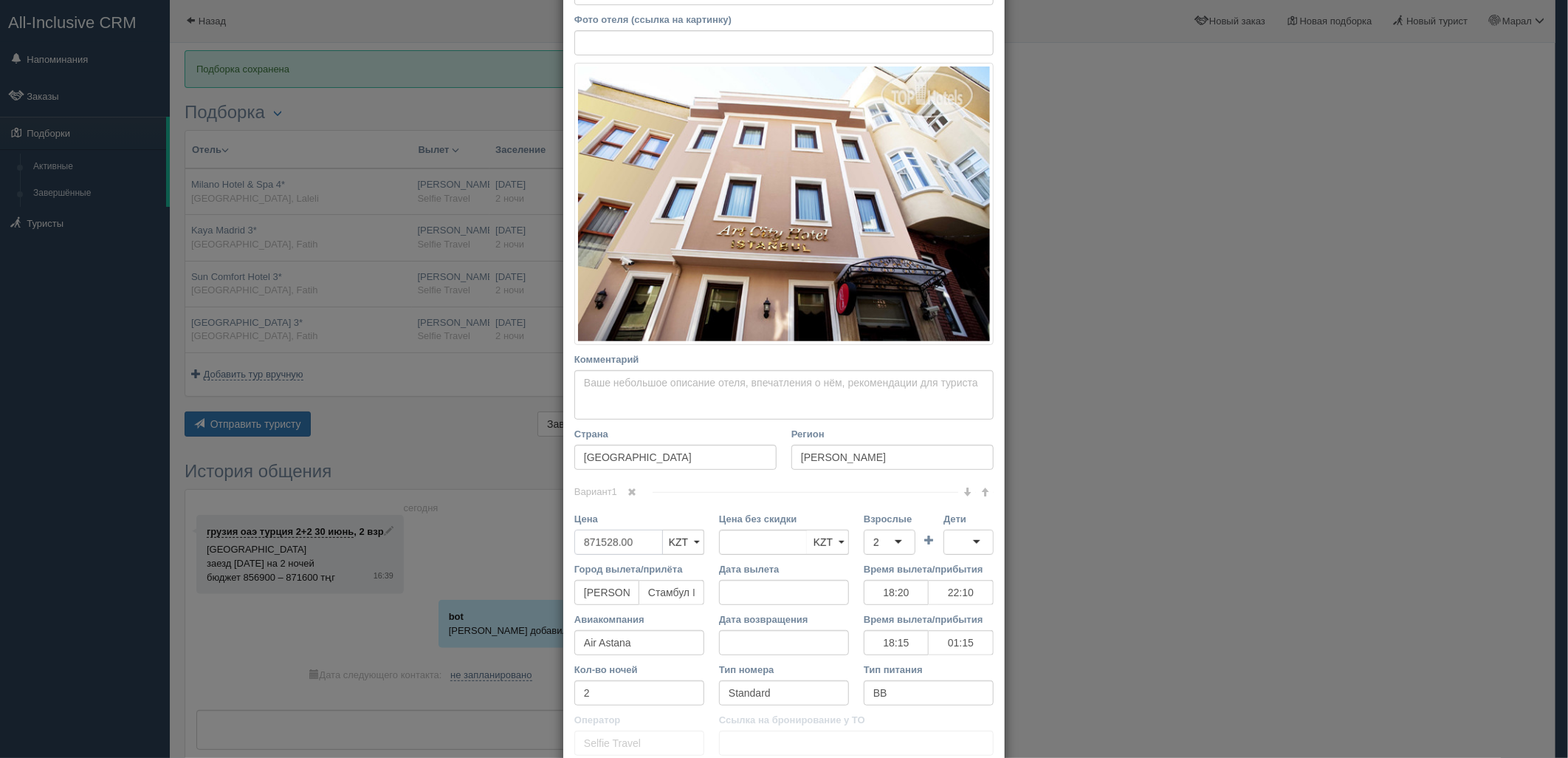
drag, startPoint x: 636, startPoint y: 536, endPoint x: 491, endPoint y: 521, distance: 145.8
click at [501, 530] on div "× Редактировать тур Название отеля Art City Hotel 3* Ссылка на отель для турист…" at bounding box center [784, 379] width 1568 height 758
type input "871528.00"
type input "1743056"
drag, startPoint x: 778, startPoint y: 544, endPoint x: 731, endPoint y: 544, distance: 47.0
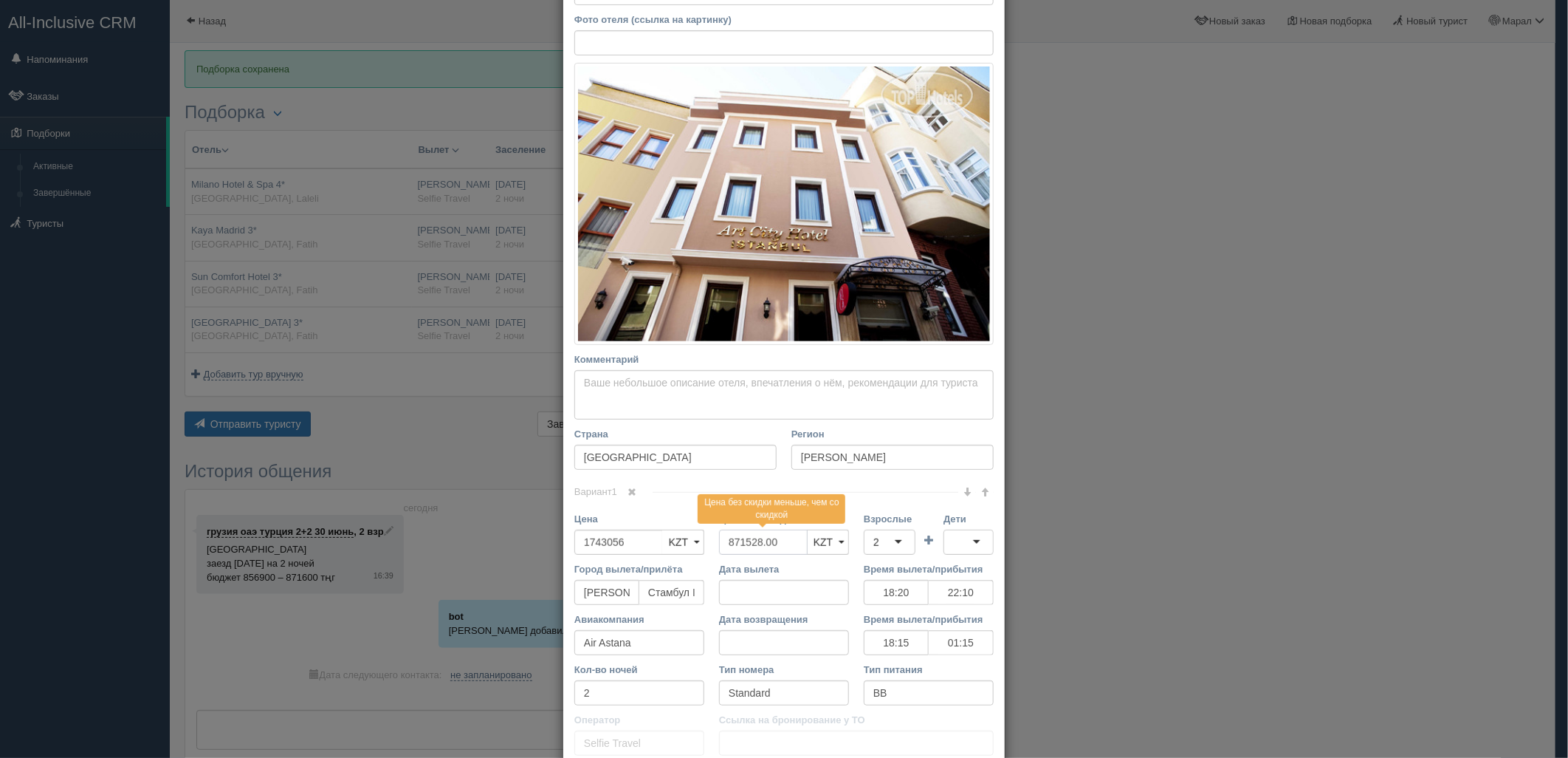
click at [677, 541] on div "Цена 1743056 KZT USD EUR KZT KZT USD EUR Цена без скидки 871528.00 Цена без ски…" at bounding box center [783, 536] width 434 height 51
click at [886, 551] on div "2" at bounding box center [889, 542] width 51 height 25
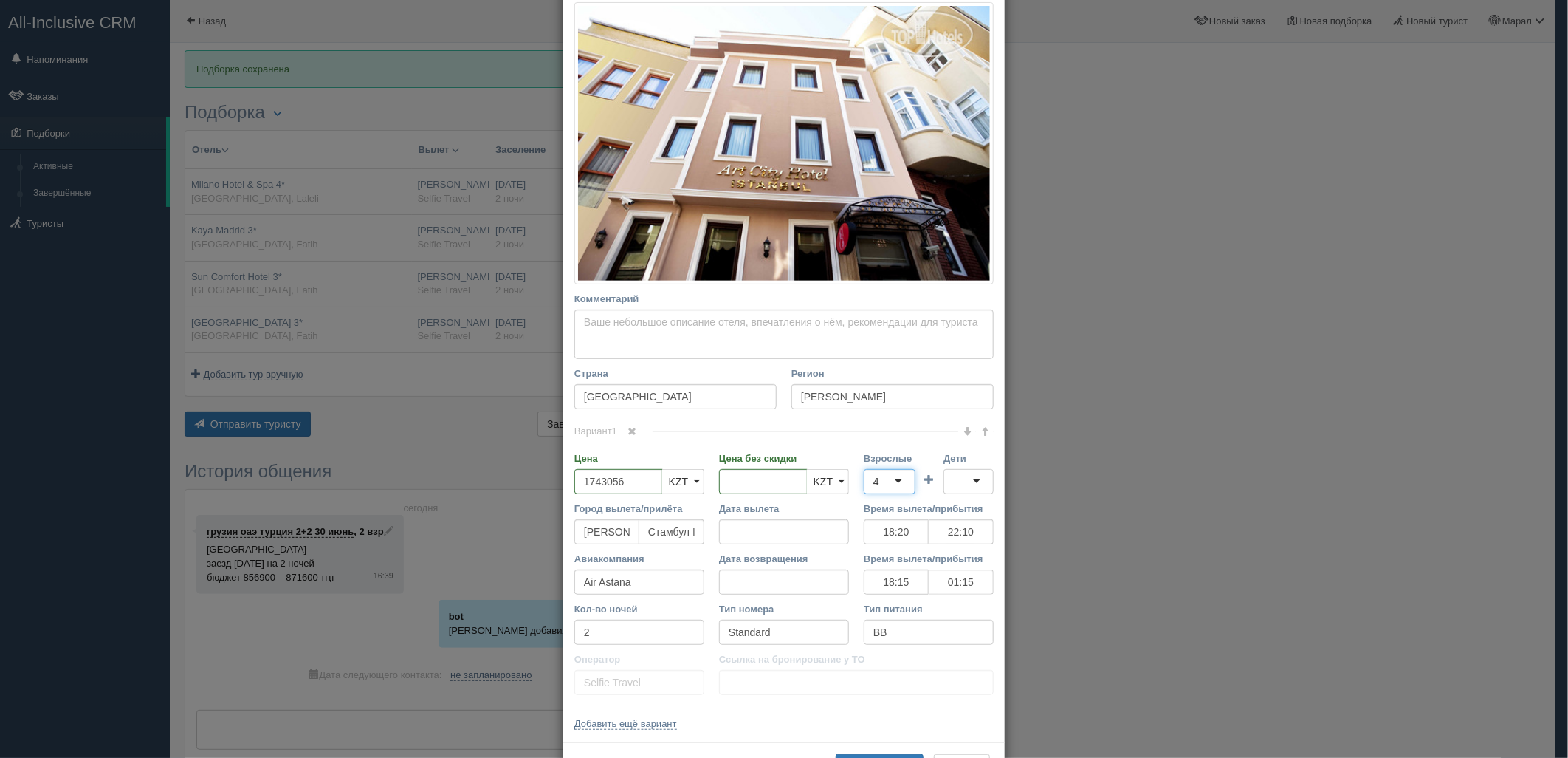
scroll to position [283, 0]
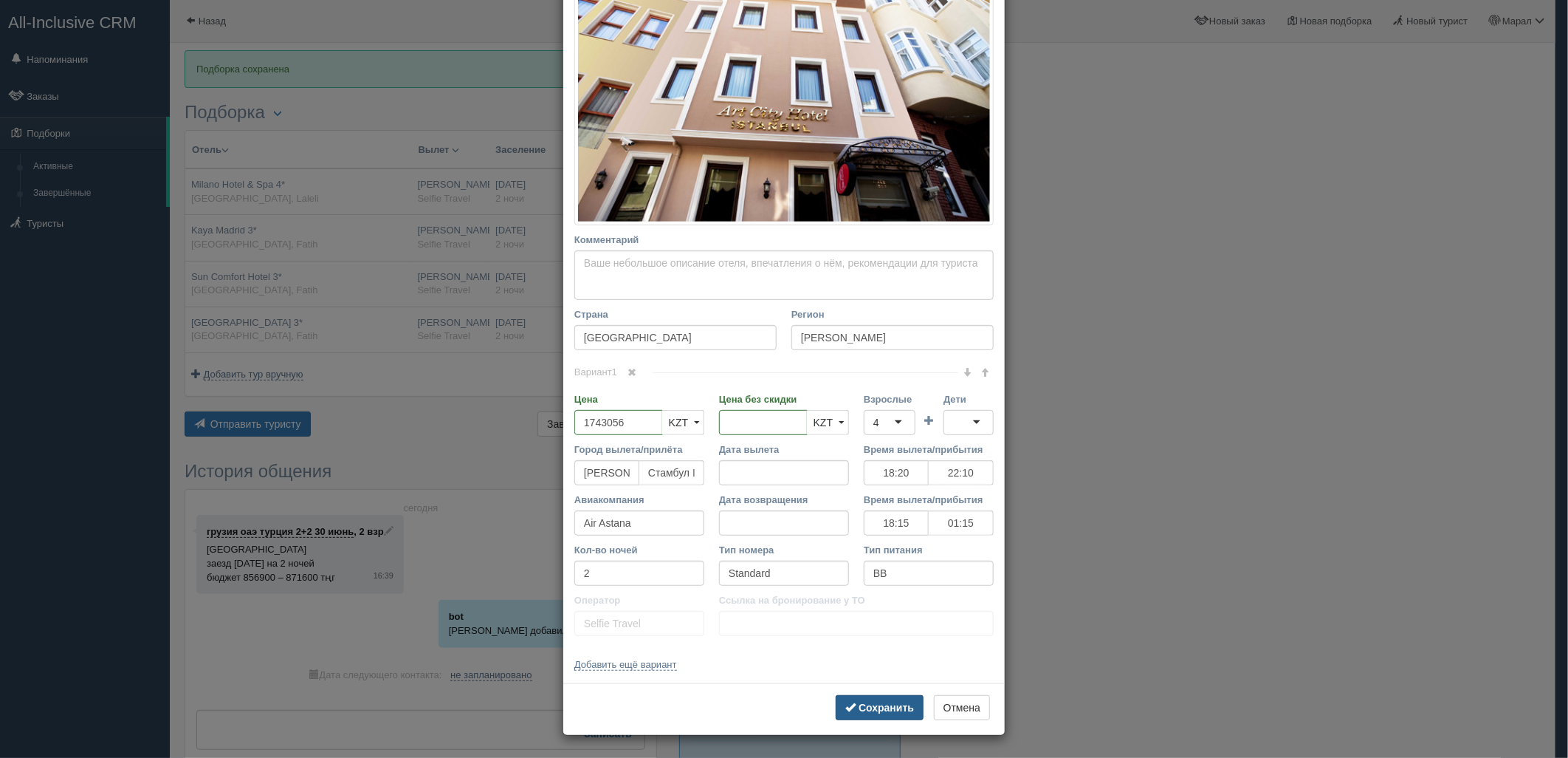
drag, startPoint x: 881, startPoint y: 706, endPoint x: 865, endPoint y: 699, distance: 17.5
click at [879, 705] on b "Сохранить" at bounding box center [886, 707] width 55 height 12
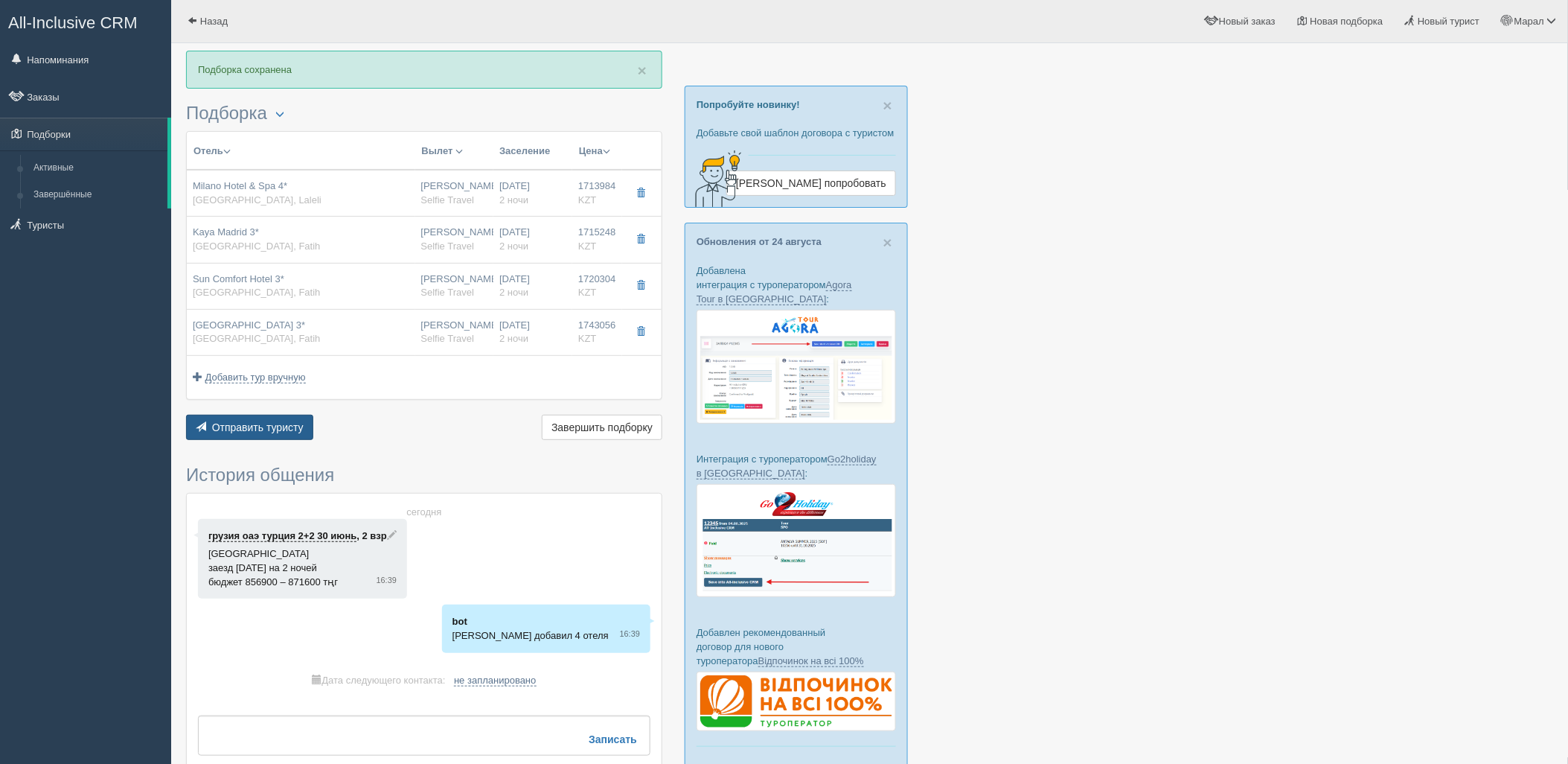
click at [218, 430] on span "Отправить туристу" at bounding box center [257, 427] width 91 height 12
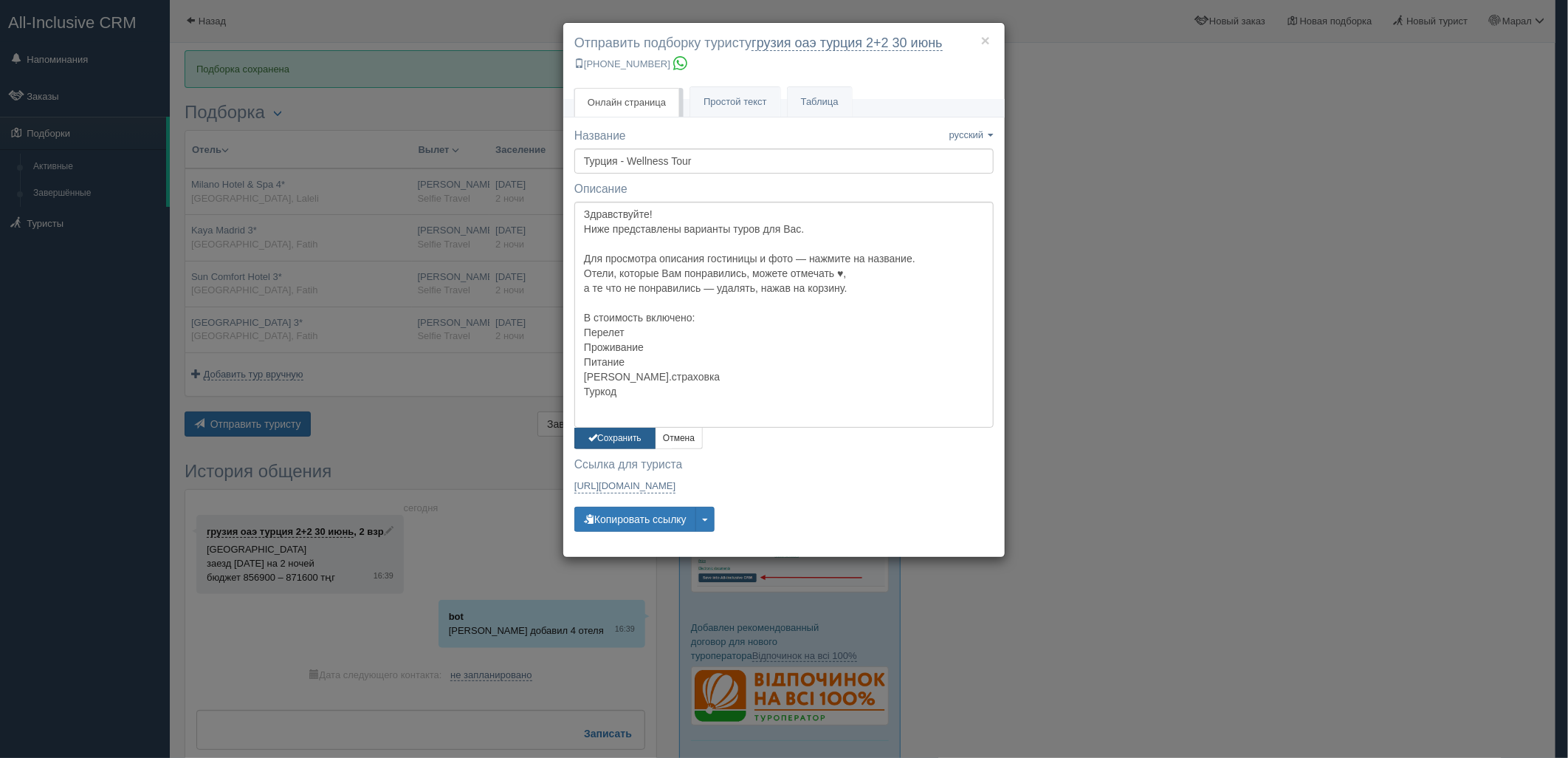
click at [614, 442] on button "Сохранить" at bounding box center [615, 438] width 81 height 22
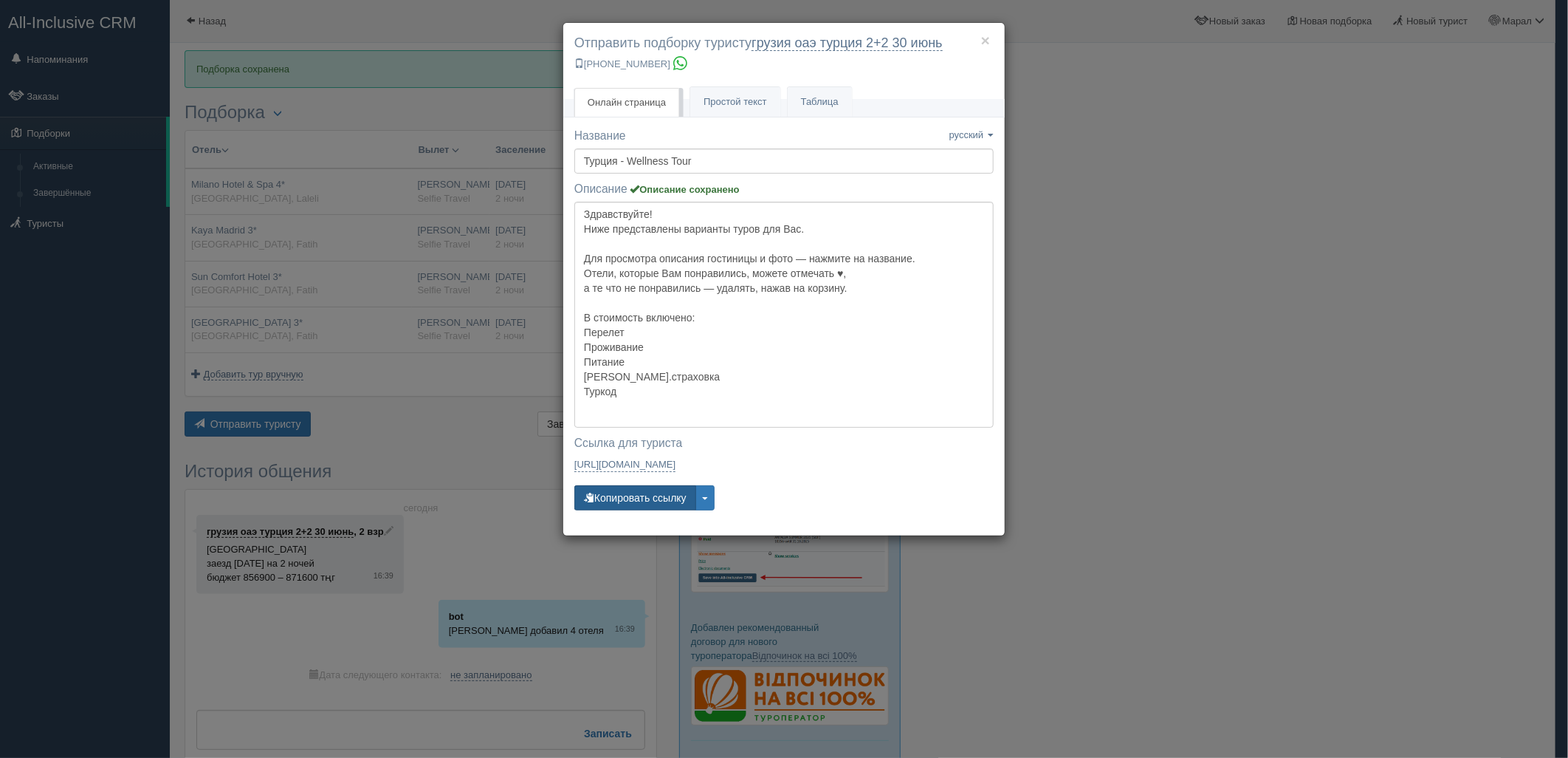
click at [639, 498] on button "Копировать ссылку" at bounding box center [636, 497] width 122 height 25
drag, startPoint x: 1316, startPoint y: 362, endPoint x: 1310, endPoint y: 357, distance: 7.8
click at [1315, 362] on div "× Отправить подборку туристу грузия оаэ [GEOGRAPHIC_DATA] 2+2 30 июнь [PHONE_NU…" at bounding box center [784, 379] width 1568 height 758
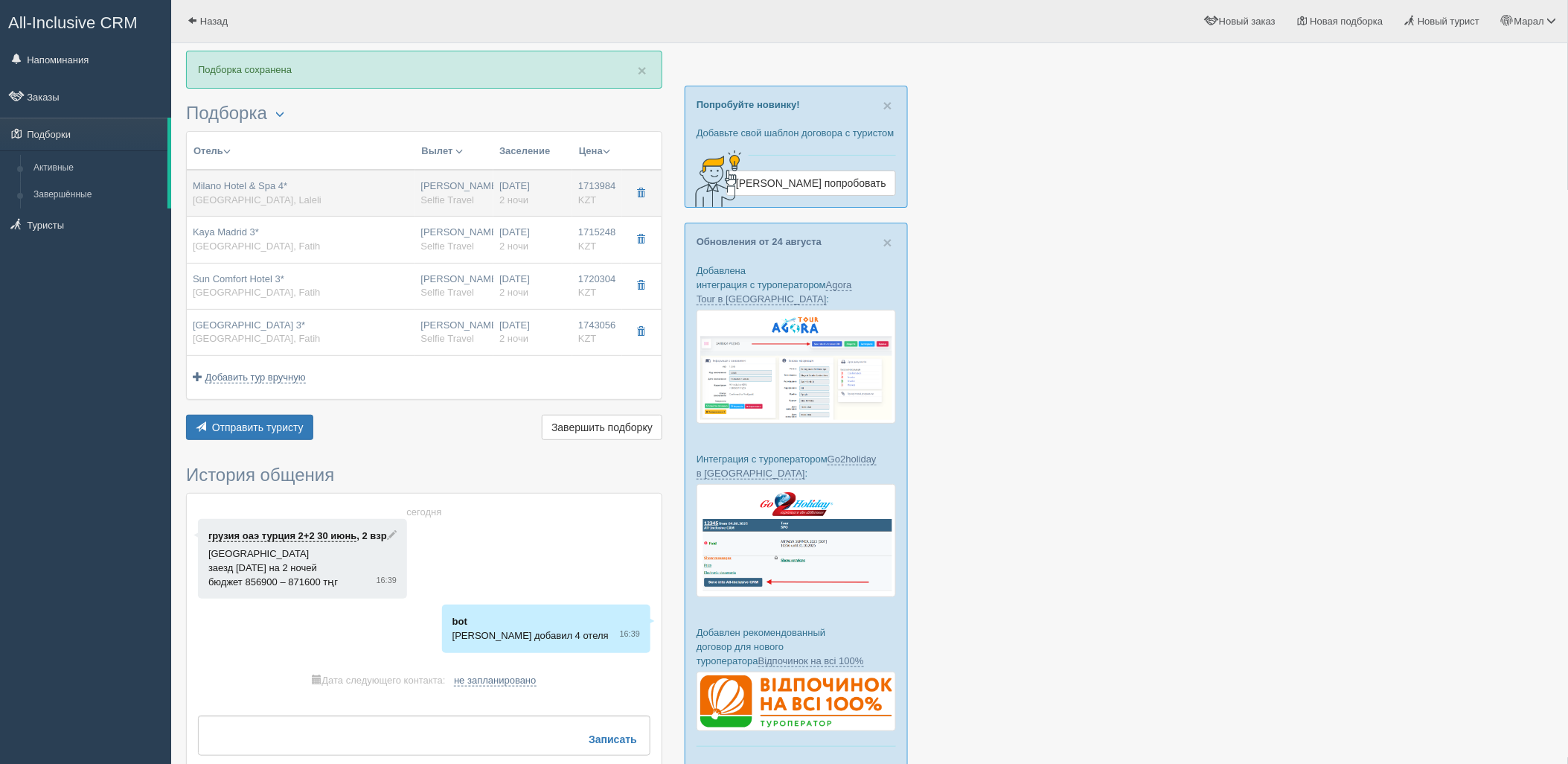
click at [300, 176] on td "Milano Hotel & Spa 4* Турция, Laleli" at bounding box center [301, 193] width 228 height 47
type input "Milano Hotel & Spa 4*"
type input "https://tophotels.ru/hotel/al315507"
type input "Laleli"
type input "1713984.00"
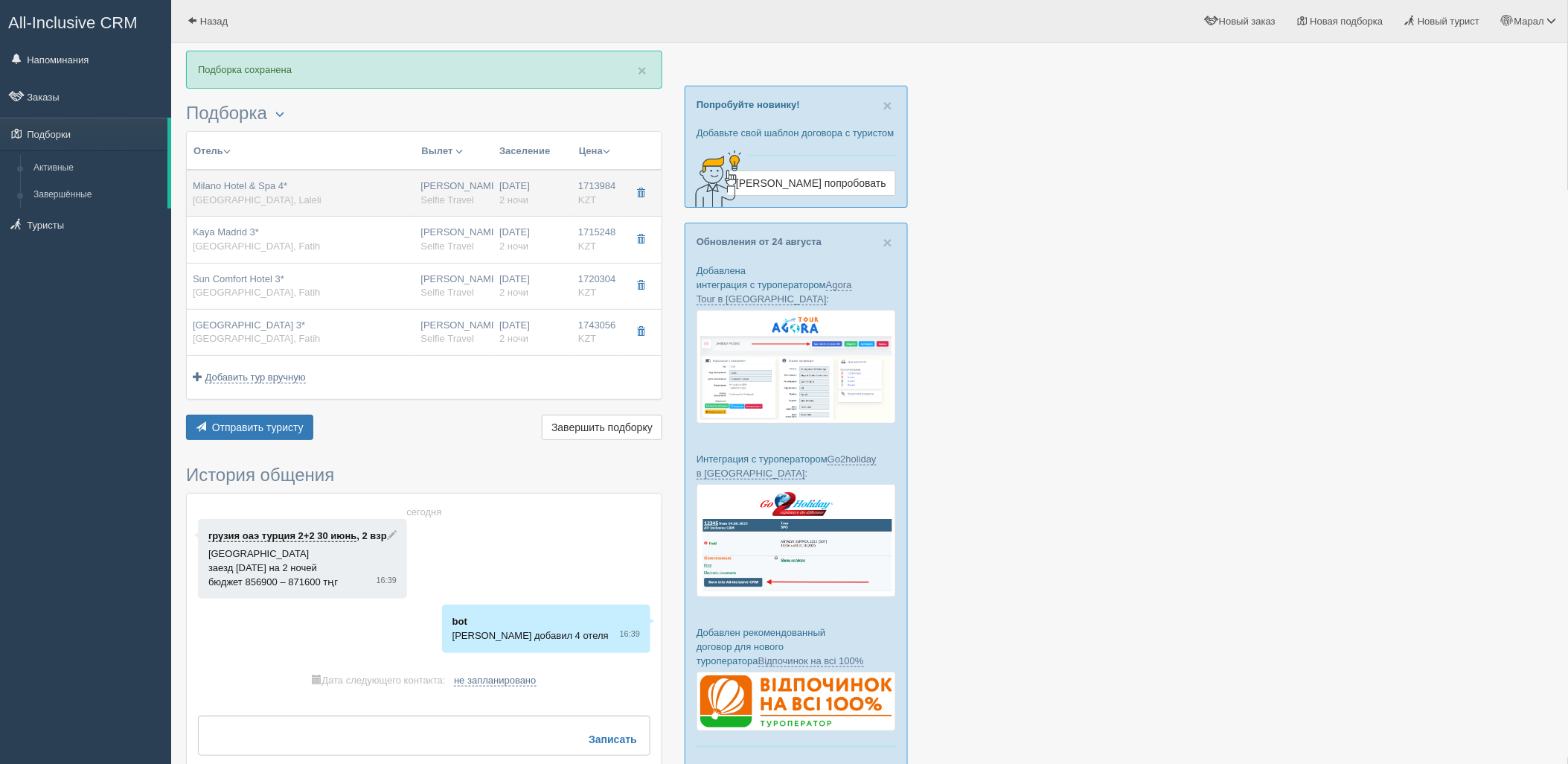
type input "18:20"
type input "22:10"
type input "18:15"
type input "01:15"
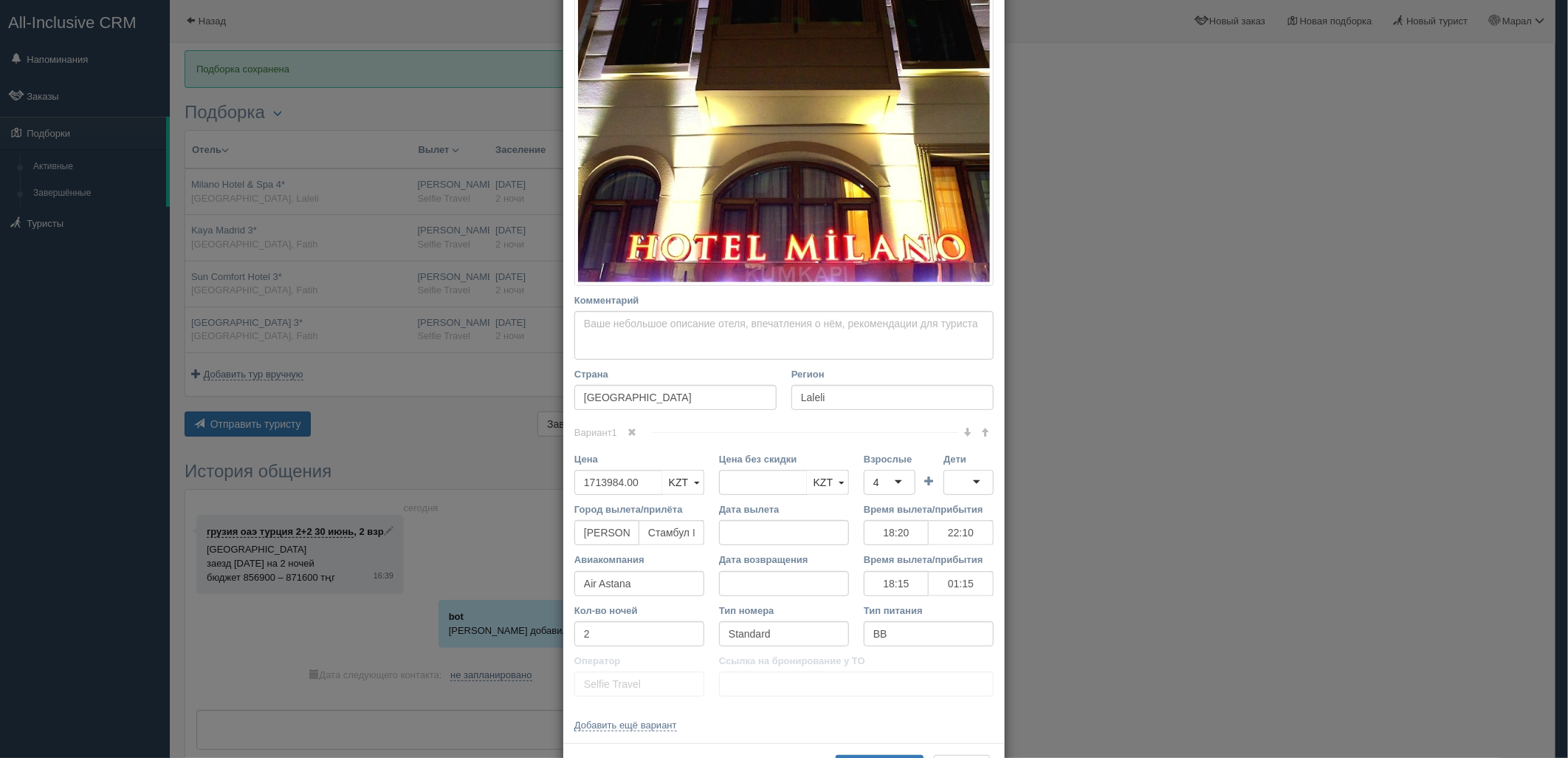
scroll to position [246, 0]
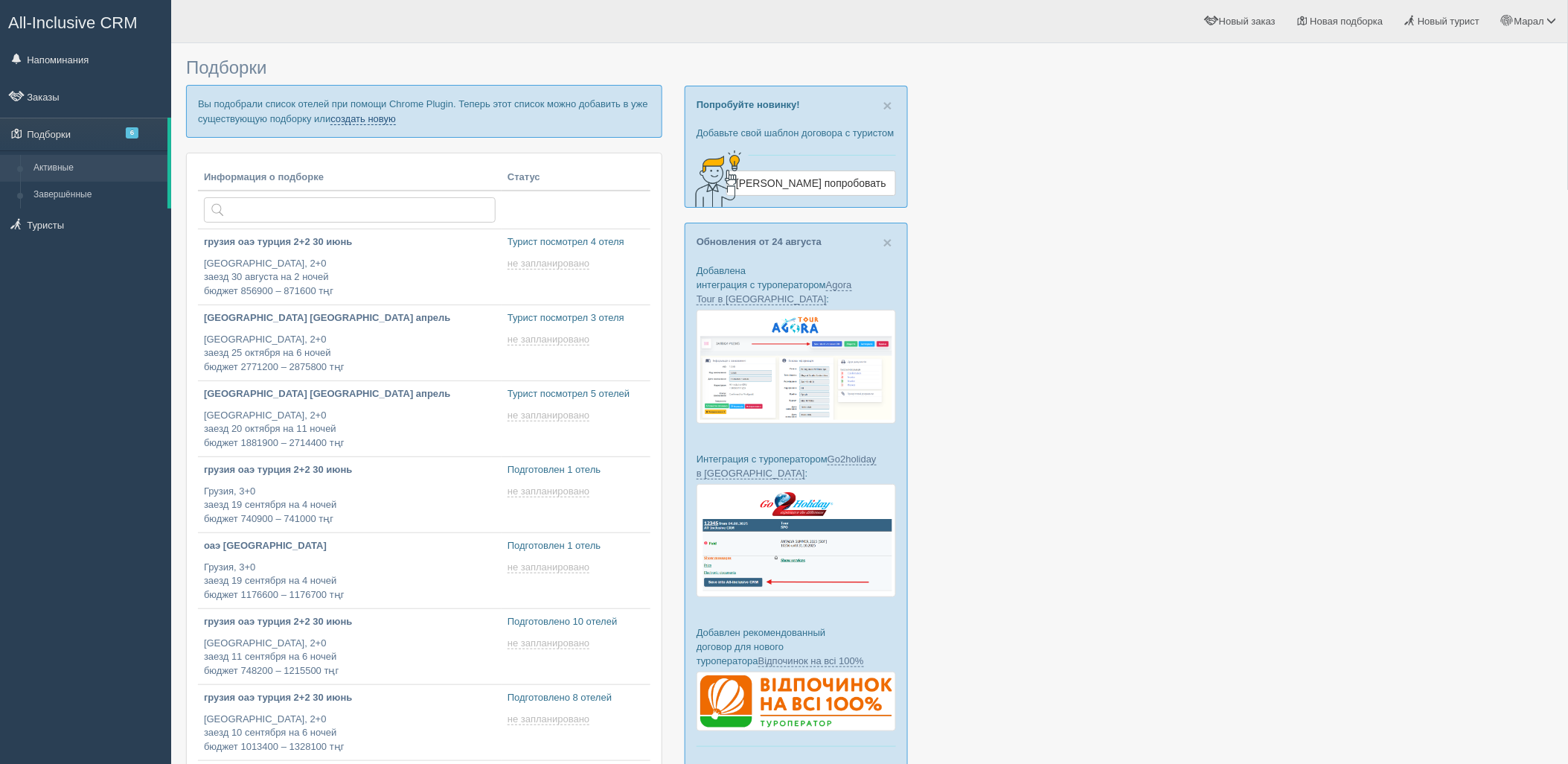
click at [358, 117] on link "создать новую" at bounding box center [362, 119] width 66 height 12
type input "[DATE] 17:25"
type input "2025-08-28 17:15"
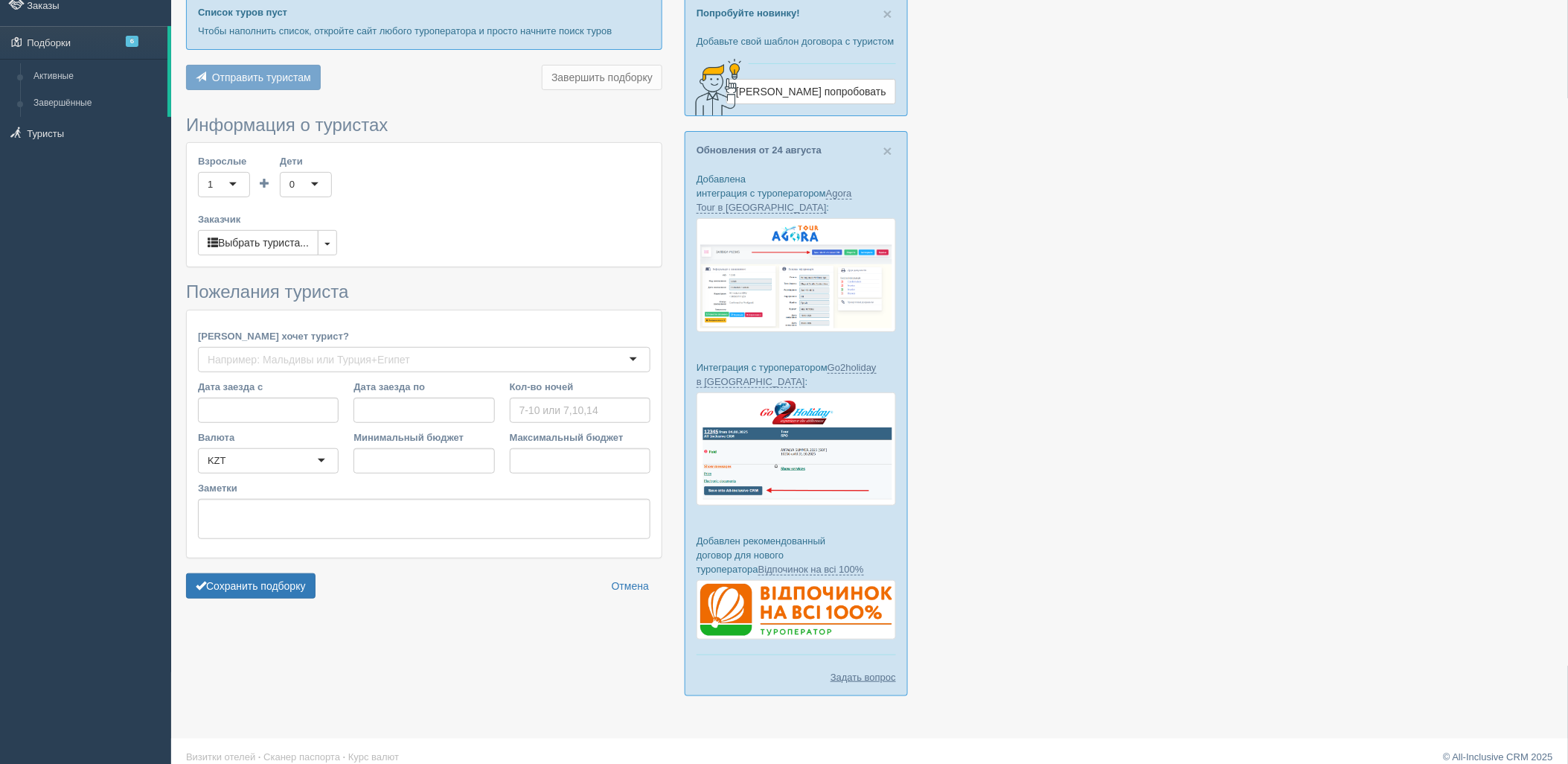
type input "3"
type input "468300"
type input "502500"
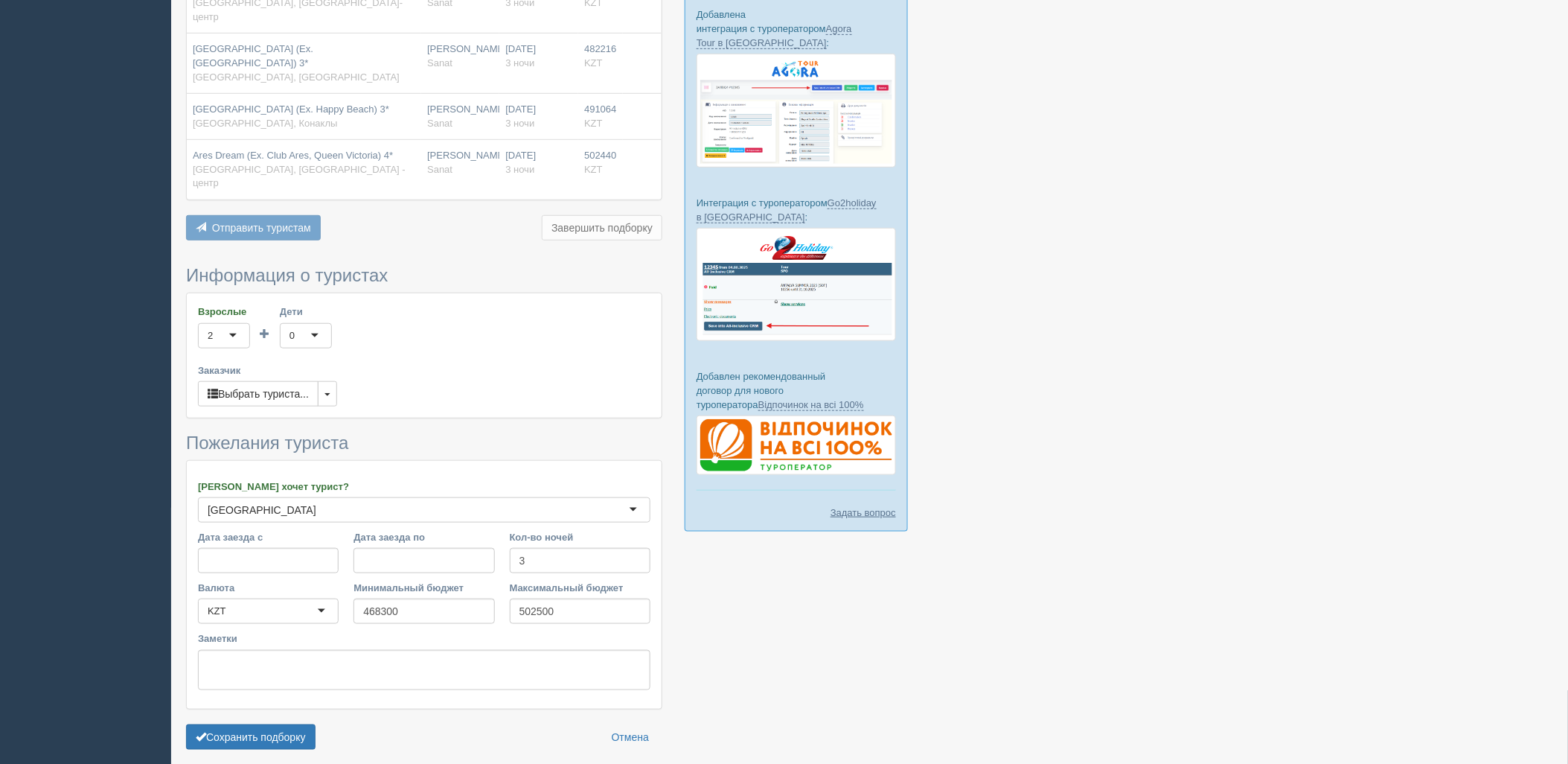
scroll to position [262, 0]
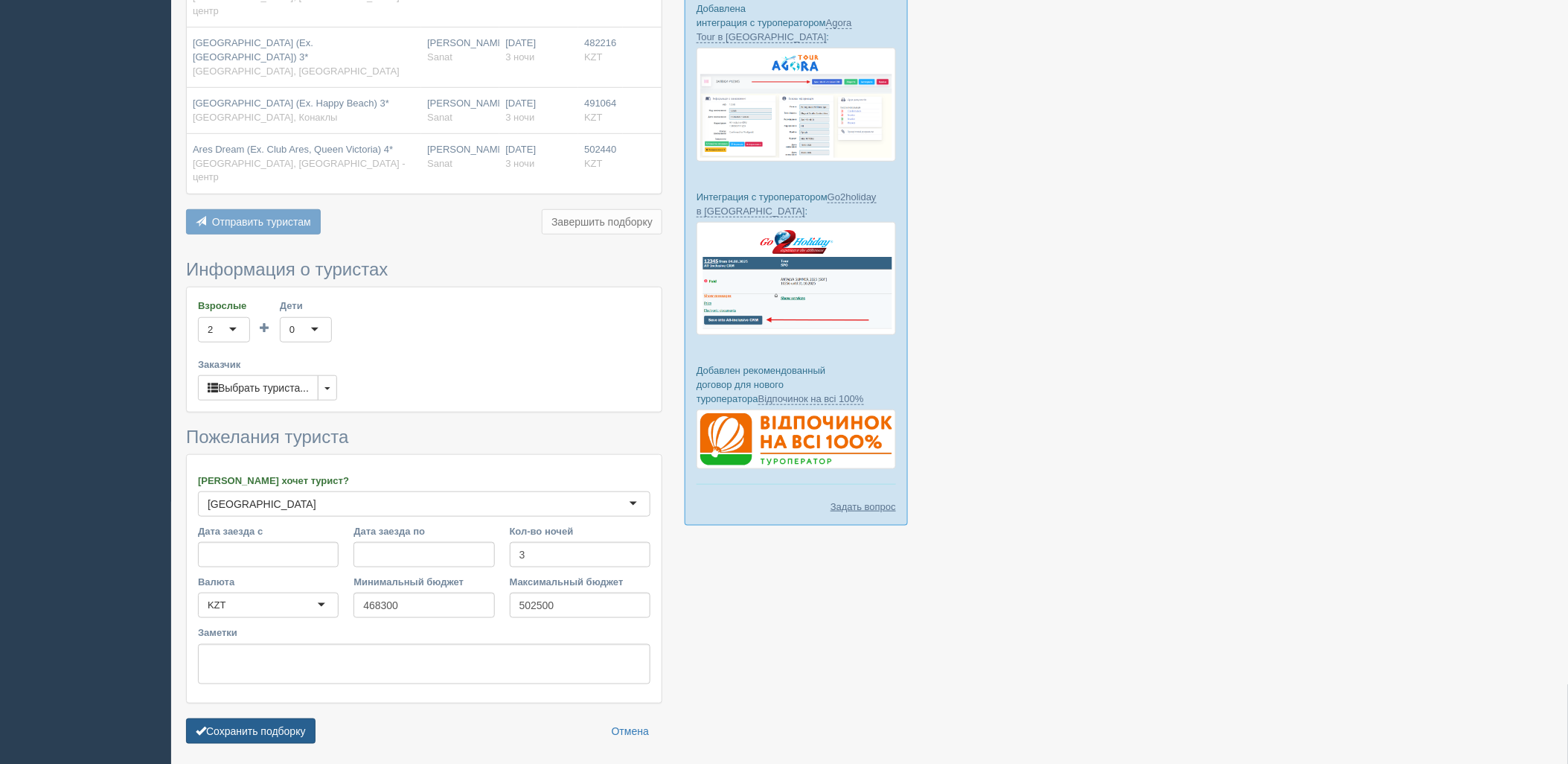
click at [288, 719] on button "Сохранить подборку" at bounding box center [251, 731] width 129 height 25
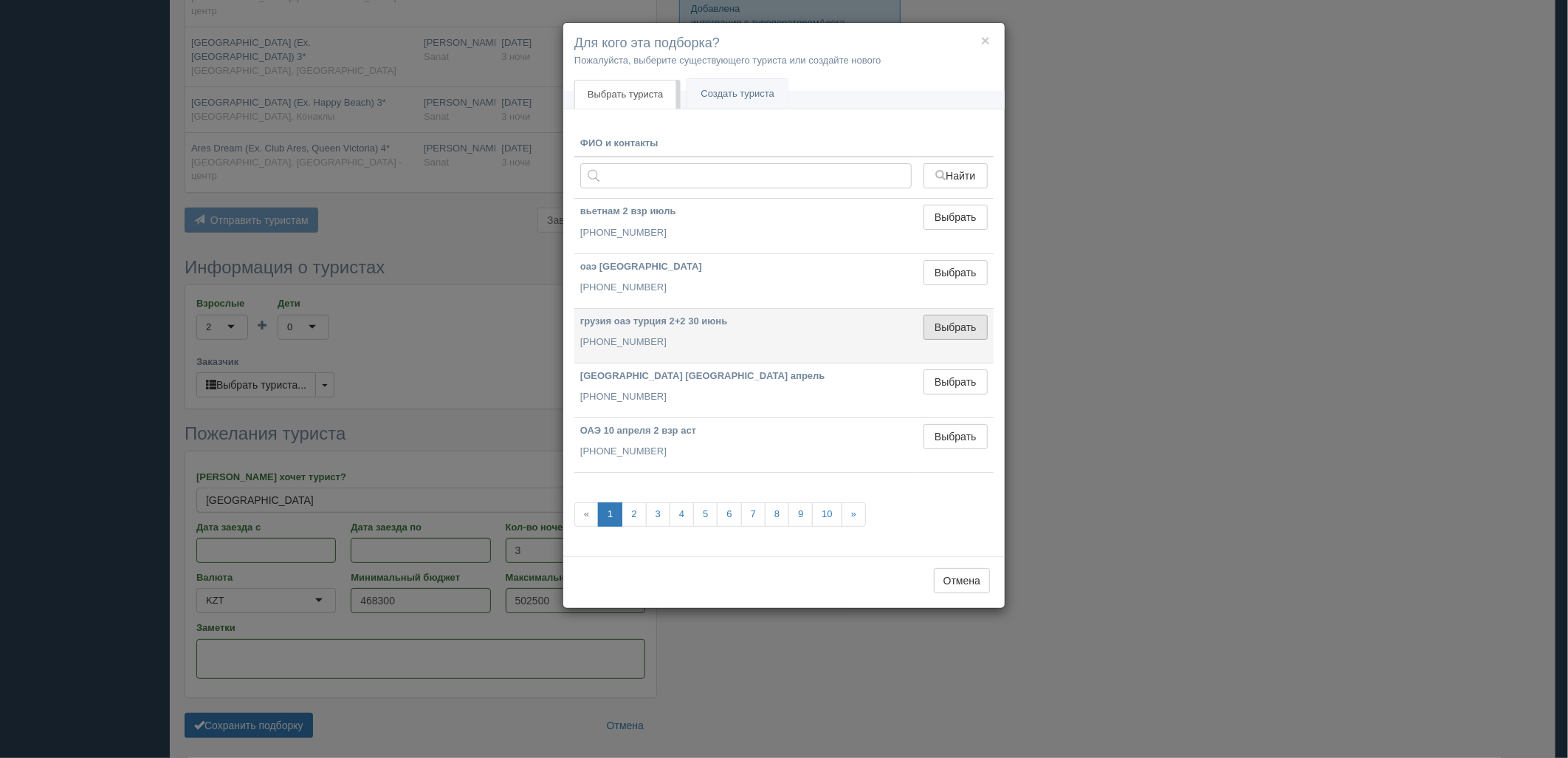
click at [962, 329] on button "Выбрать" at bounding box center [956, 327] width 64 height 25
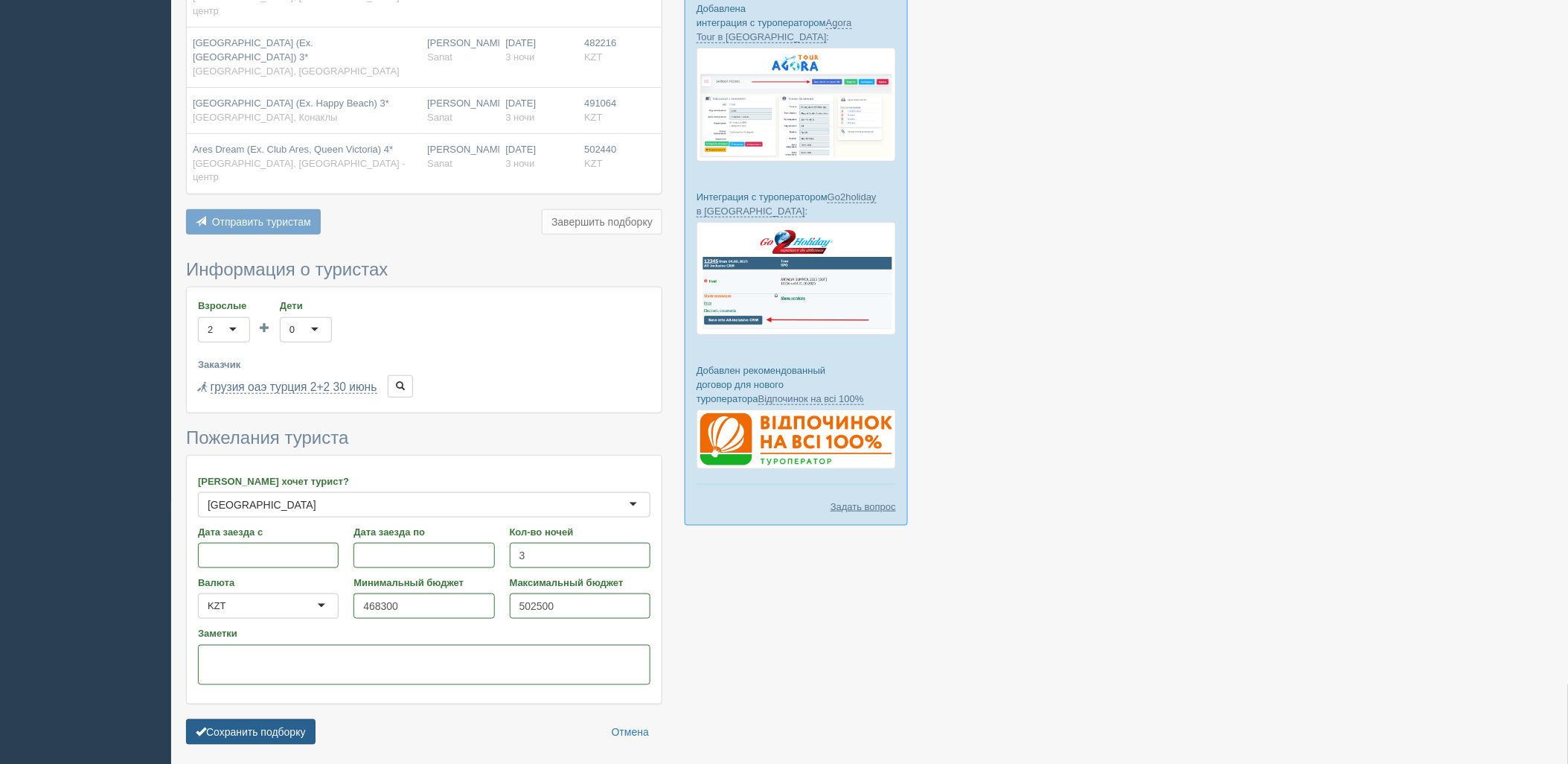
click at [316, 719] on button "Сохранить подборку" at bounding box center [251, 732] width 129 height 25
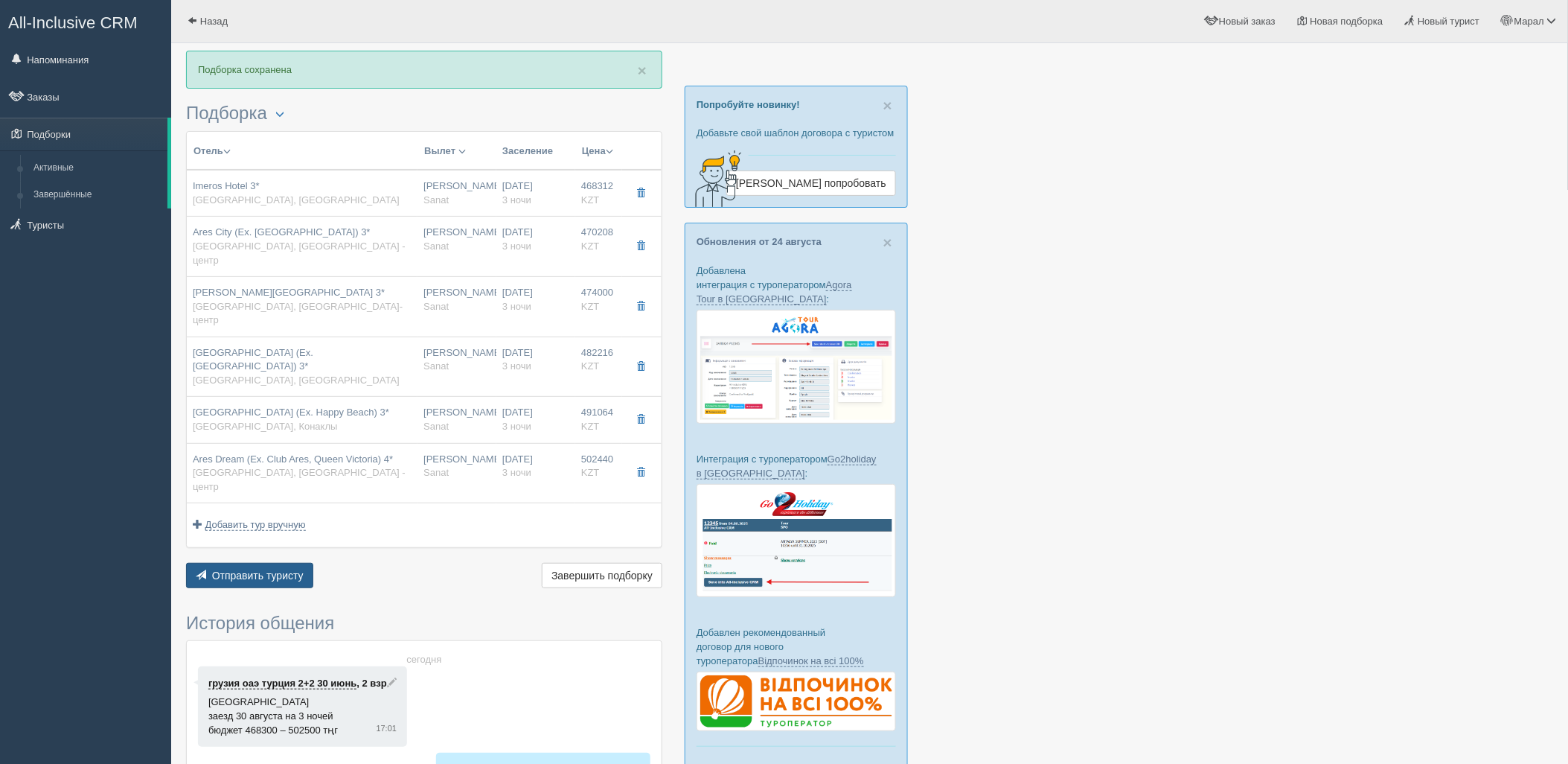
click at [290, 570] on span "Отправить туристу" at bounding box center [257, 575] width 91 height 12
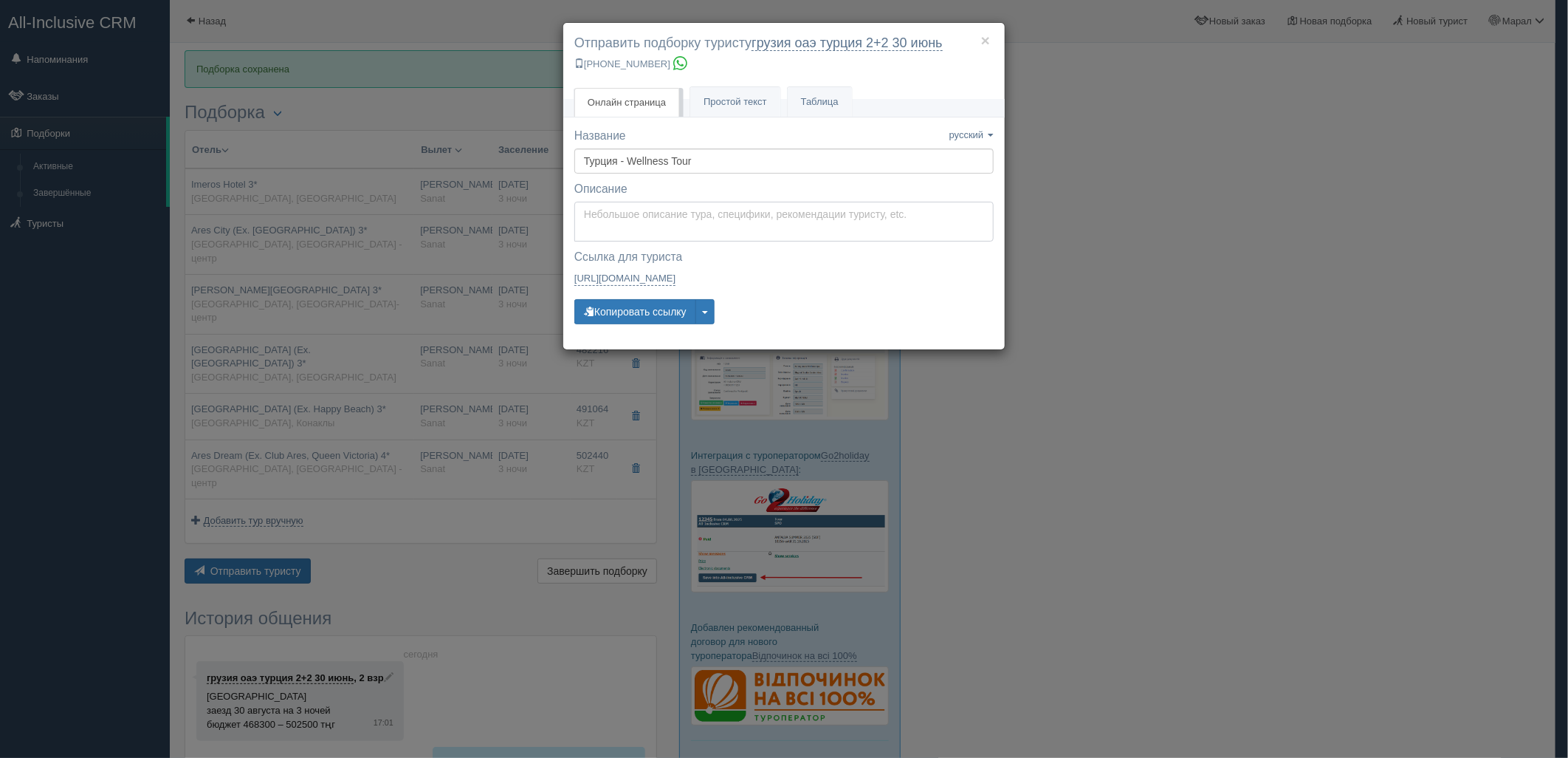
type textarea "Здравствуйте! Ниже представлены варианты туров для Вас. Для просмотра описания …"
click at [628, 216] on textarea "Здравствуйте! Ниже представлены варианты туров для Вас. Для просмотра описания …" at bounding box center [784, 222] width 419 height 40
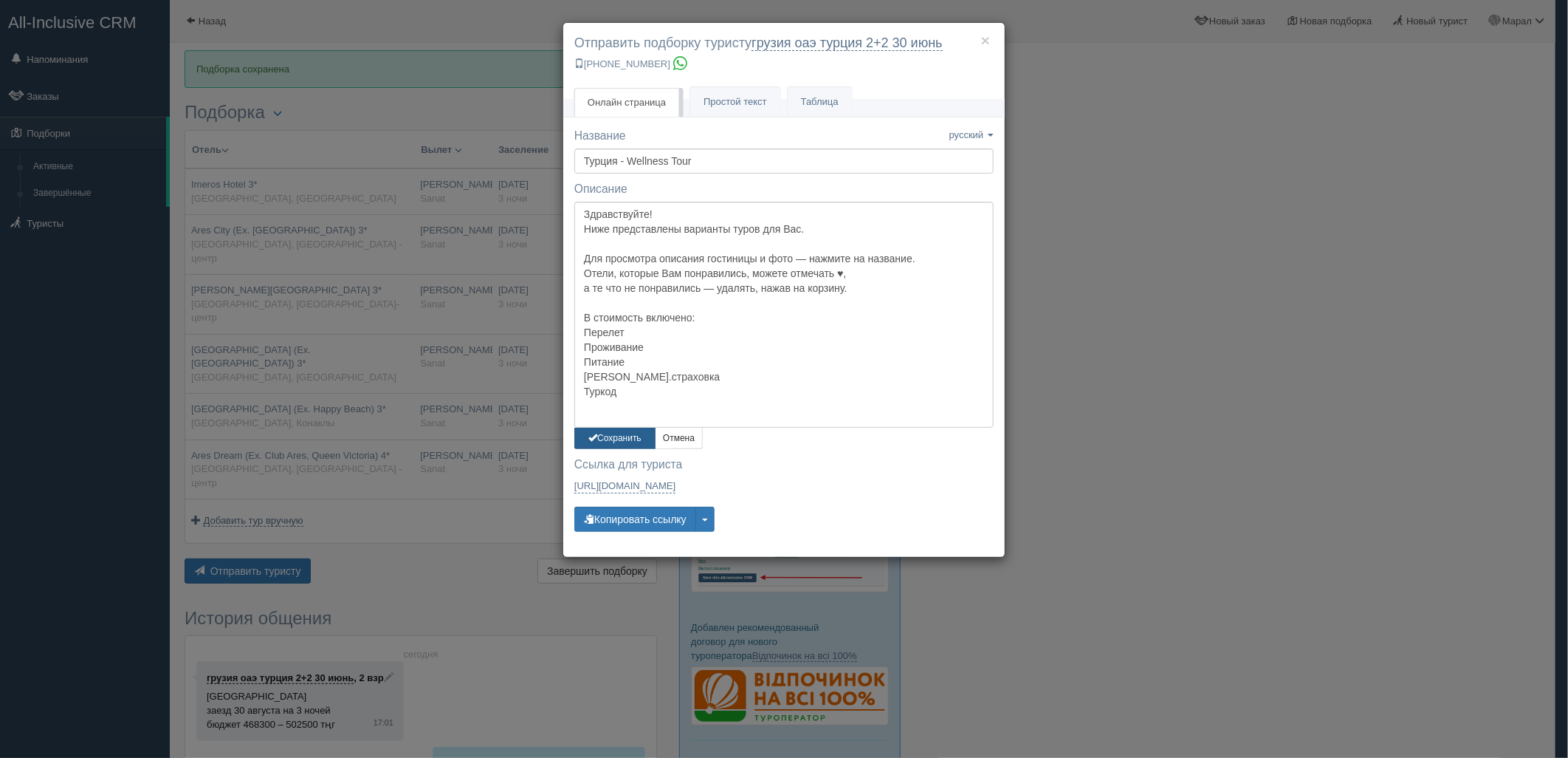
click at [621, 438] on button "Сохранить" at bounding box center [615, 438] width 81 height 22
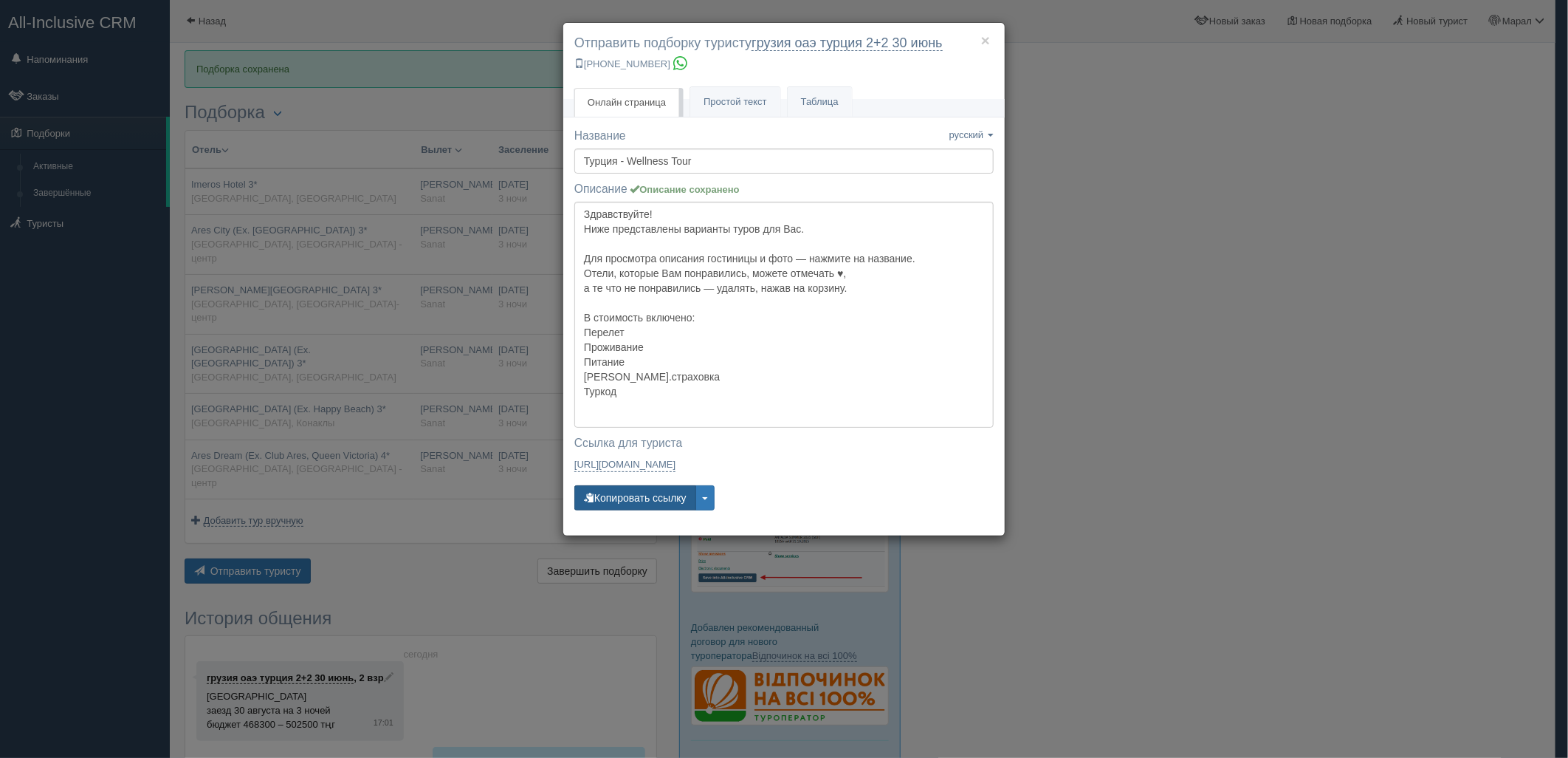
click at [639, 498] on button "Копировать ссылку" at bounding box center [636, 497] width 122 height 25
